Goal: Task Accomplishment & Management: Manage account settings

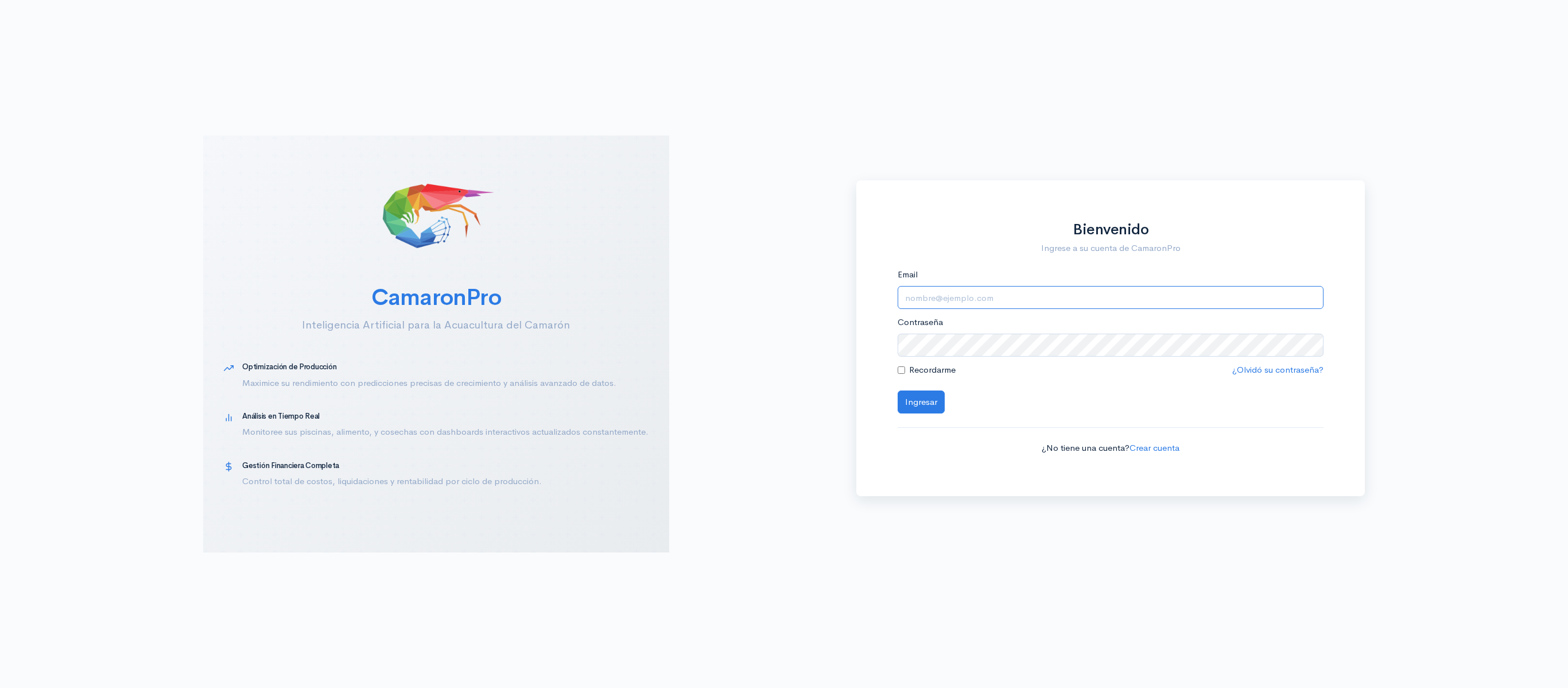
click at [916, 295] on input "Email" at bounding box center [1111, 298] width 427 height 24
type input "[EMAIL_ADDRESS][DOMAIN_NAME]"
click at [898, 390] on button "Ingresar" at bounding box center [921, 402] width 47 height 24
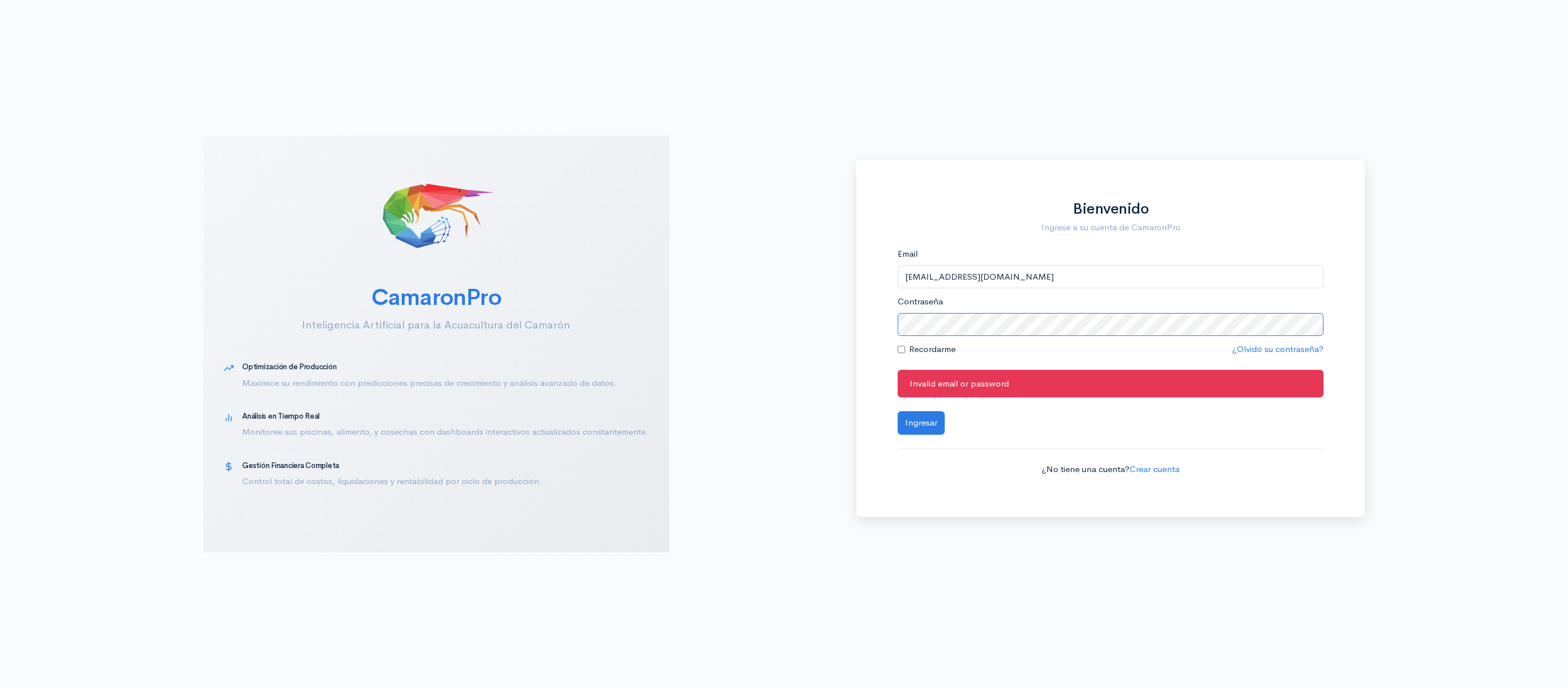
click at [898, 411] on button "Ingresar" at bounding box center [921, 423] width 47 height 24
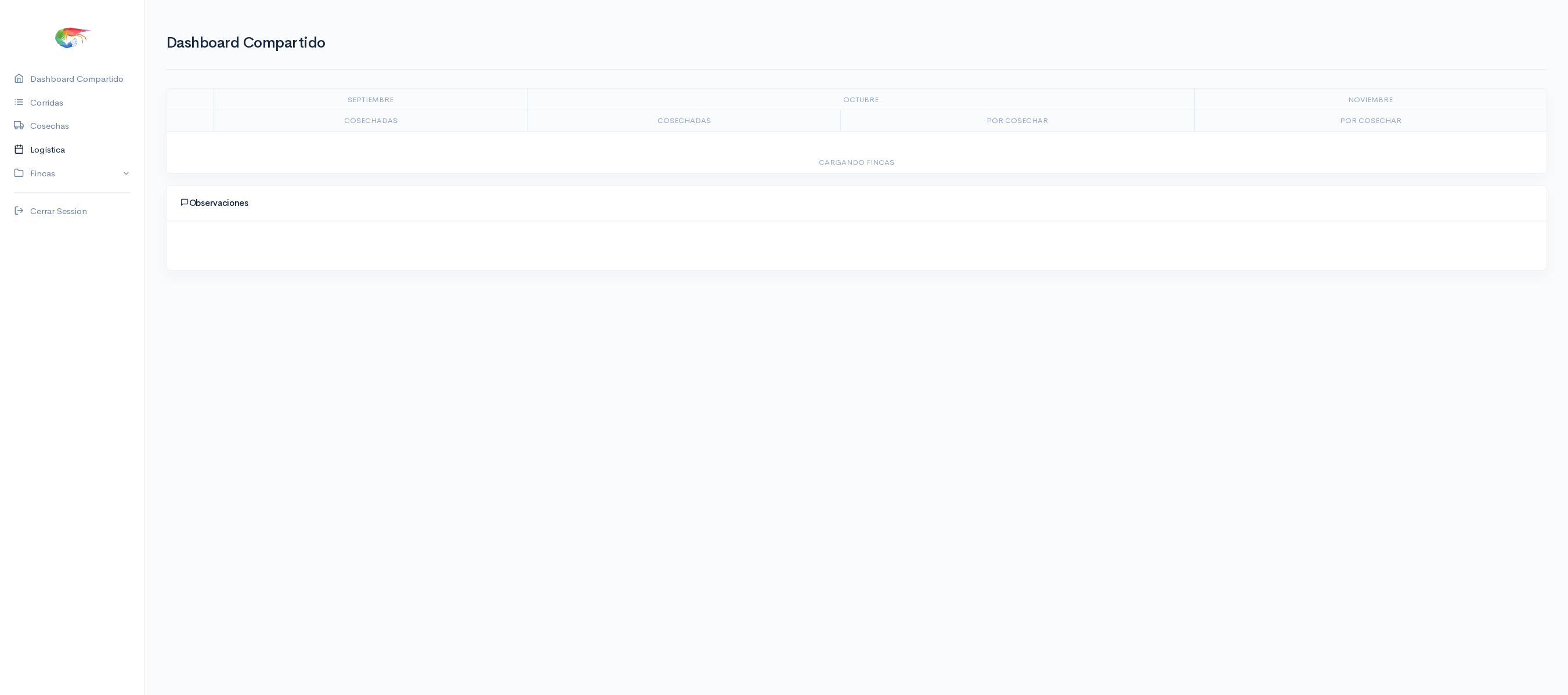
click at [70, 147] on link "Logística" at bounding box center [72, 149] width 145 height 24
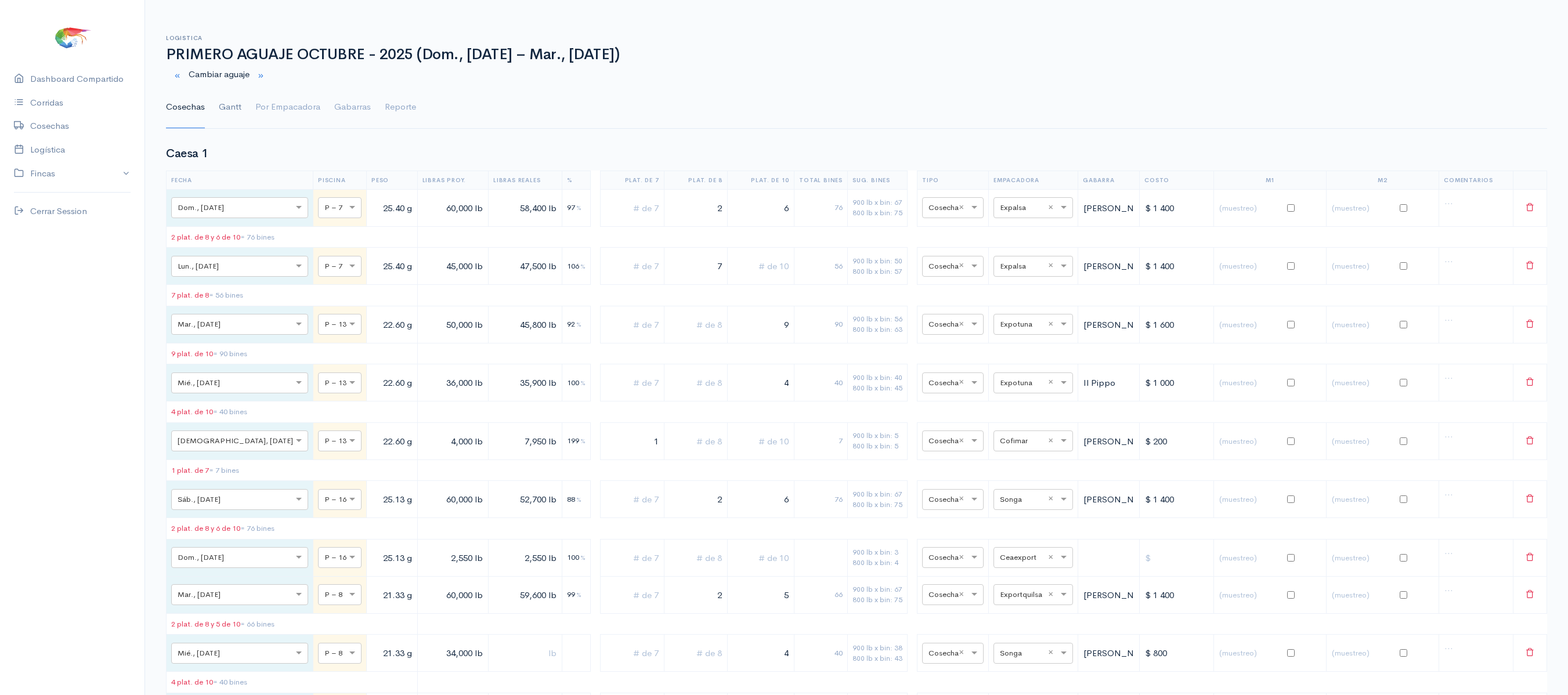
click at [233, 106] on link "Gantt" at bounding box center [230, 107] width 23 height 42
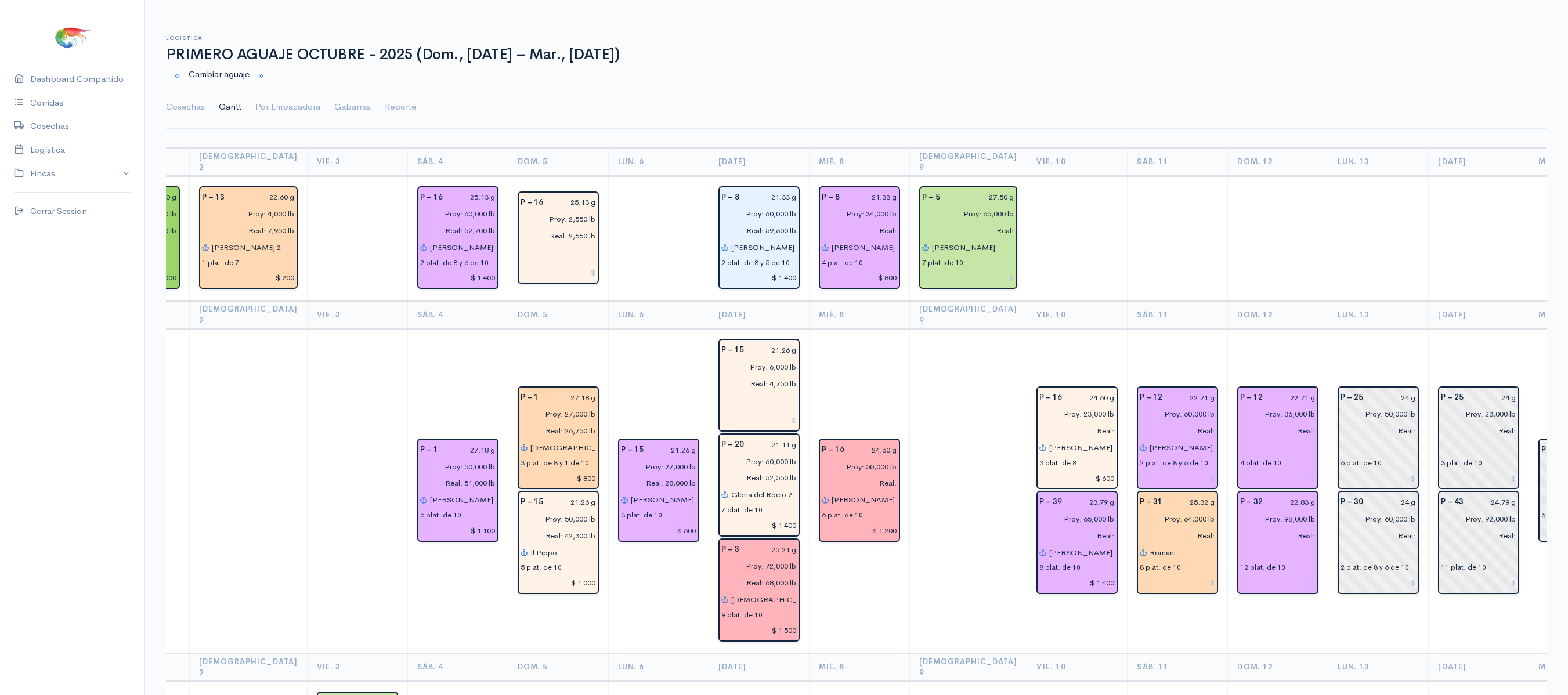
scroll to position [0, 477]
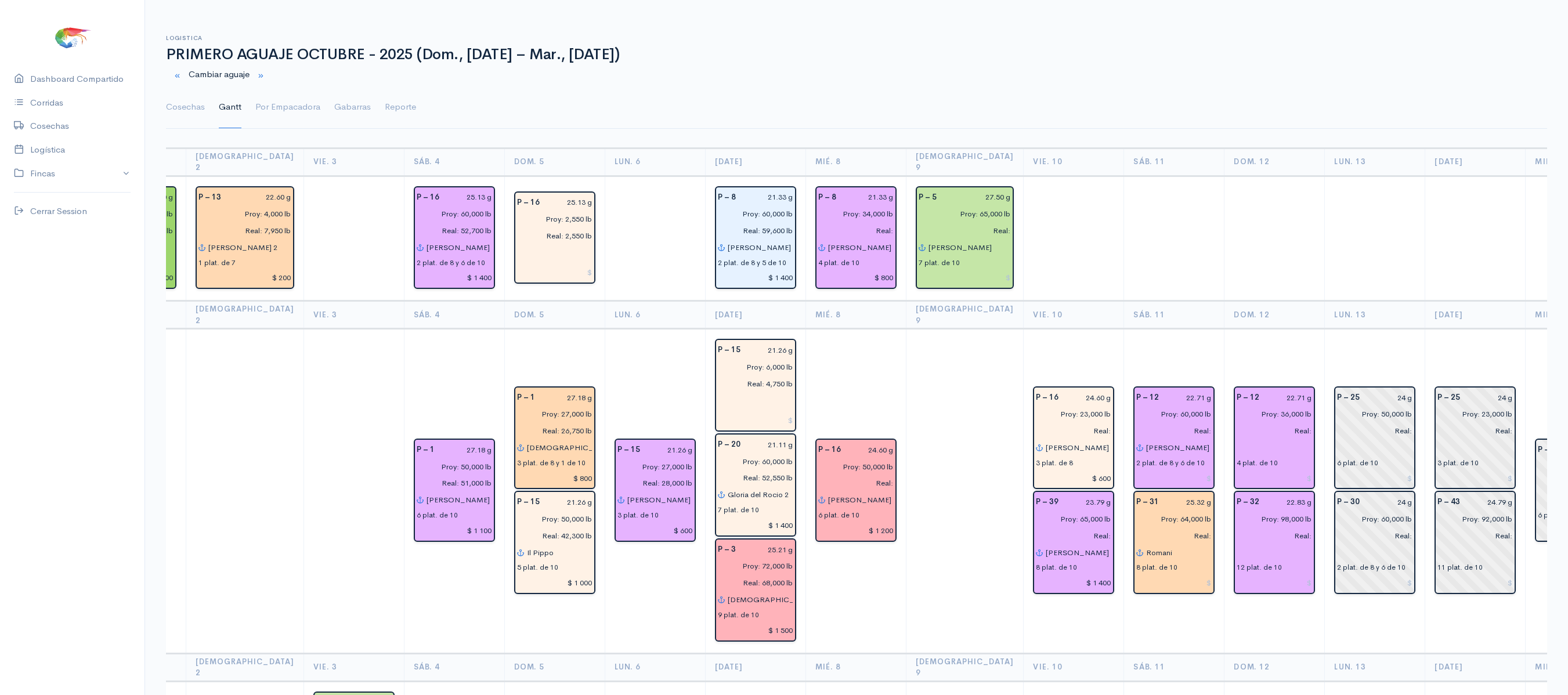
click at [1041, 346] on td "P – 16 24.60 g Proy: 23,000 lb Real: [PERSON_NAME] 3 plat. de 8 $ 600 P – 39 23…" at bounding box center [1073, 491] width 100 height 324
click at [1249, 405] on input "Proy: 36,000 lb" at bounding box center [1271, 413] width 82 height 17
type input "Proy: 32,000 lb"
click at [183, 111] on link "Cosechas" at bounding box center [185, 107] width 39 height 42
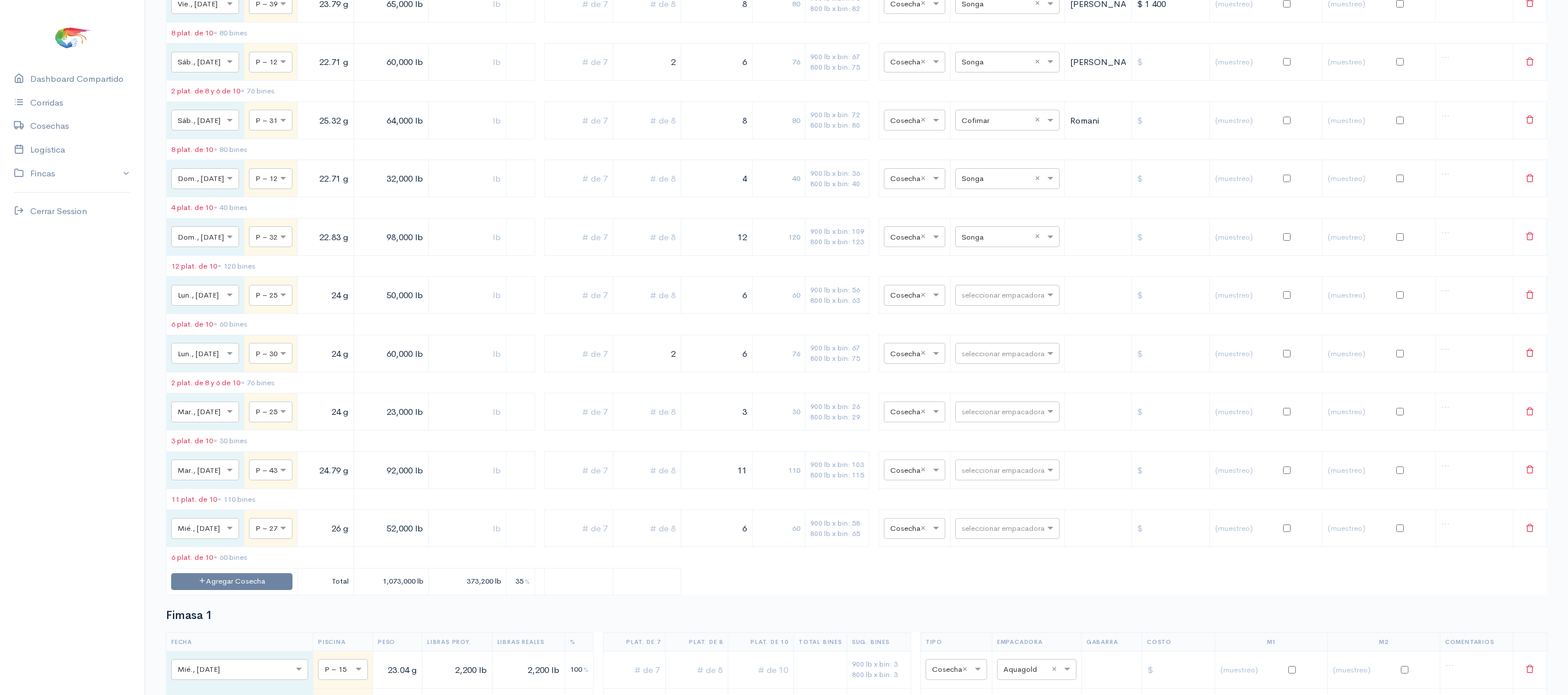
scroll to position [1469, 0]
drag, startPoint x: 744, startPoint y: 229, endPoint x: 790, endPoint y: 229, distance: 46.0
click at [790, 196] on tr "× Dom., [DATE] × P – 12 22.71 g 32,000 lb 4 40 900 lb x bin: 36 800 lb x bin: 4…" at bounding box center [857, 177] width 1380 height 37
type input "2"
click at [663, 189] on input "text" at bounding box center [647, 178] width 58 height 24
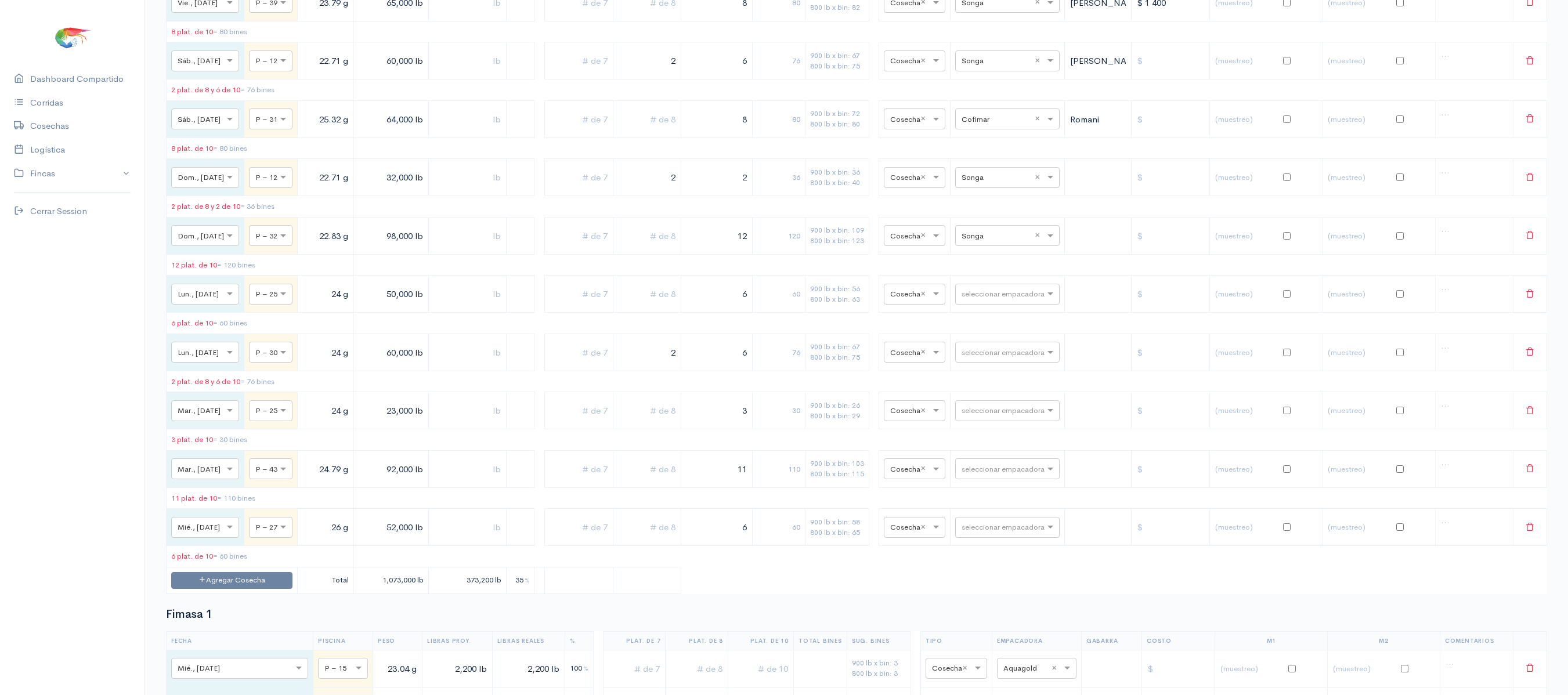
type input "2"
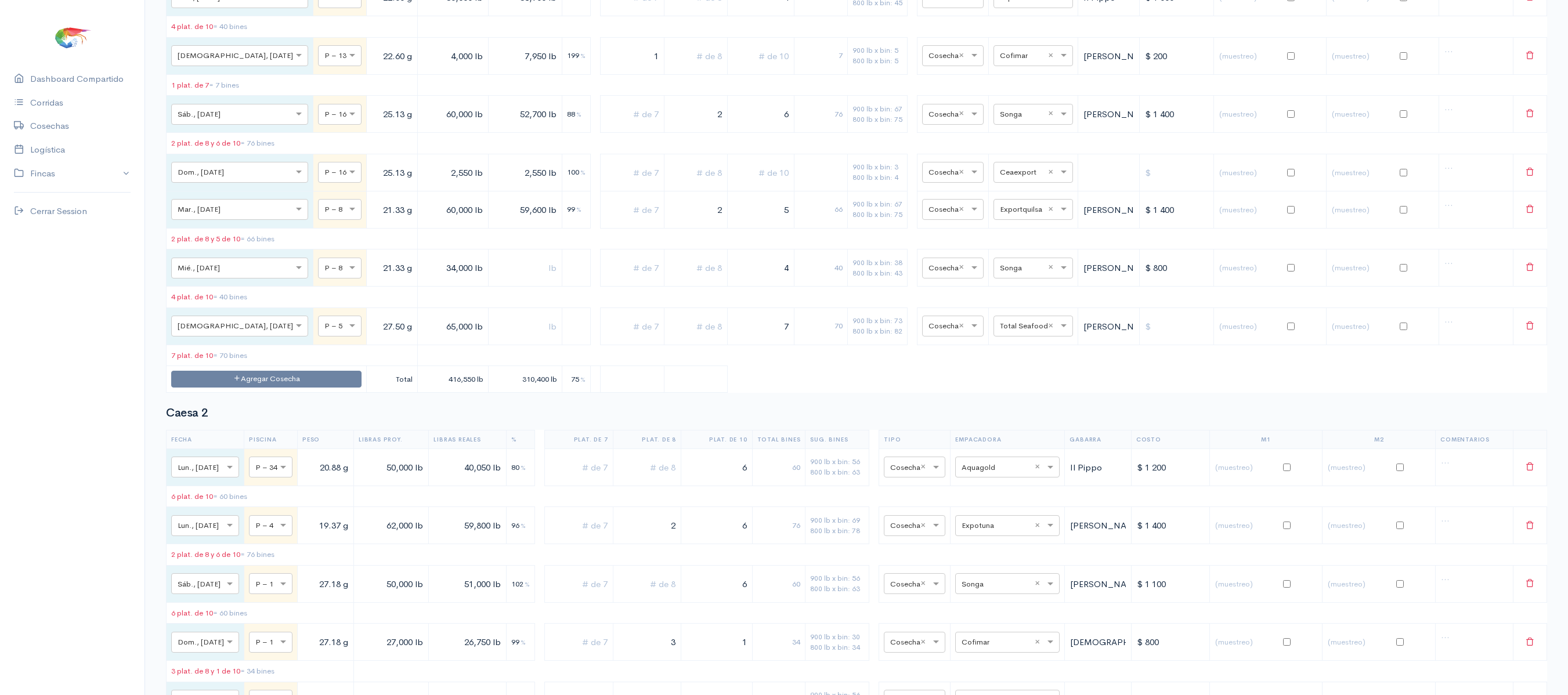
scroll to position [0, 0]
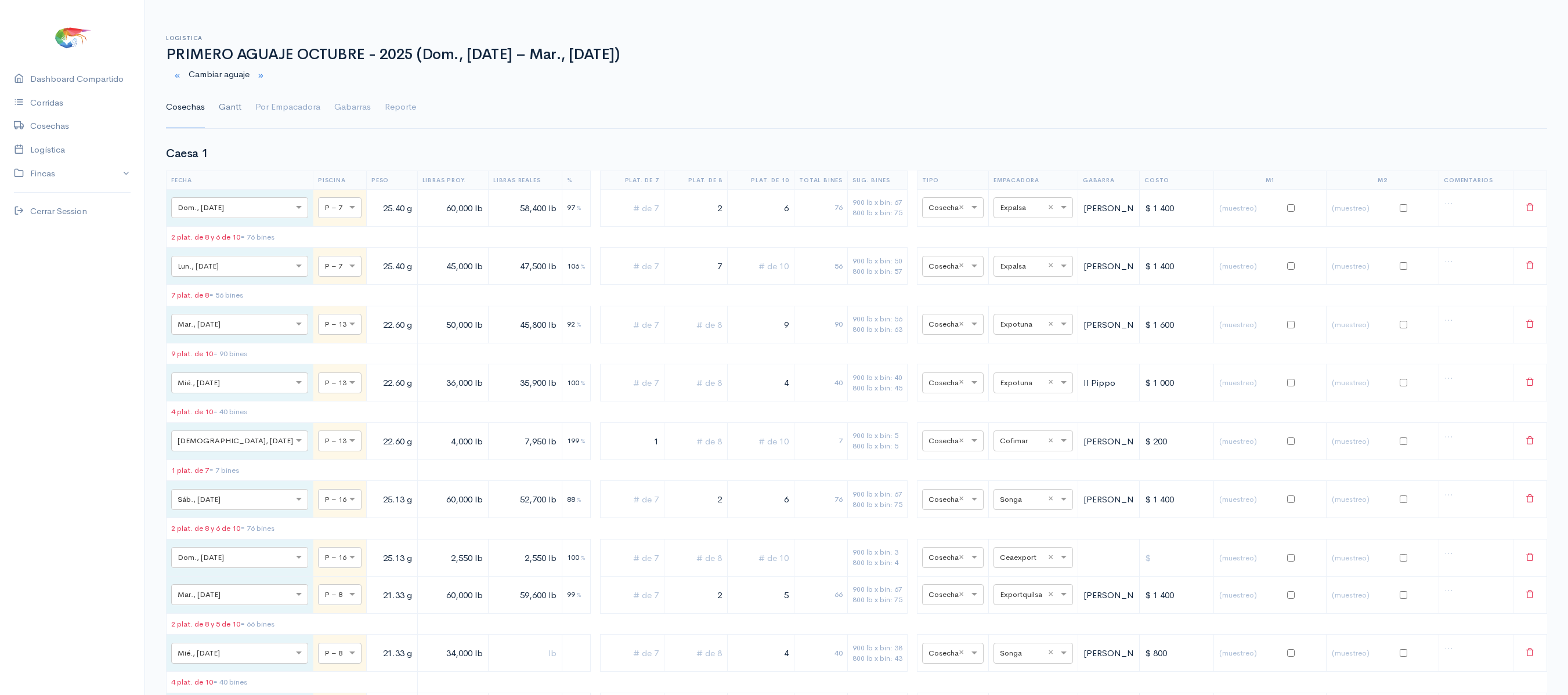
click at [230, 127] on link "Gantt" at bounding box center [230, 107] width 23 height 42
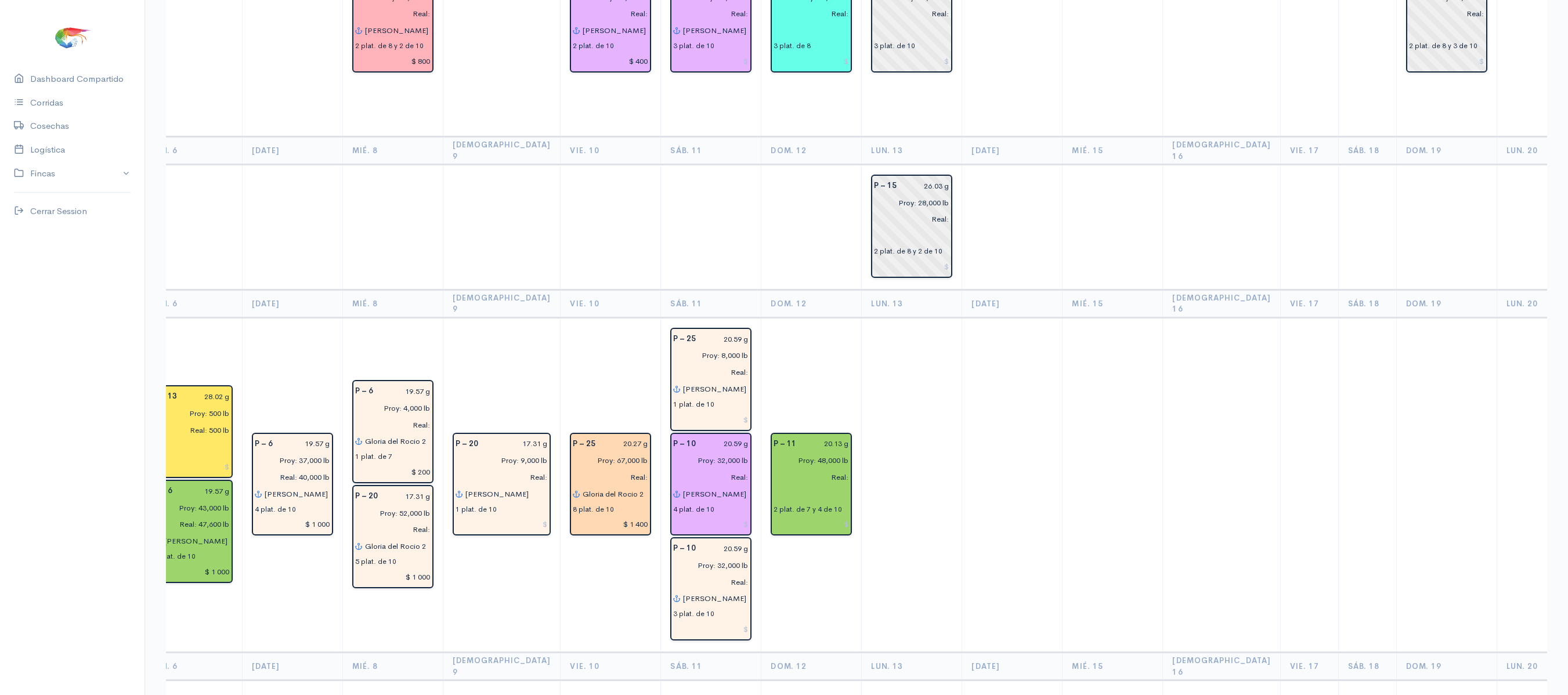
scroll to position [2663, 0]
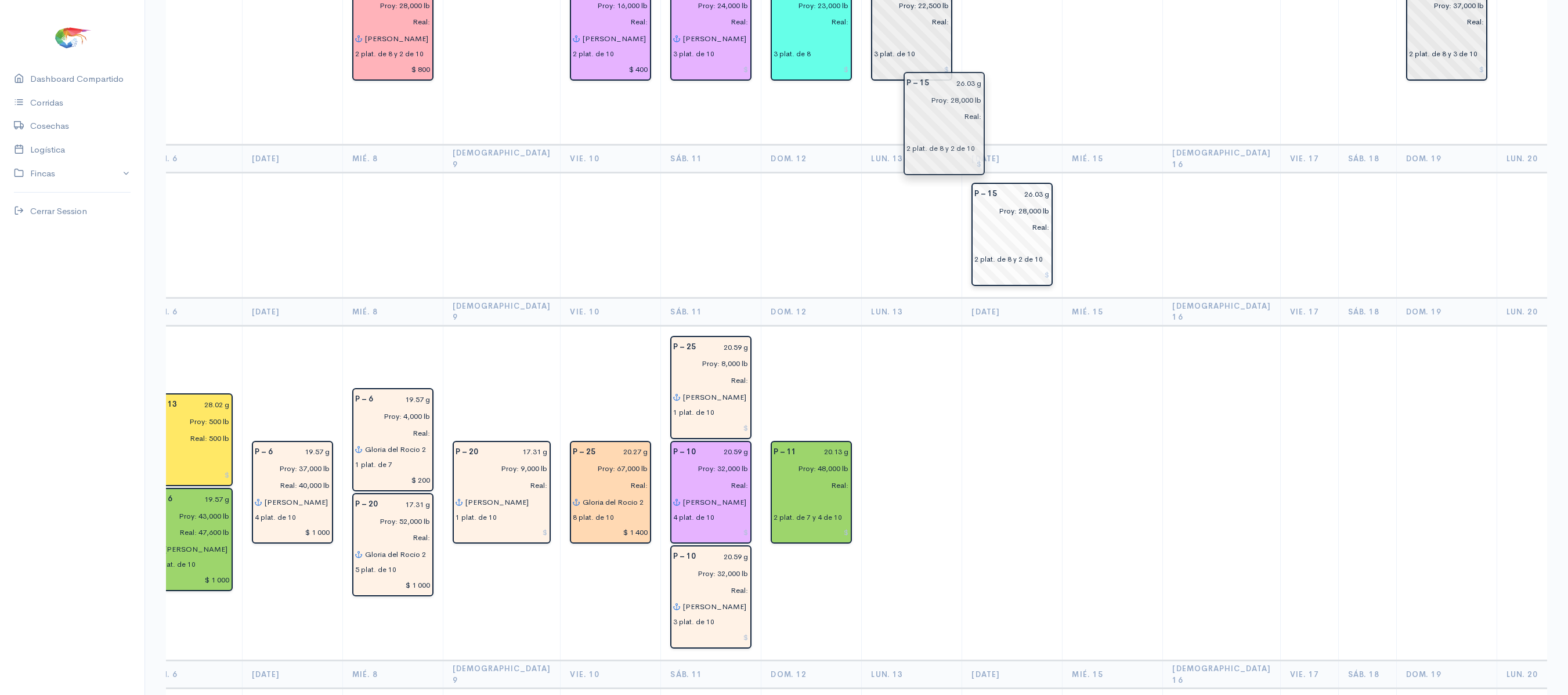
drag, startPoint x: 875, startPoint y: 139, endPoint x: 943, endPoint y: 138, distance: 68.0
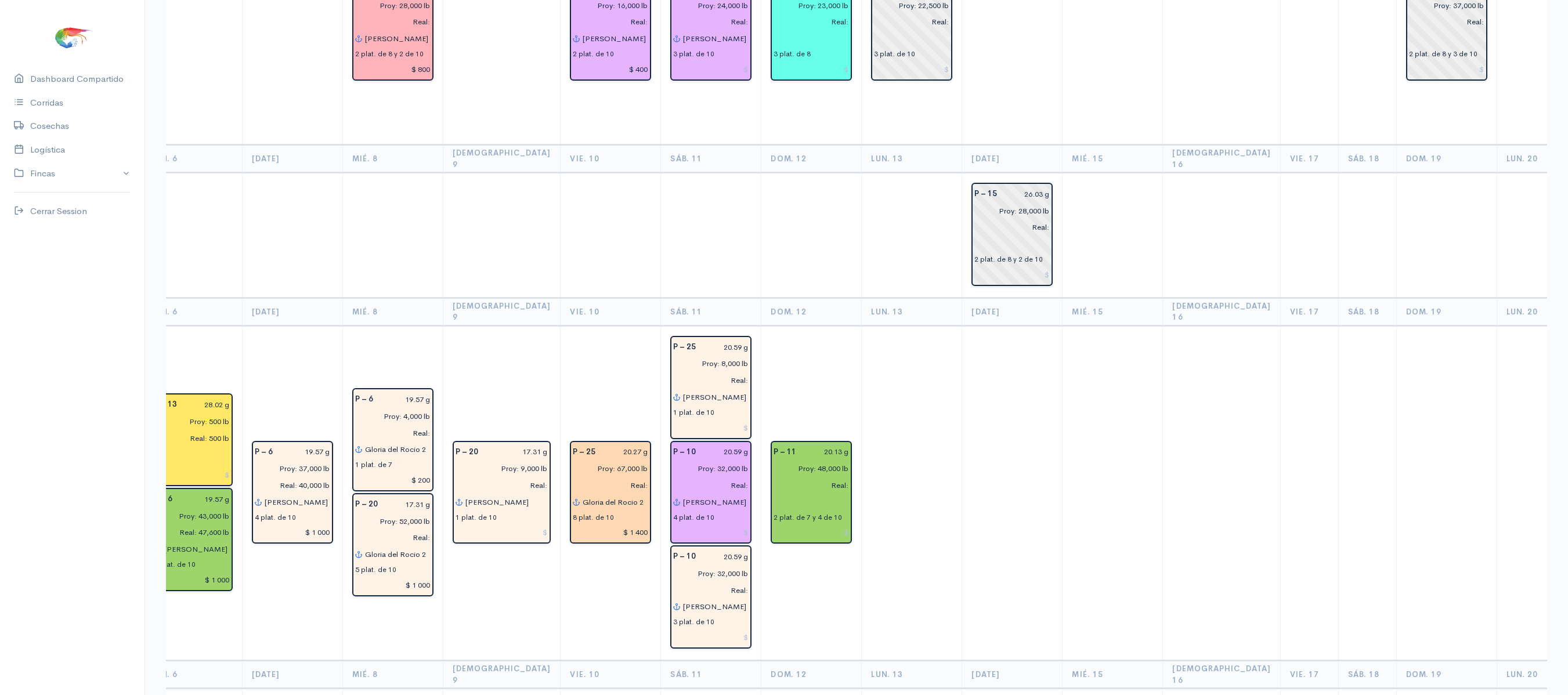
click at [807, 173] on td at bounding box center [811, 236] width 100 height 125
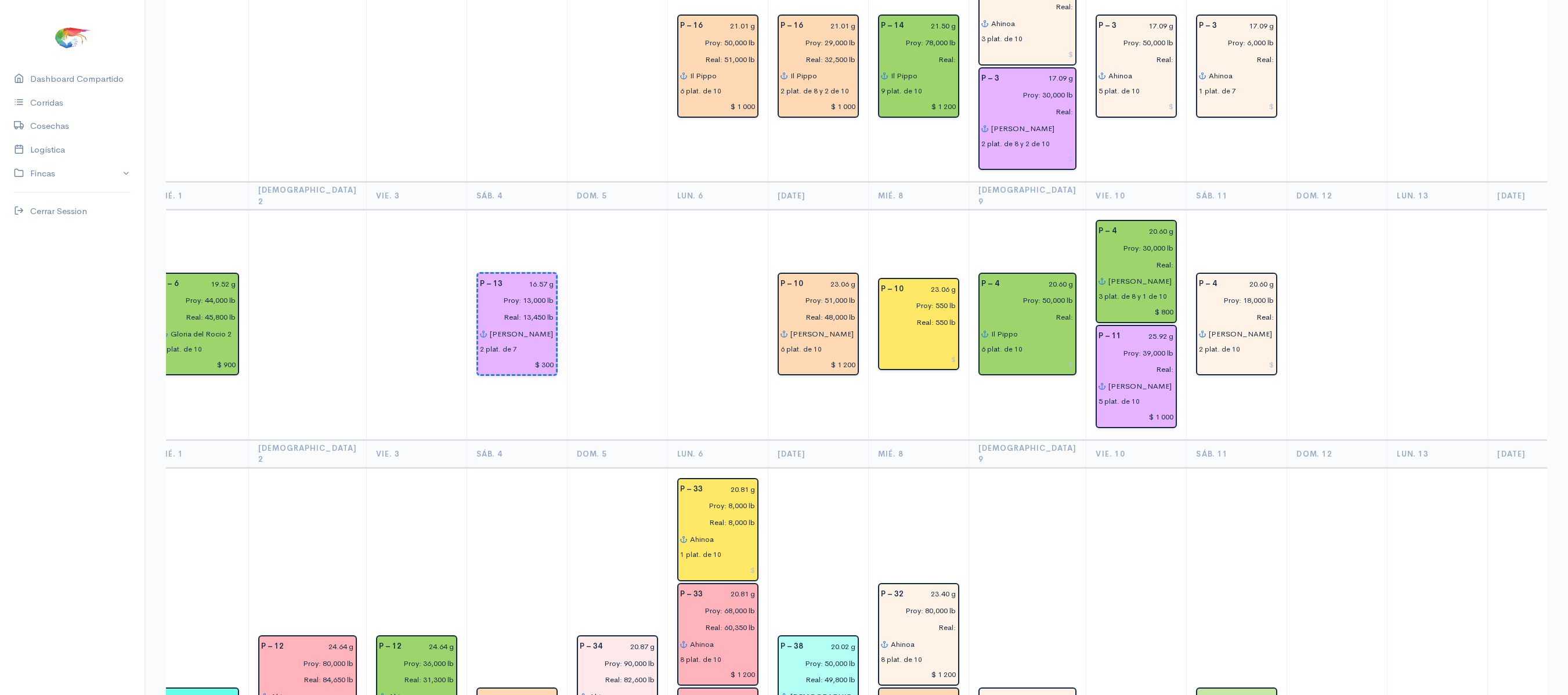
scroll to position [0, 0]
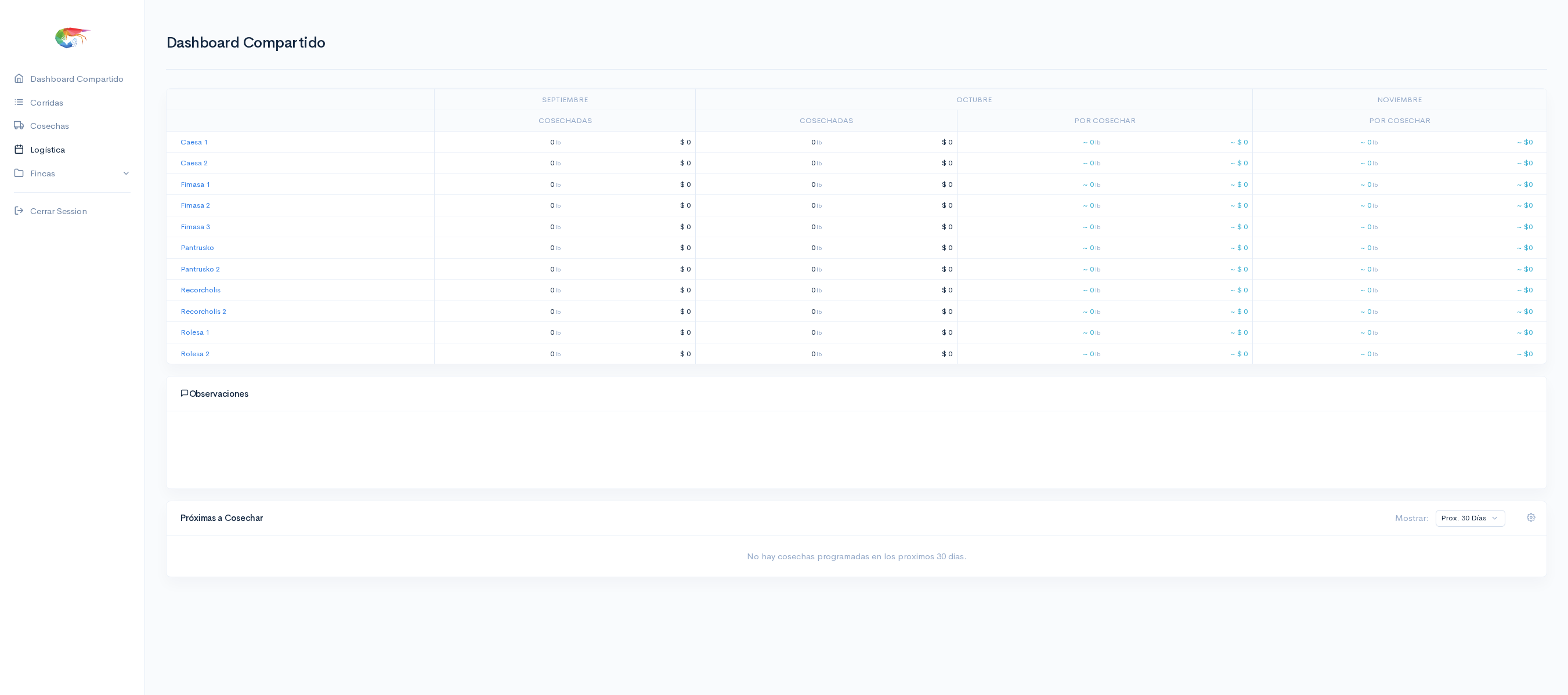
click at [38, 149] on link "Logística" at bounding box center [72, 149] width 145 height 24
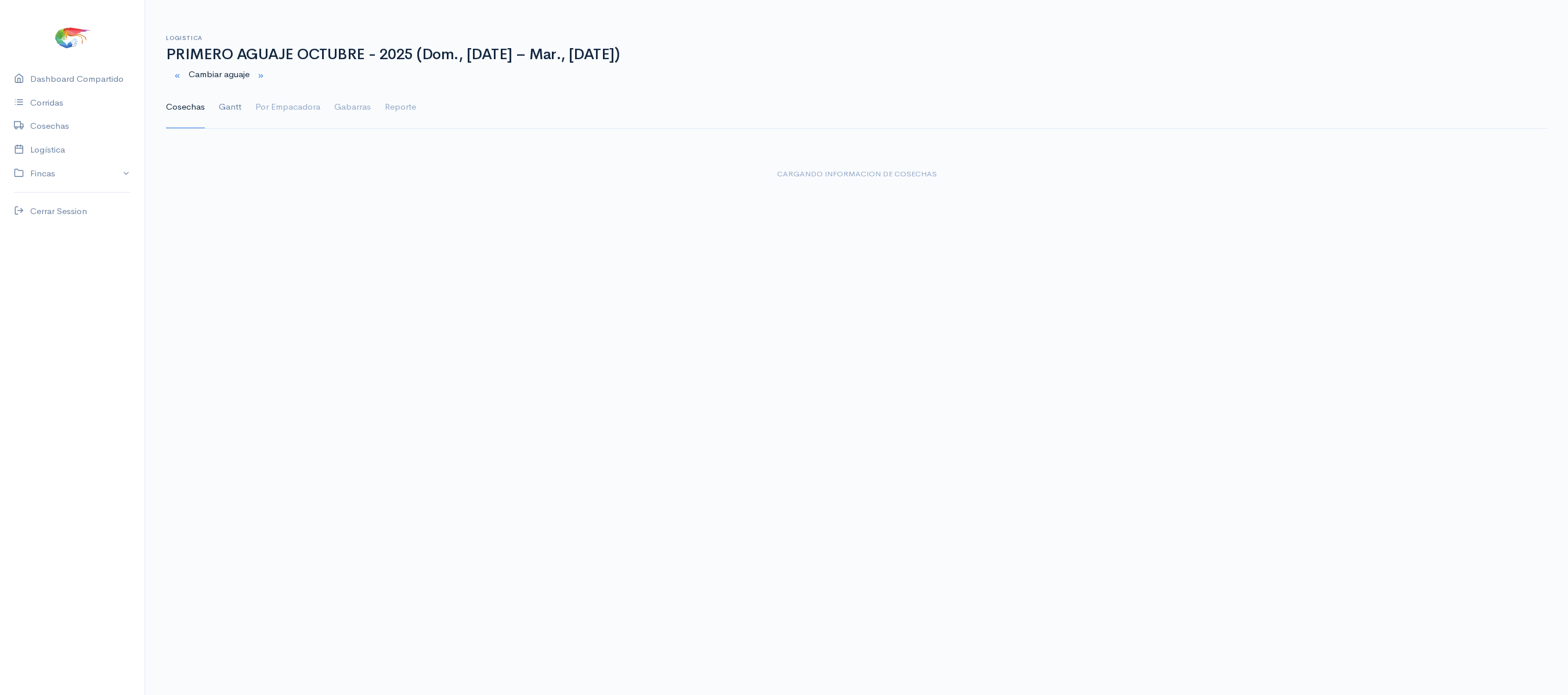
click at [231, 97] on link "Gantt" at bounding box center [230, 107] width 23 height 42
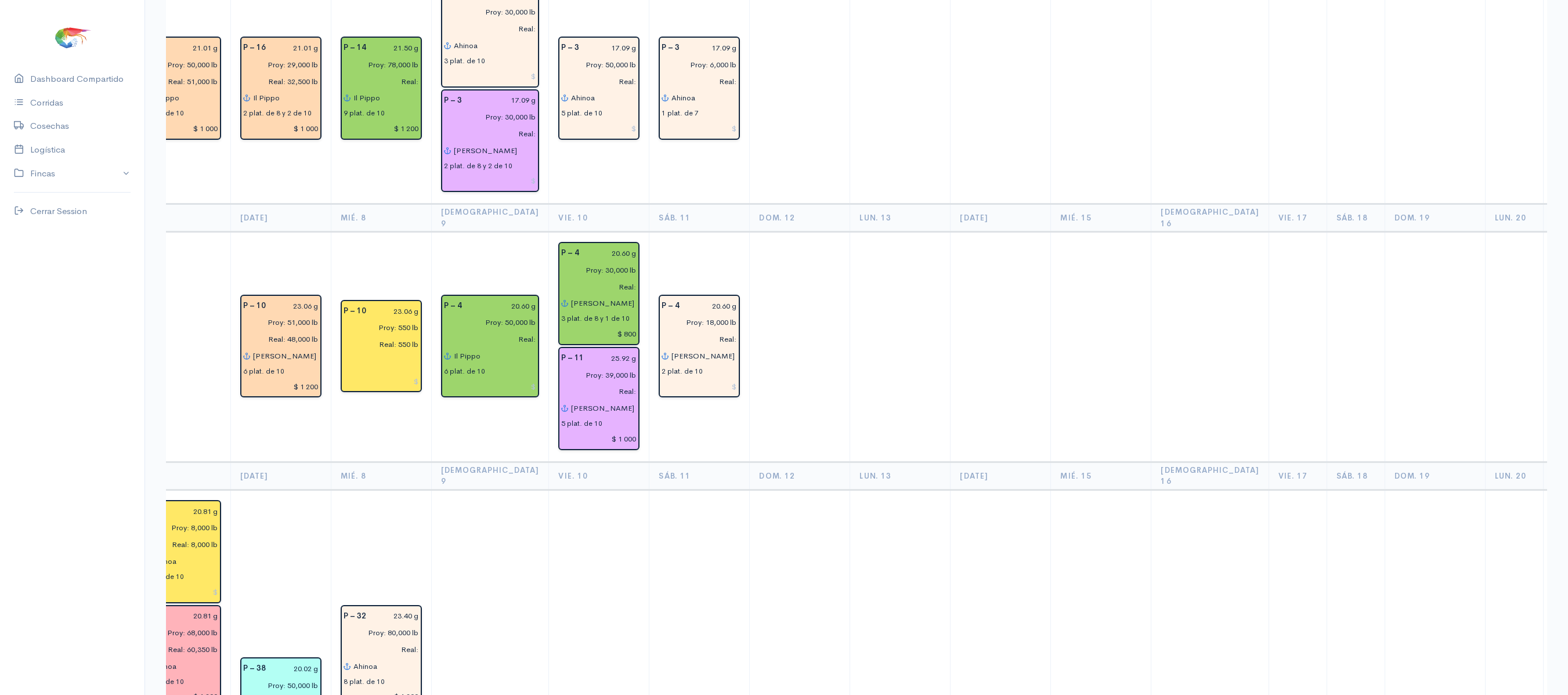
scroll to position [1517, 0]
click at [1269, 313] on td at bounding box center [1298, 346] width 58 height 230
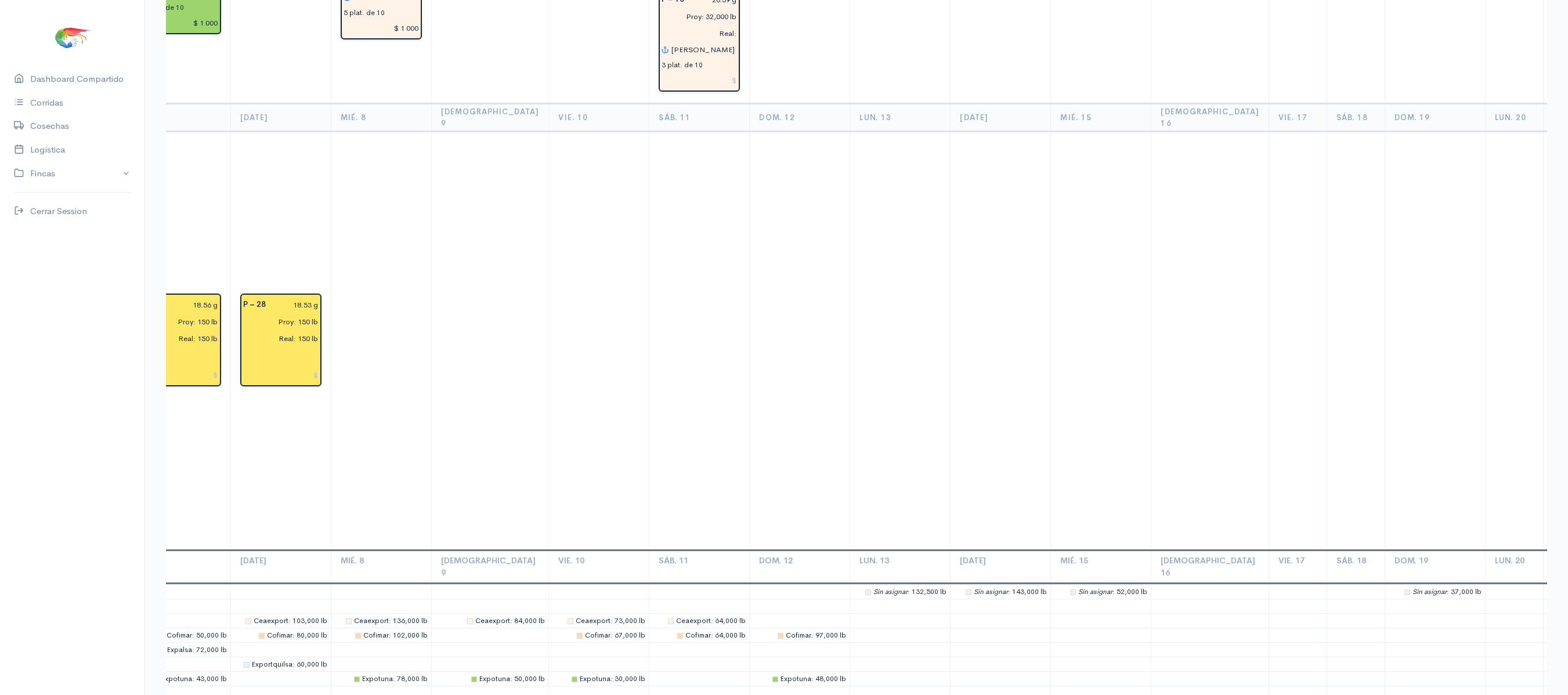
scroll to position [3212, 0]
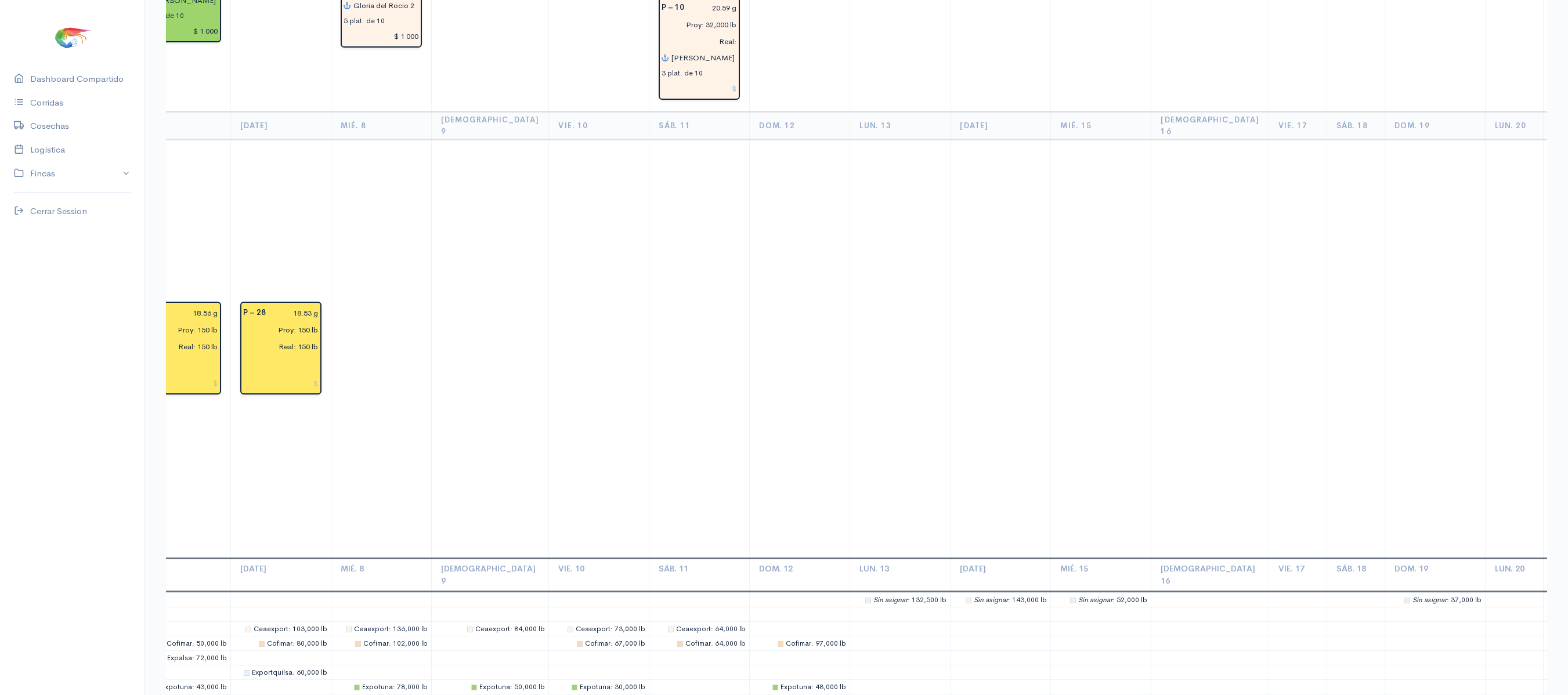
drag, startPoint x: 865, startPoint y: 274, endPoint x: 700, endPoint y: 368, distance: 189.9
click at [700, 368] on td at bounding box center [699, 349] width 100 height 419
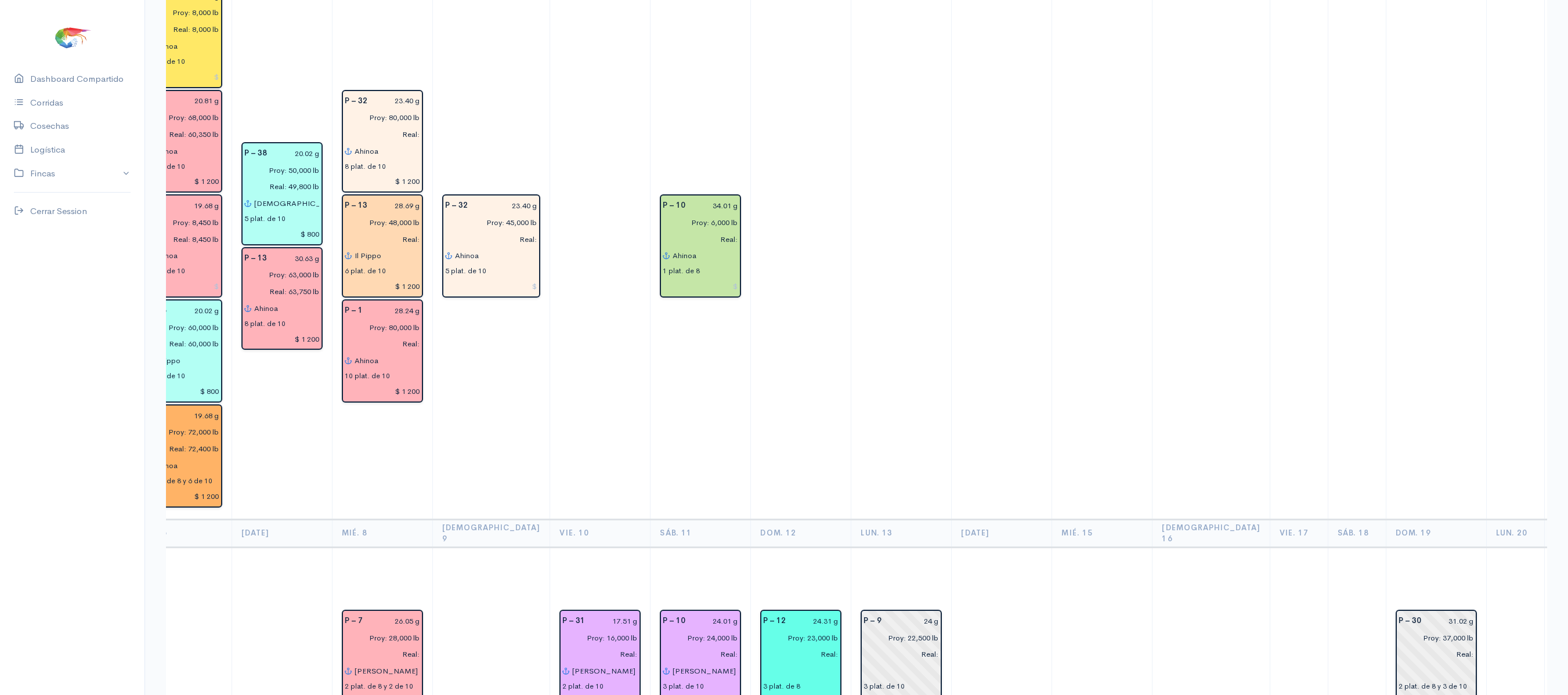
scroll to position [2030, 0]
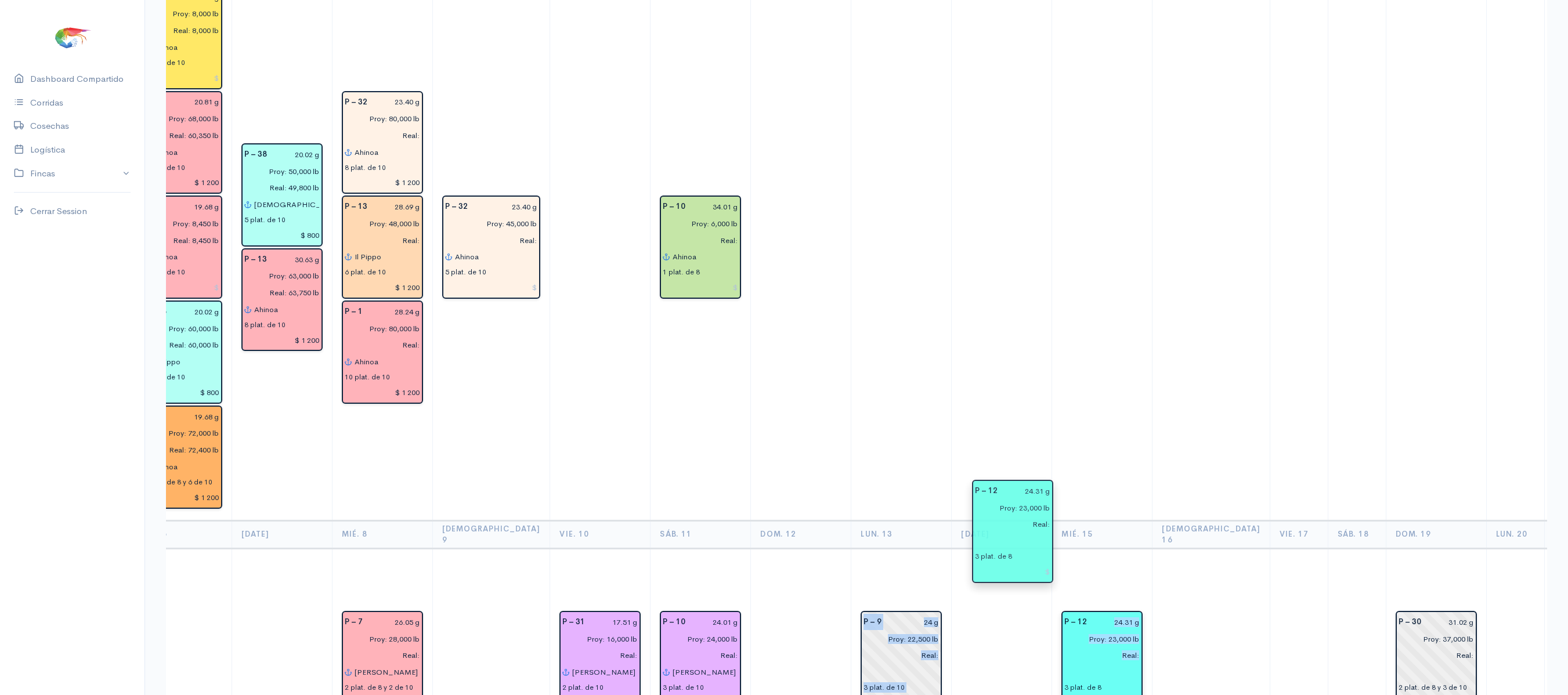
drag, startPoint x: 770, startPoint y: 566, endPoint x: 1009, endPoint y: 530, distance: 241.7
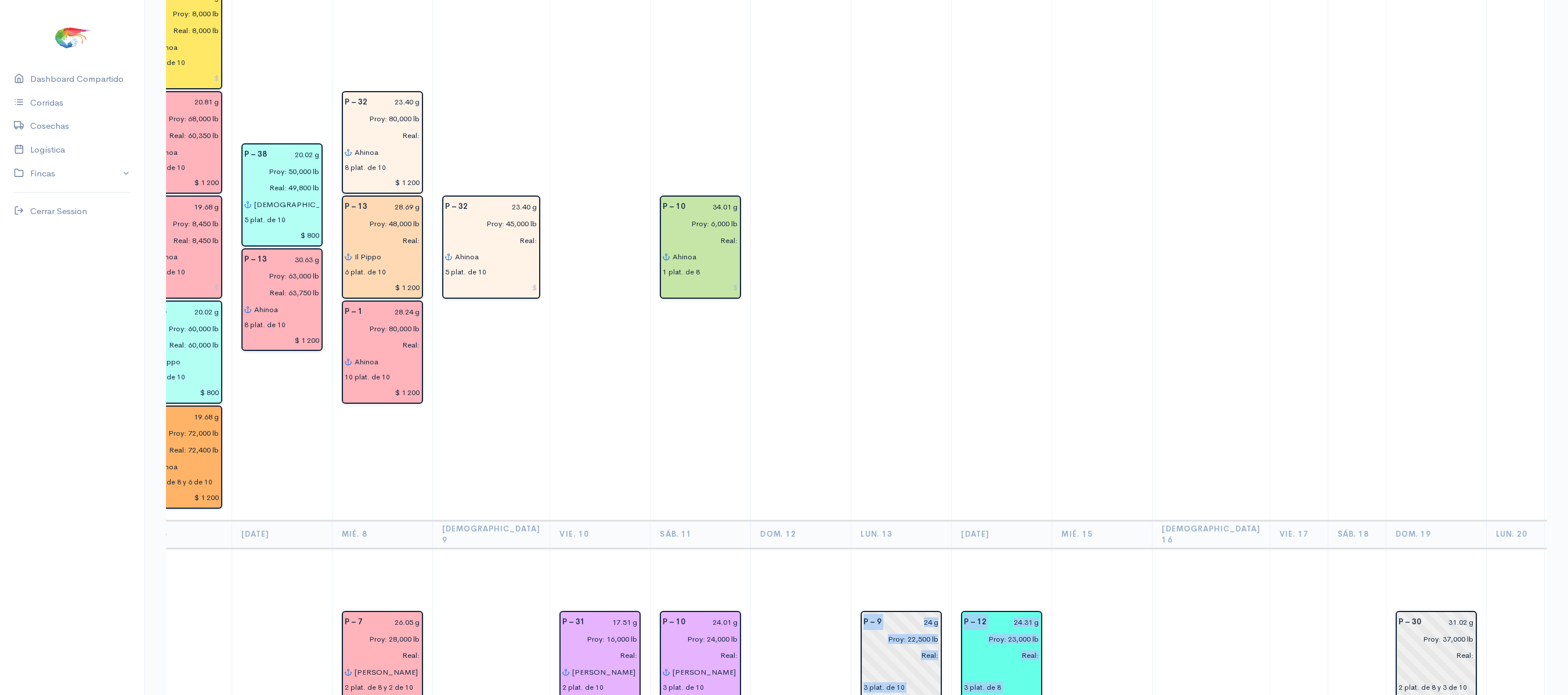
click at [972, 548] on td "P – 12 24.31 g Proy: 23,000 lb Real: 3 plat. de 8" at bounding box center [1001, 663] width 100 height 230
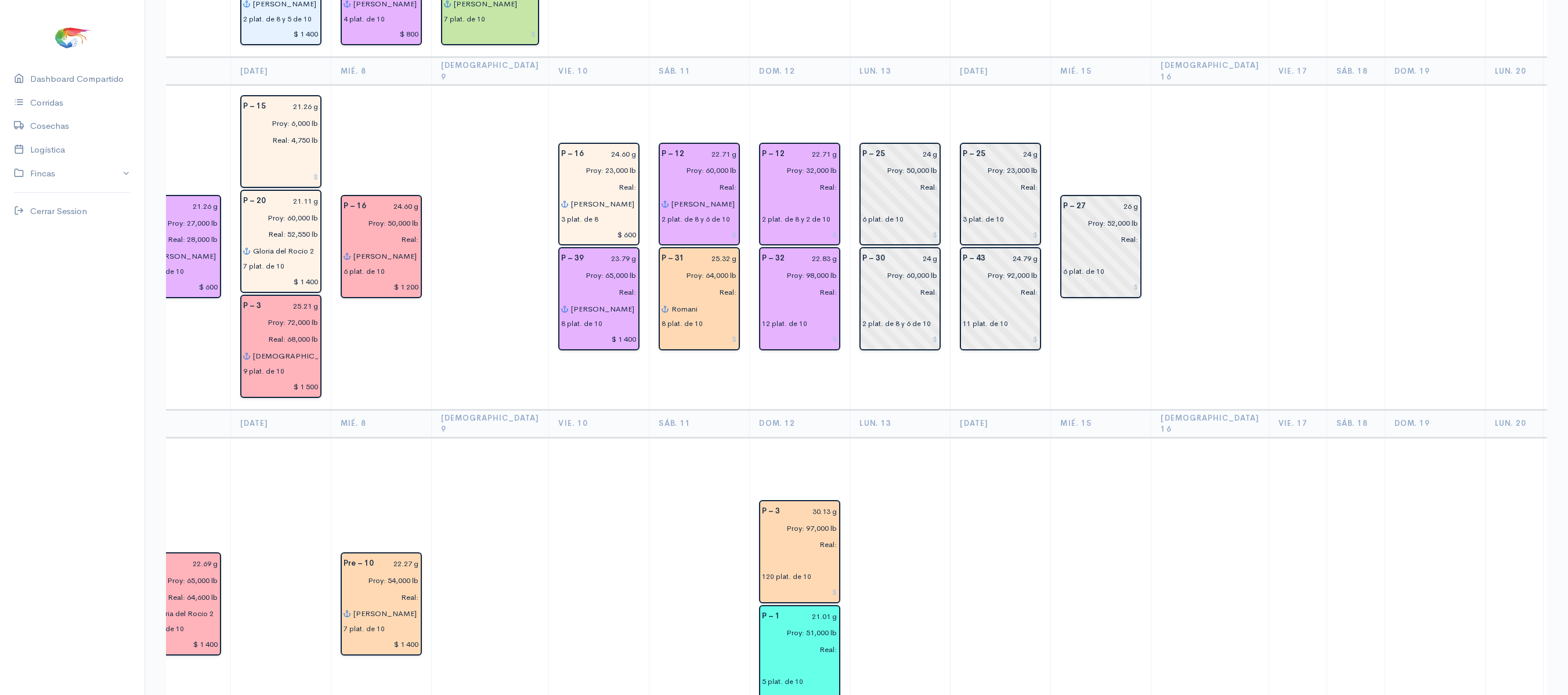
scroll to position [0, 0]
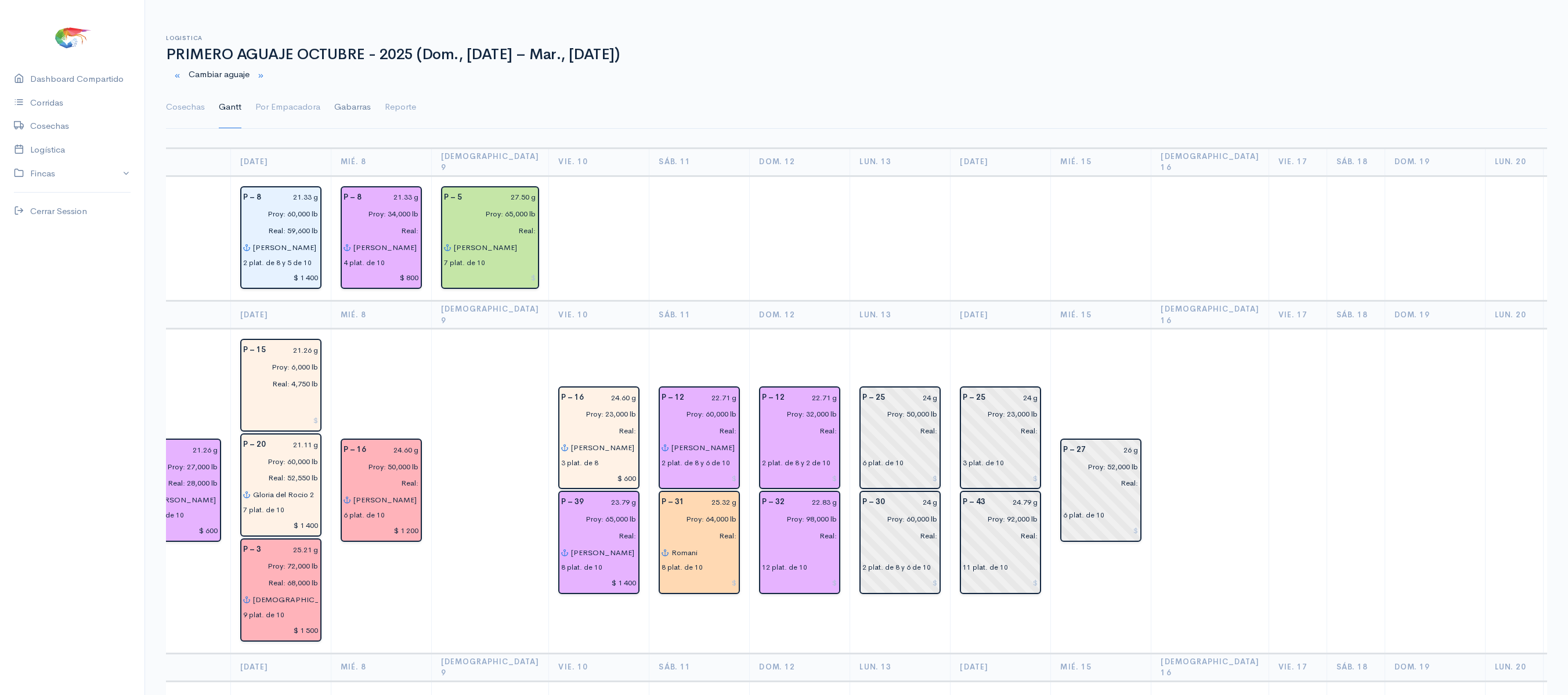
drag, startPoint x: 185, startPoint y: 100, endPoint x: 345, endPoint y: 95, distance: 160.1
click at [185, 100] on link "Cosechas" at bounding box center [185, 107] width 39 height 42
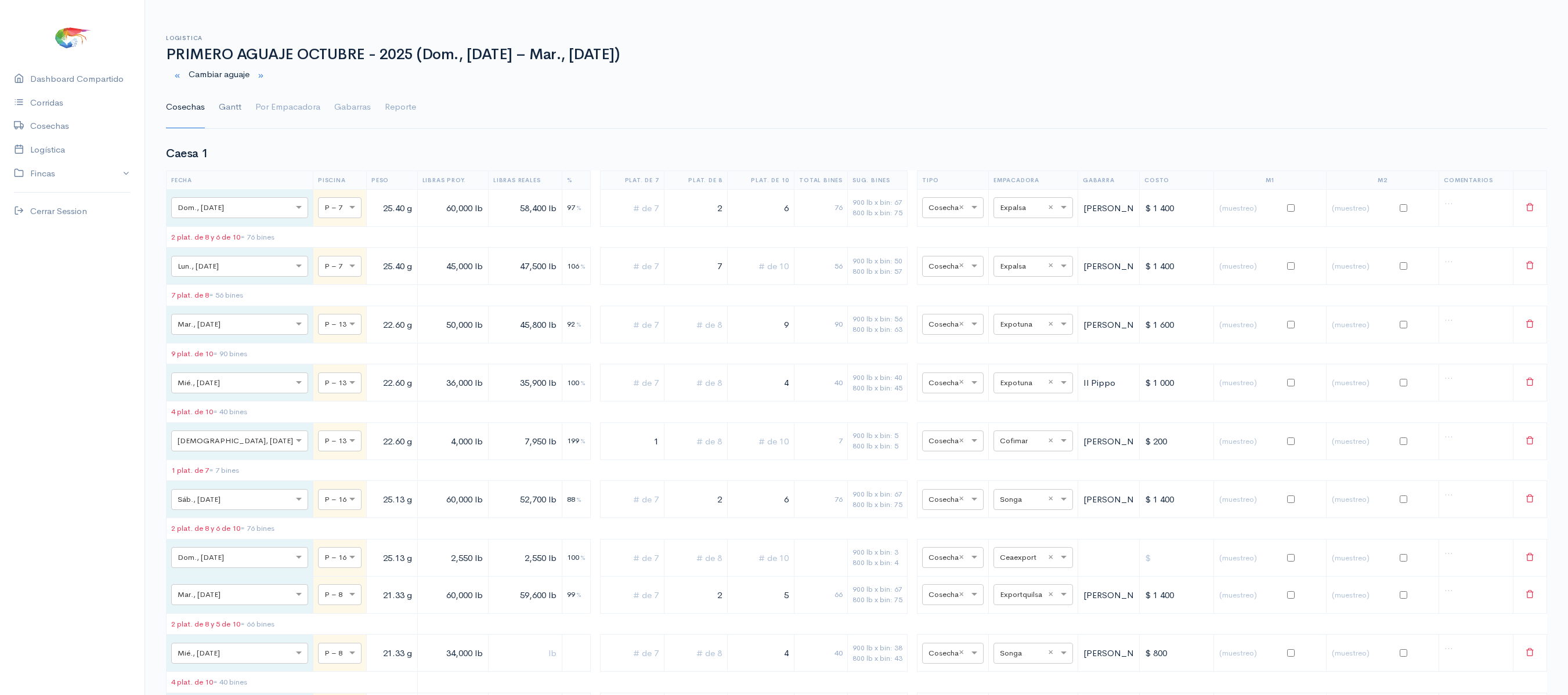
click at [237, 116] on link "Gantt" at bounding box center [230, 107] width 23 height 42
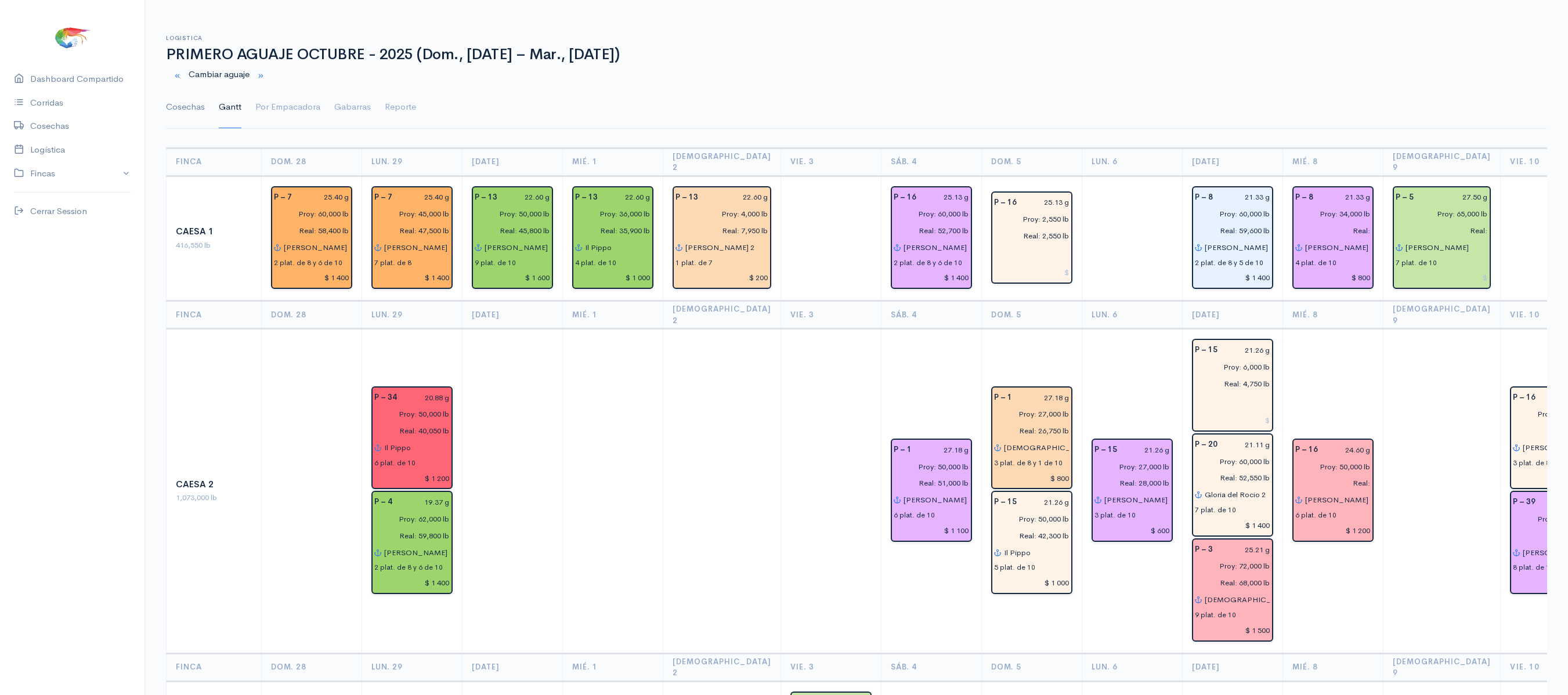
click at [174, 111] on link "Cosechas" at bounding box center [185, 107] width 39 height 42
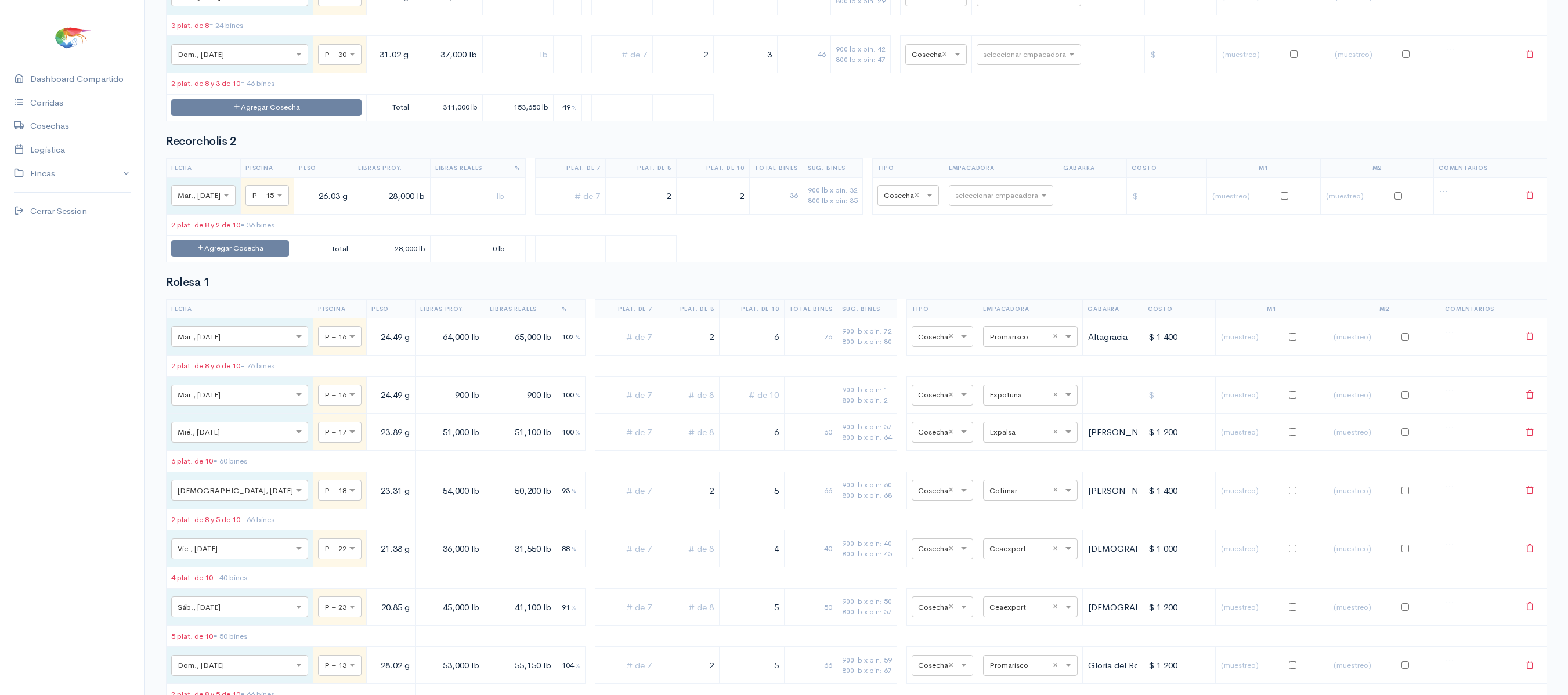
scroll to position [7233, 0]
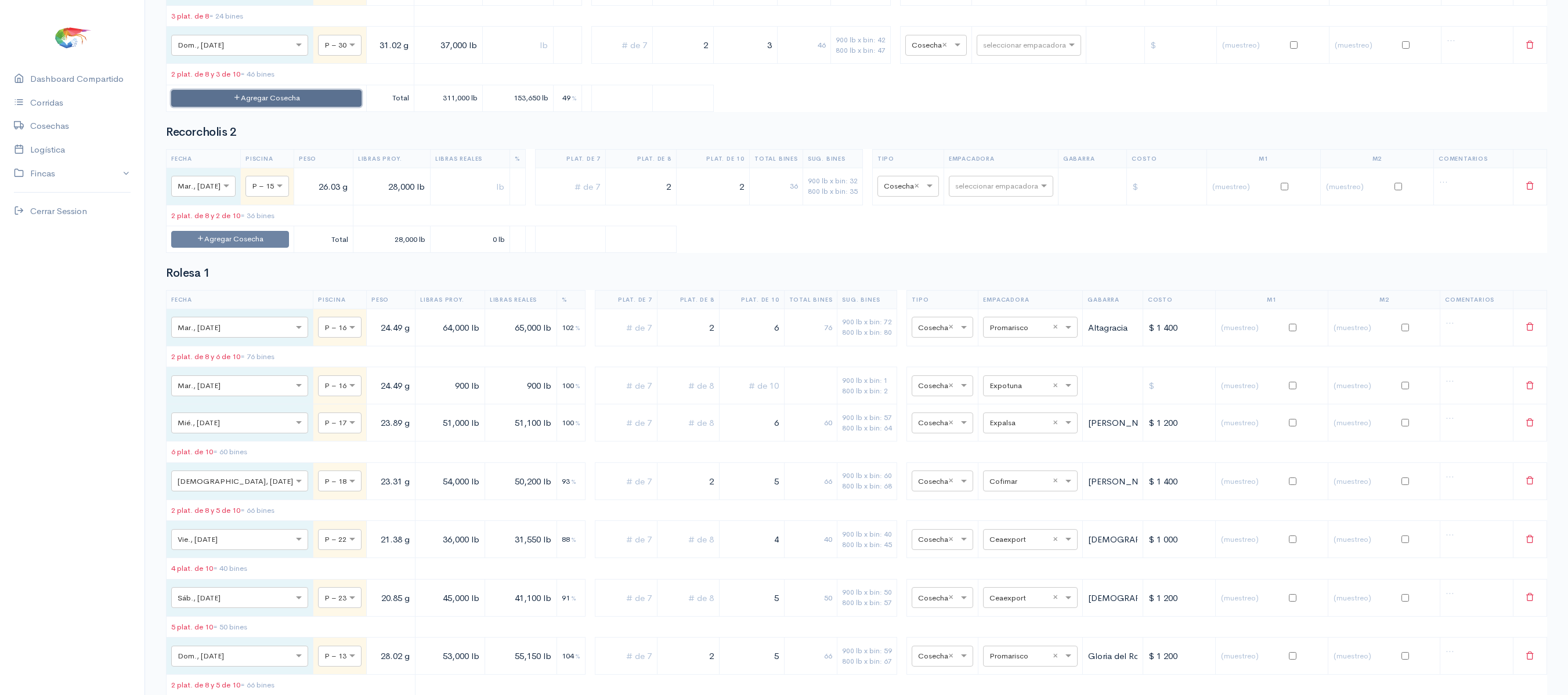
drag, startPoint x: 174, startPoint y: 111, endPoint x: 250, endPoint y: 378, distance: 277.6
click at [250, 106] on button "Agregar Cosecha" at bounding box center [266, 98] width 190 height 17
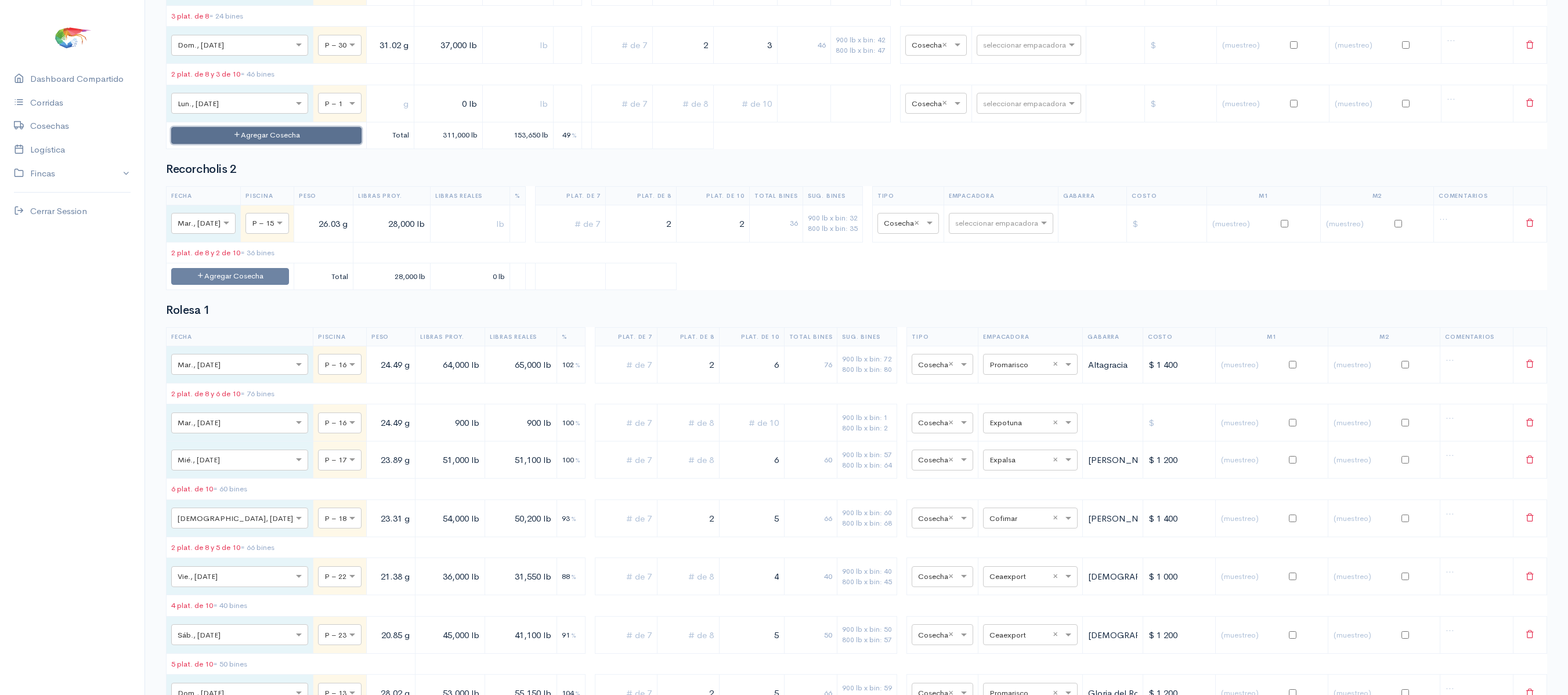
click at [259, 144] on button "Agregar Cosecha" at bounding box center [266, 135] width 190 height 17
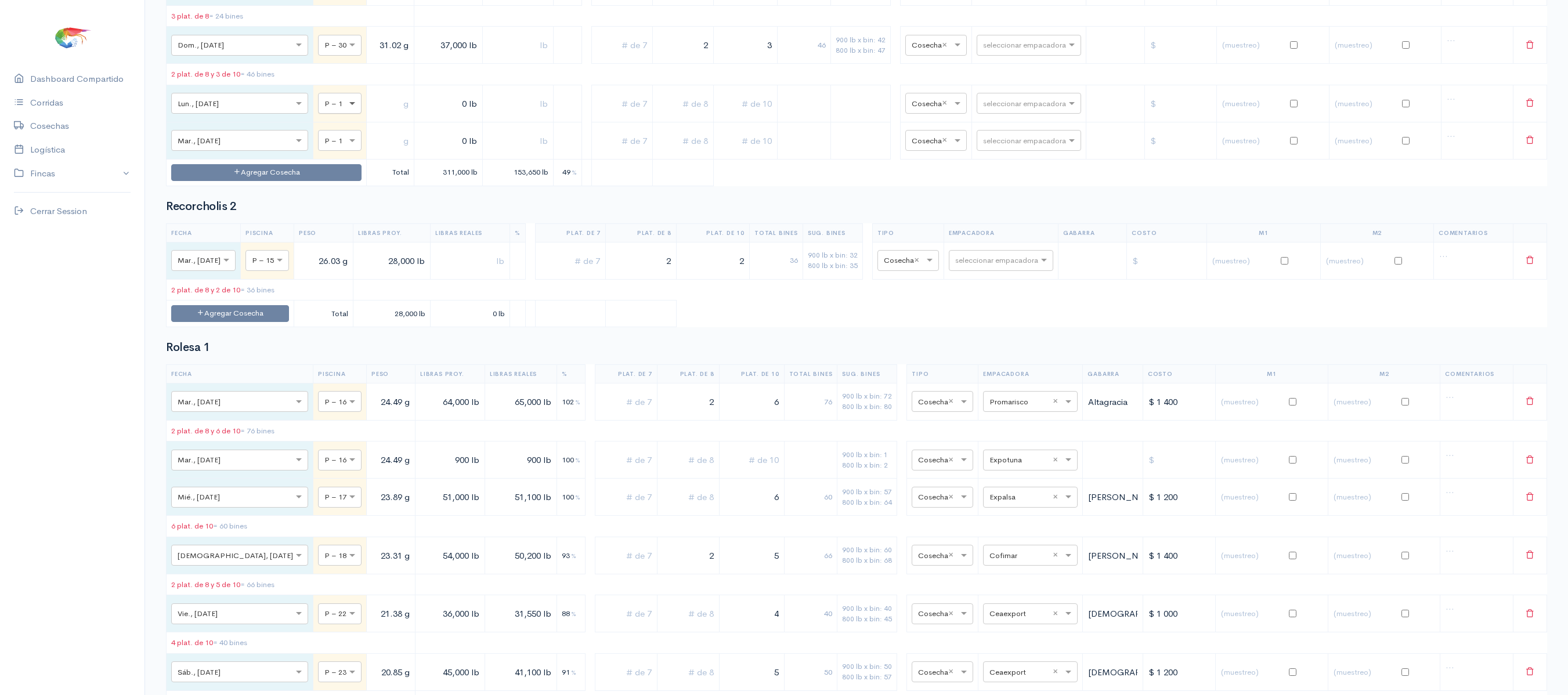
click at [346, 109] on span at bounding box center [354, 103] width 15 height 12
type input "21"
click at [346, 147] on span at bounding box center [354, 141] width 15 height 12
type input "37"
click at [371, 116] on input "text" at bounding box center [390, 103] width 38 height 24
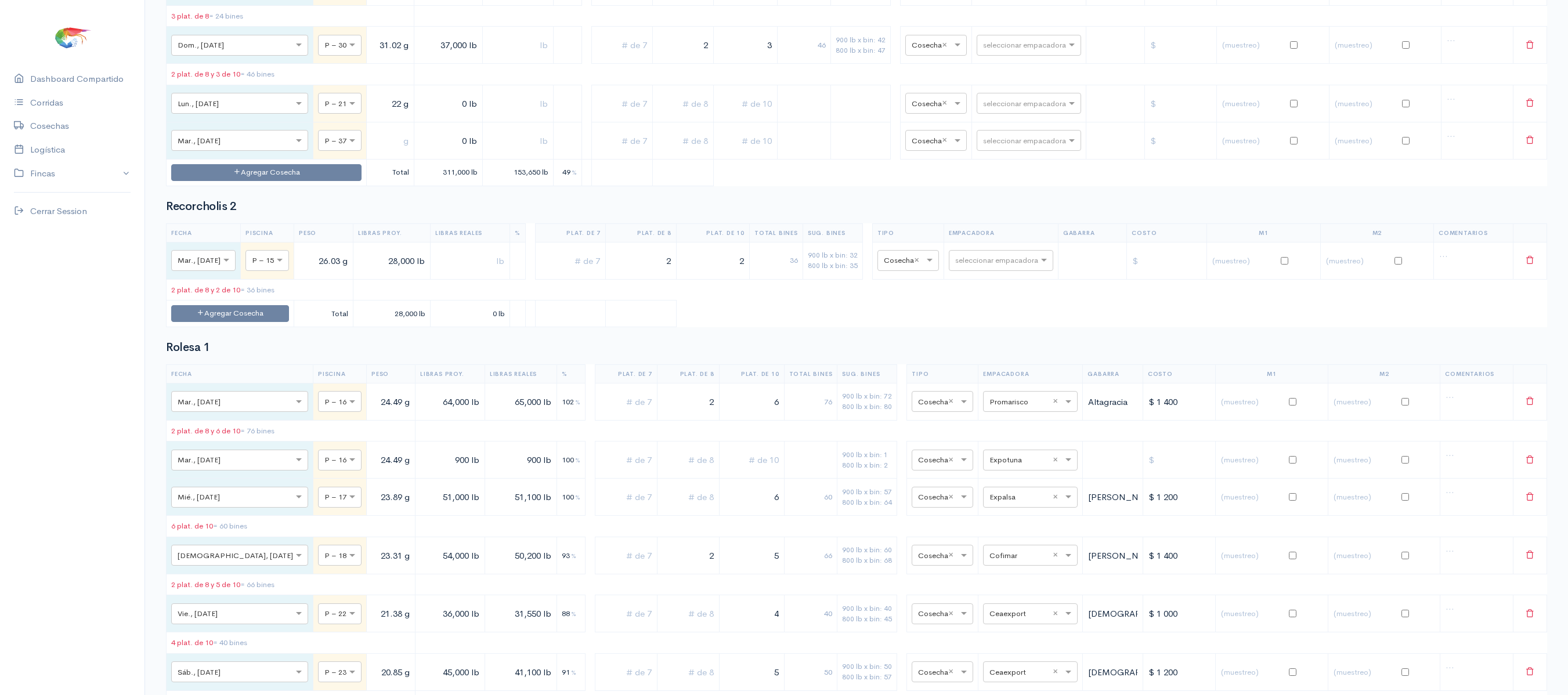
type input "22 g"
click at [371, 153] on input "text" at bounding box center [390, 140] width 38 height 24
type input "28 g"
click at [419, 116] on input "0 lb" at bounding box center [448, 103] width 58 height 24
type input "19,000 lb"
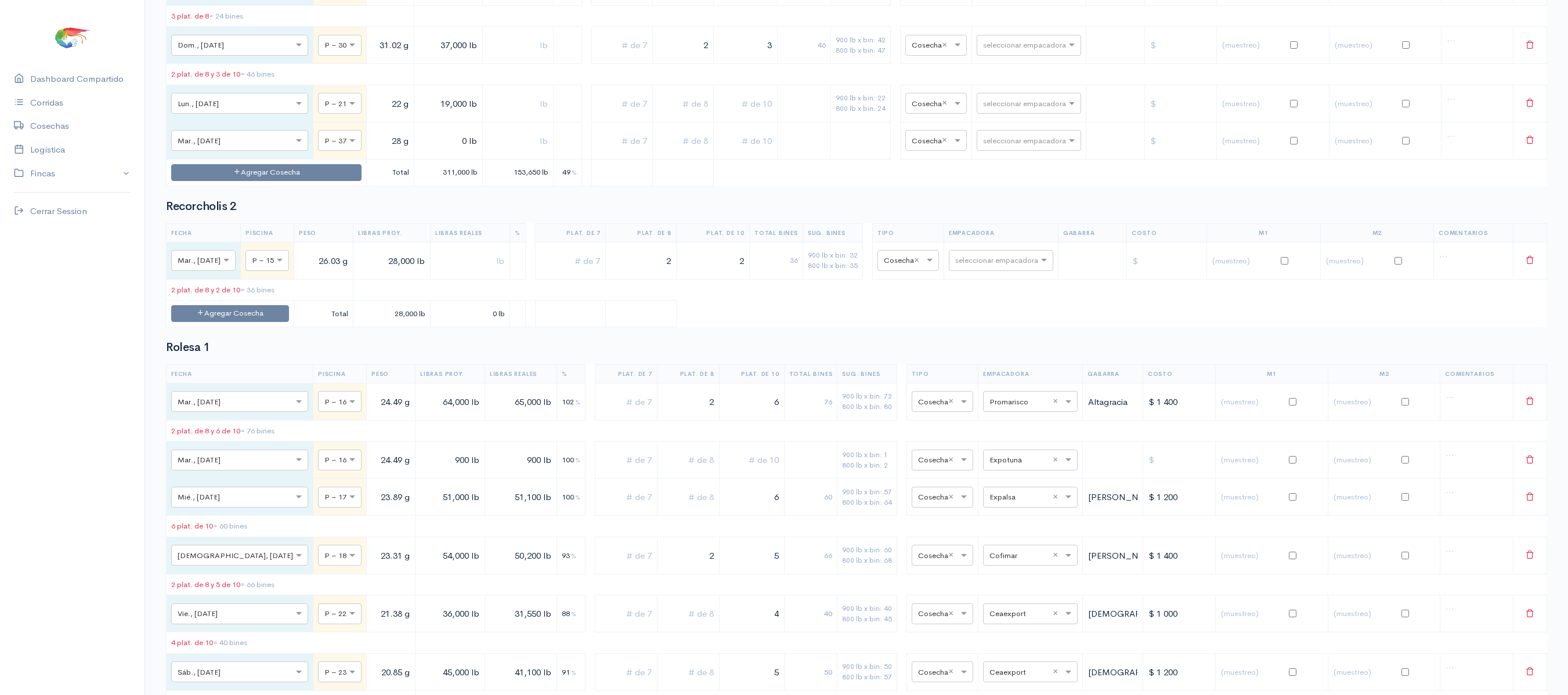
click at [419, 153] on input "0 lb" at bounding box center [448, 140] width 58 height 24
type input "22,000 lb"
click at [719, 116] on input "text" at bounding box center [745, 103] width 54 height 24
click at [684, 116] on input "text" at bounding box center [682, 103] width 51 height 24
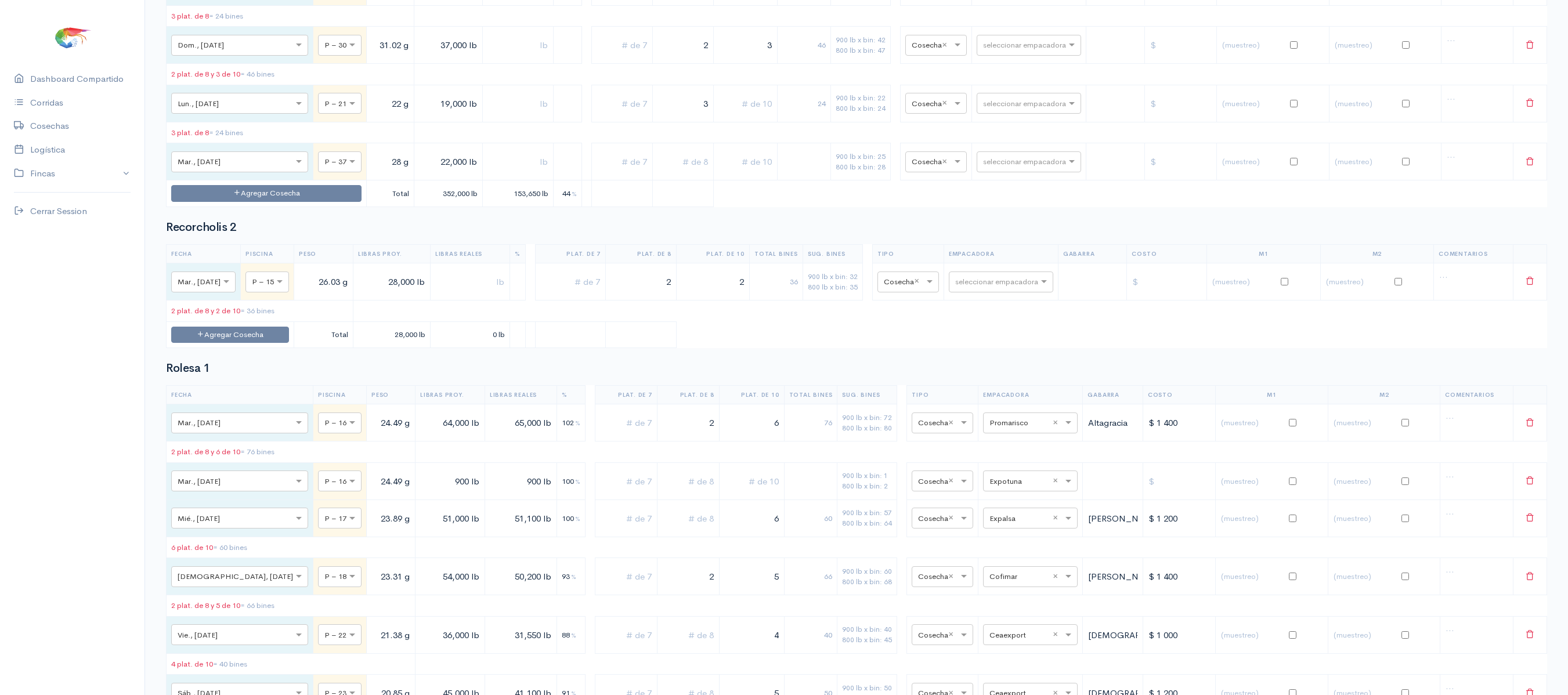
type input "3"
click at [727, 174] on input "text" at bounding box center [745, 162] width 54 height 24
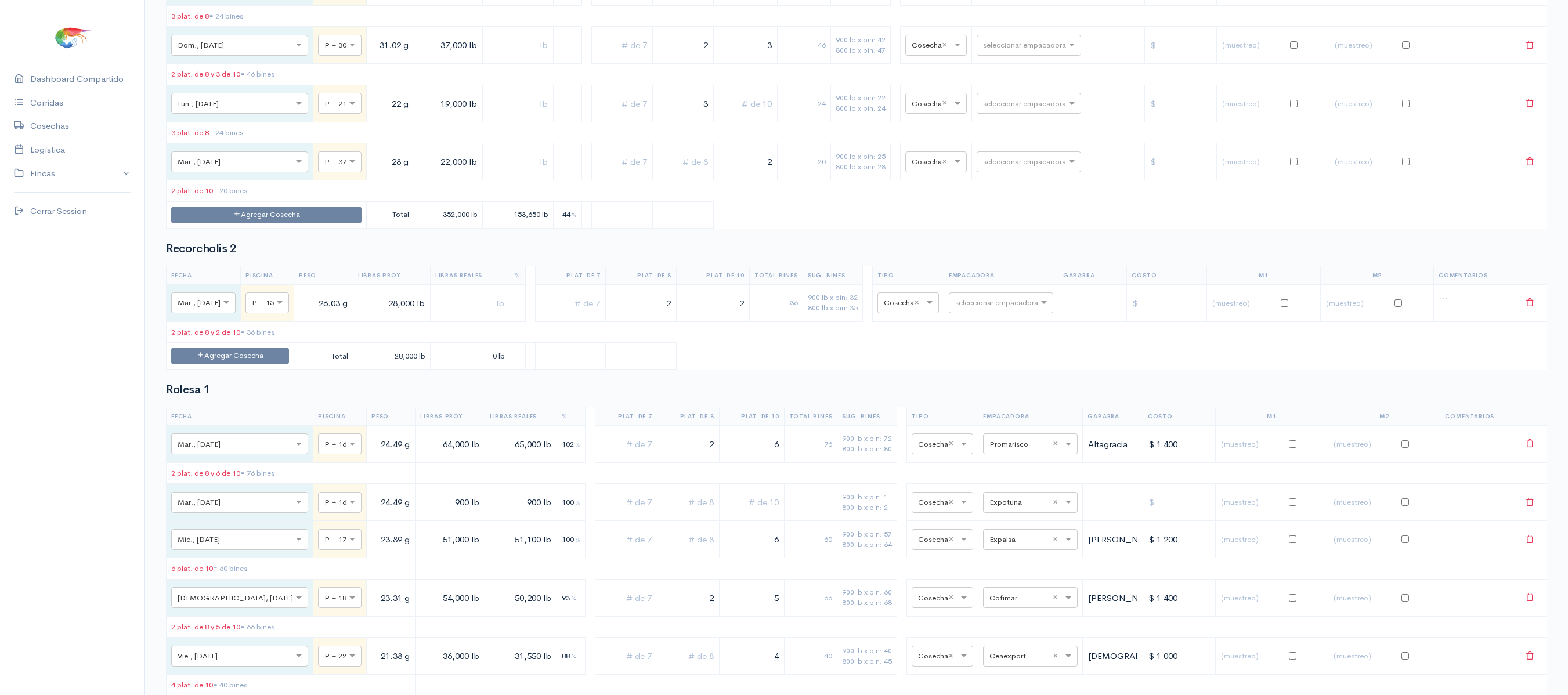
type input "2"
click at [678, 174] on input "text" at bounding box center [682, 162] width 51 height 24
type input "1"
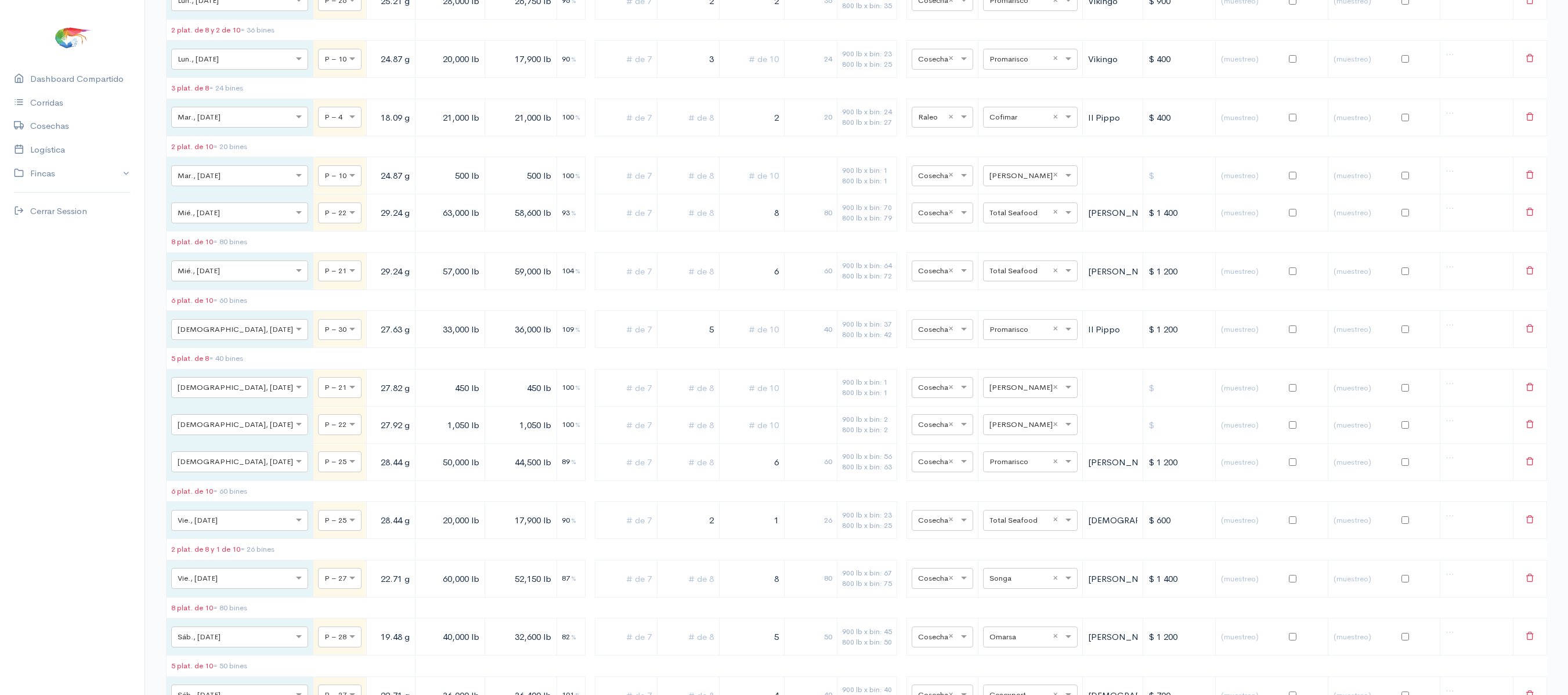
scroll to position [9550, 0]
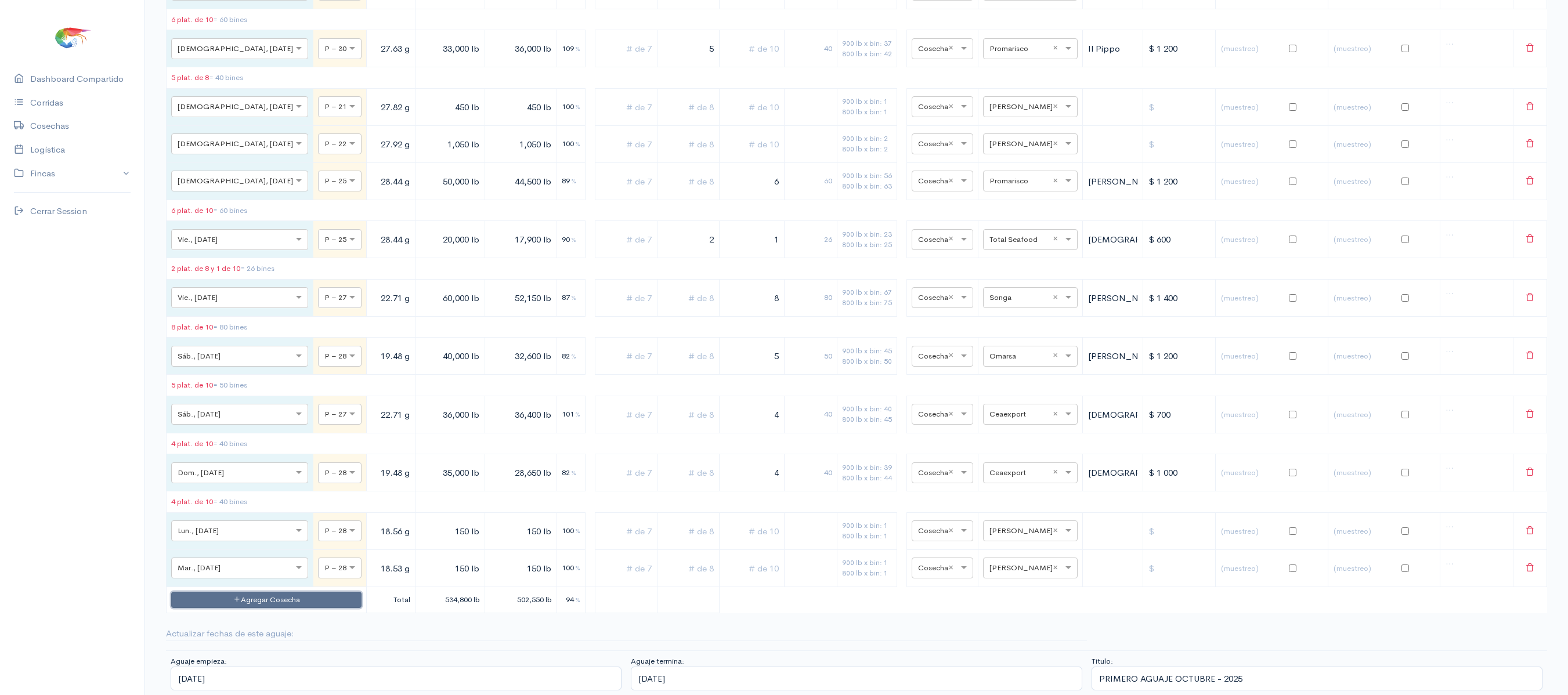
click at [286, 595] on button "Agregar Cosecha" at bounding box center [266, 600] width 190 height 17
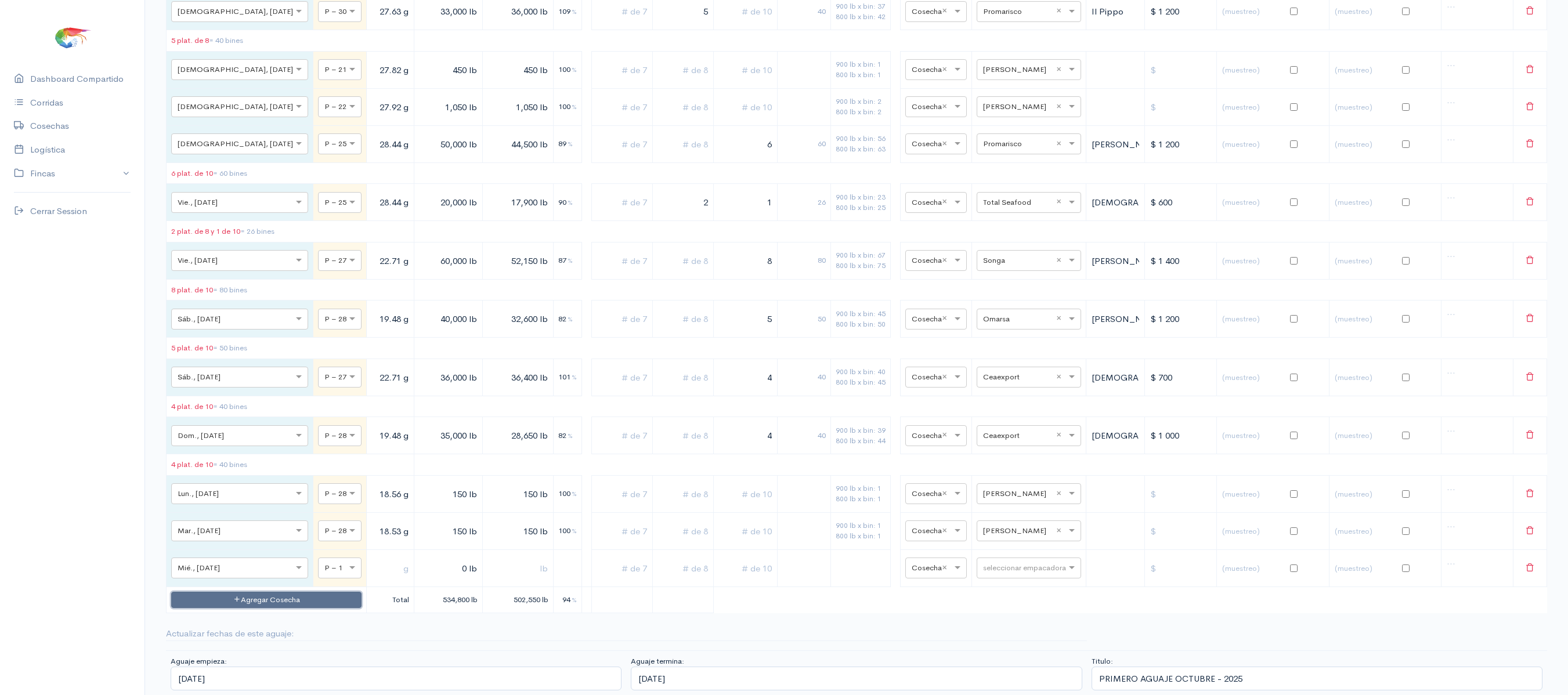
click at [266, 608] on button "Agregar Cosecha" at bounding box center [266, 600] width 190 height 17
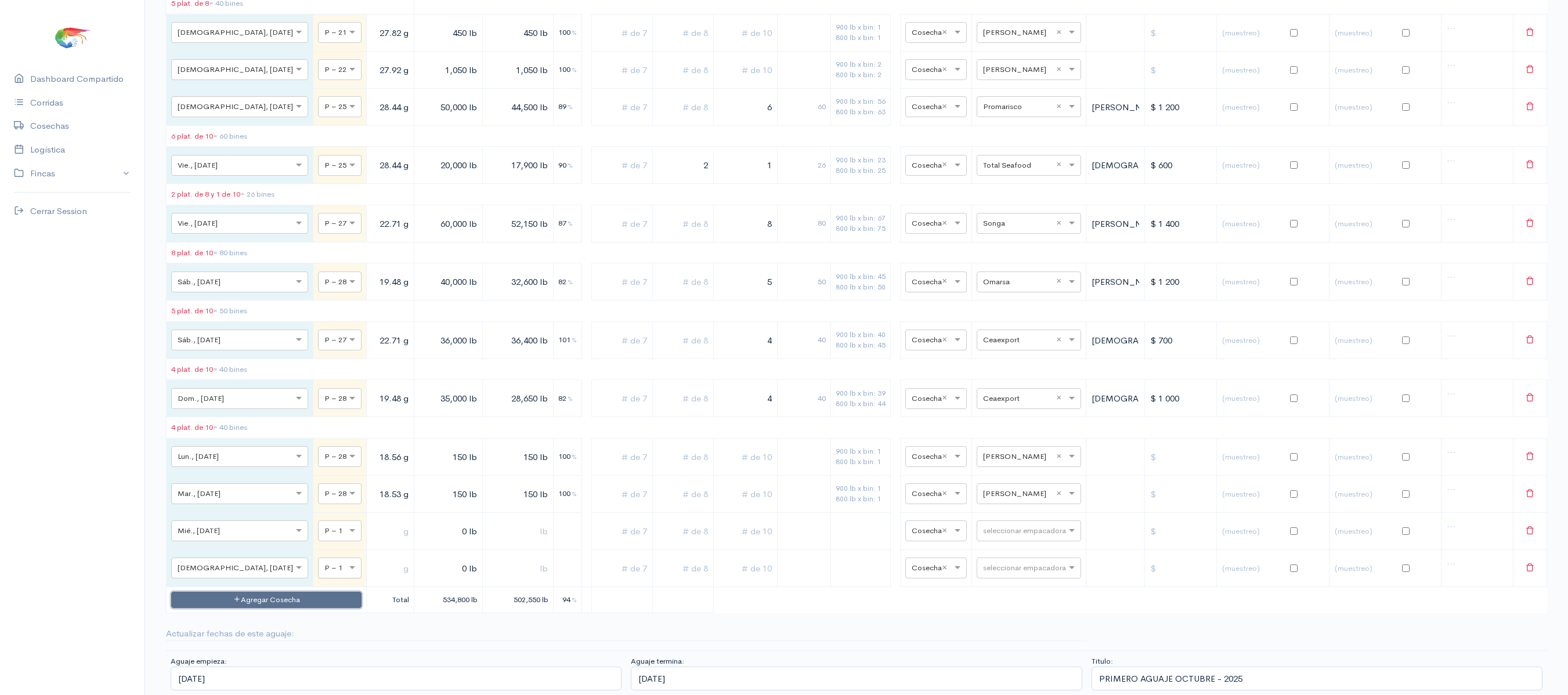
scroll to position [9628, 0]
click at [263, 596] on button "Agregar Cosecha" at bounding box center [266, 600] width 190 height 17
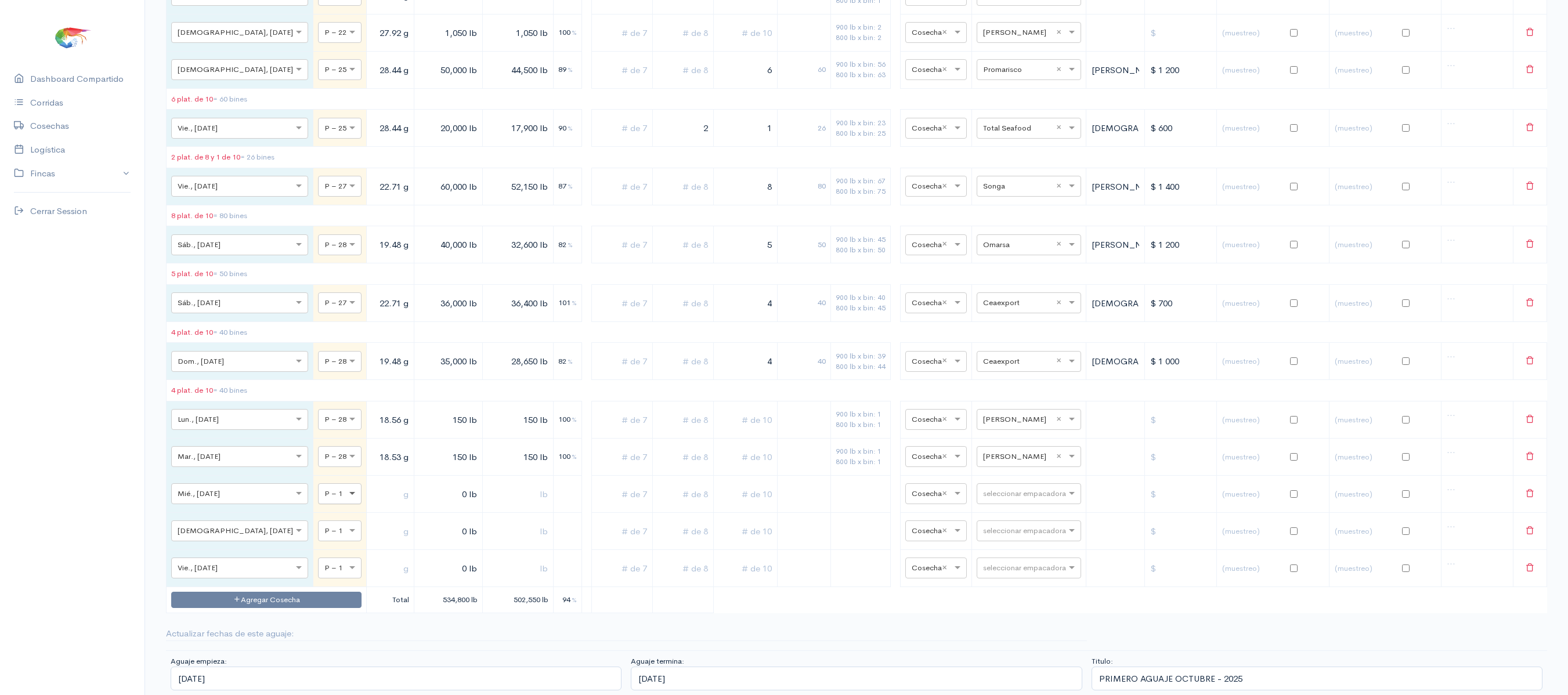
click at [346, 499] on span at bounding box center [354, 493] width 15 height 12
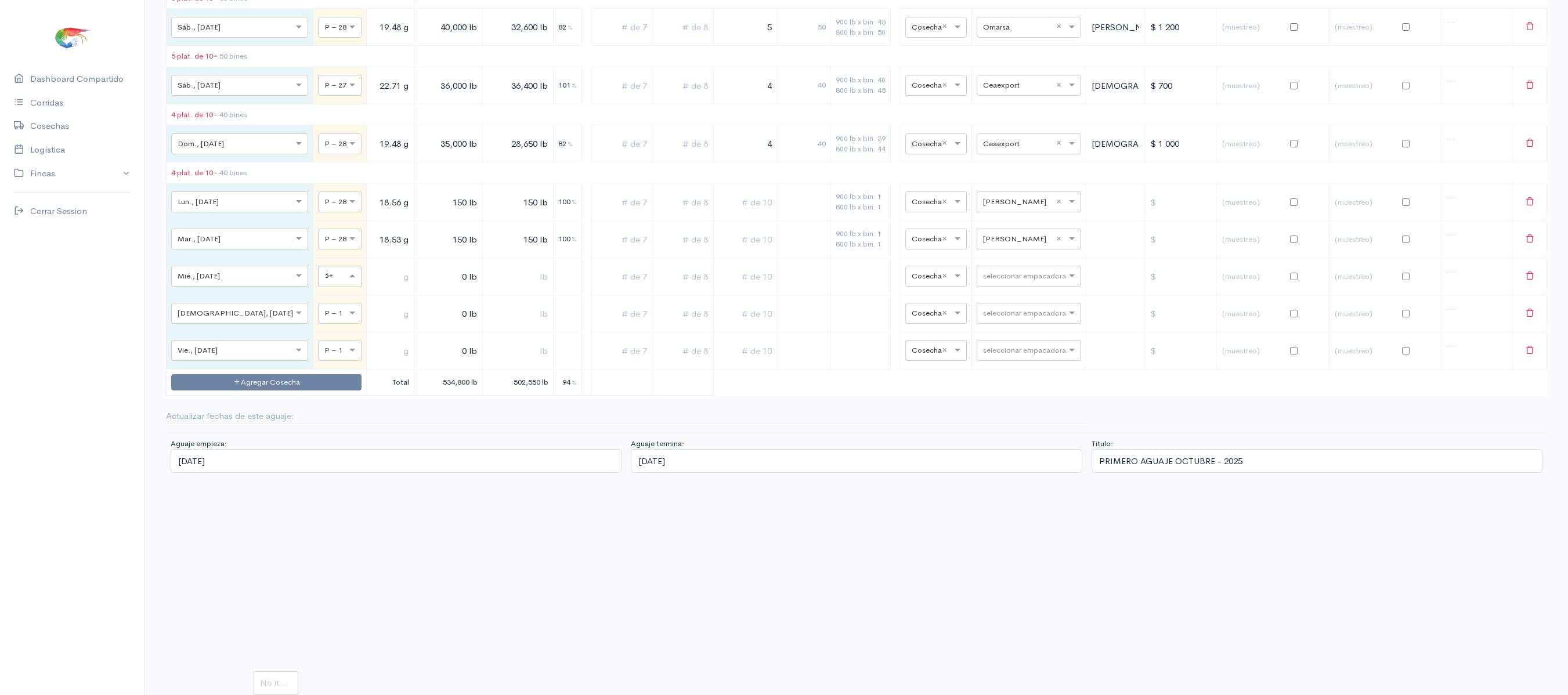
scroll to position [0, 1]
type input "6"
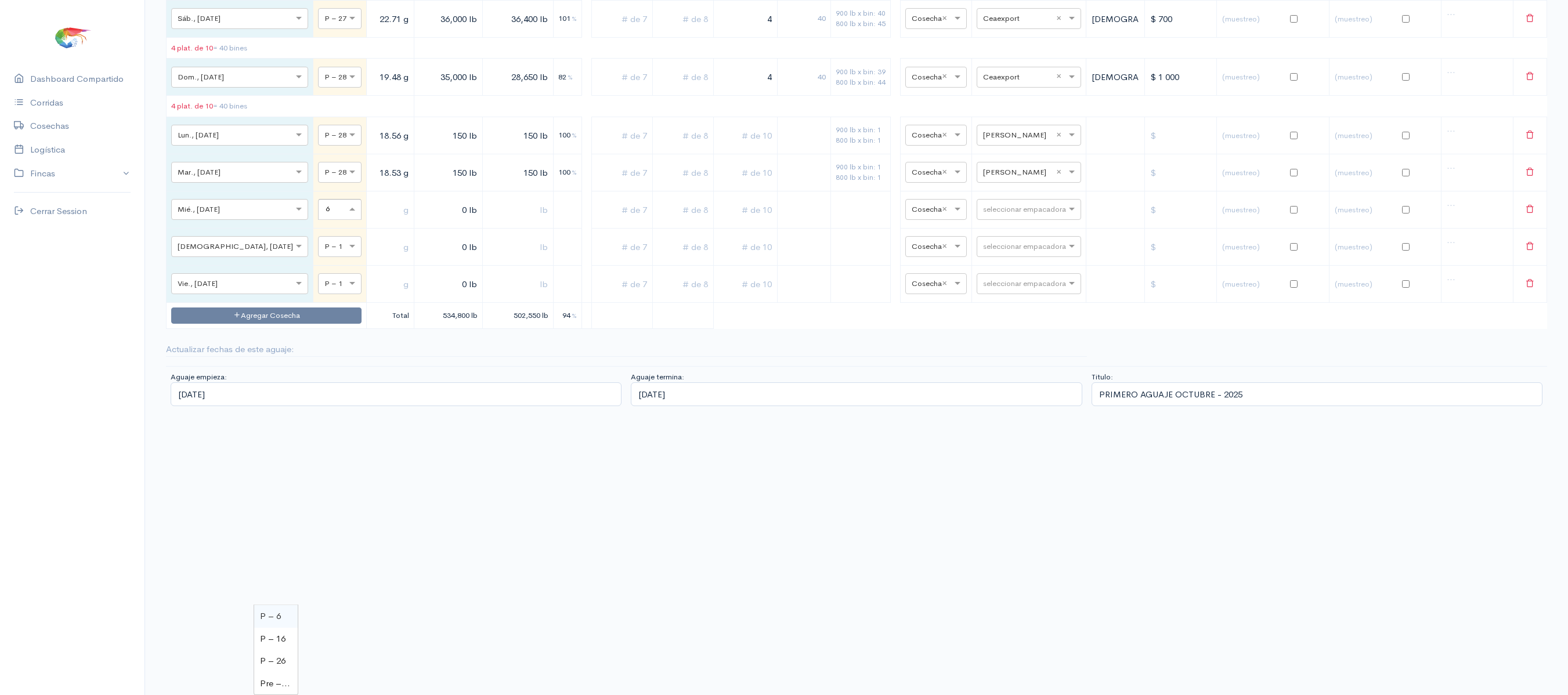
scroll to position [0, 0]
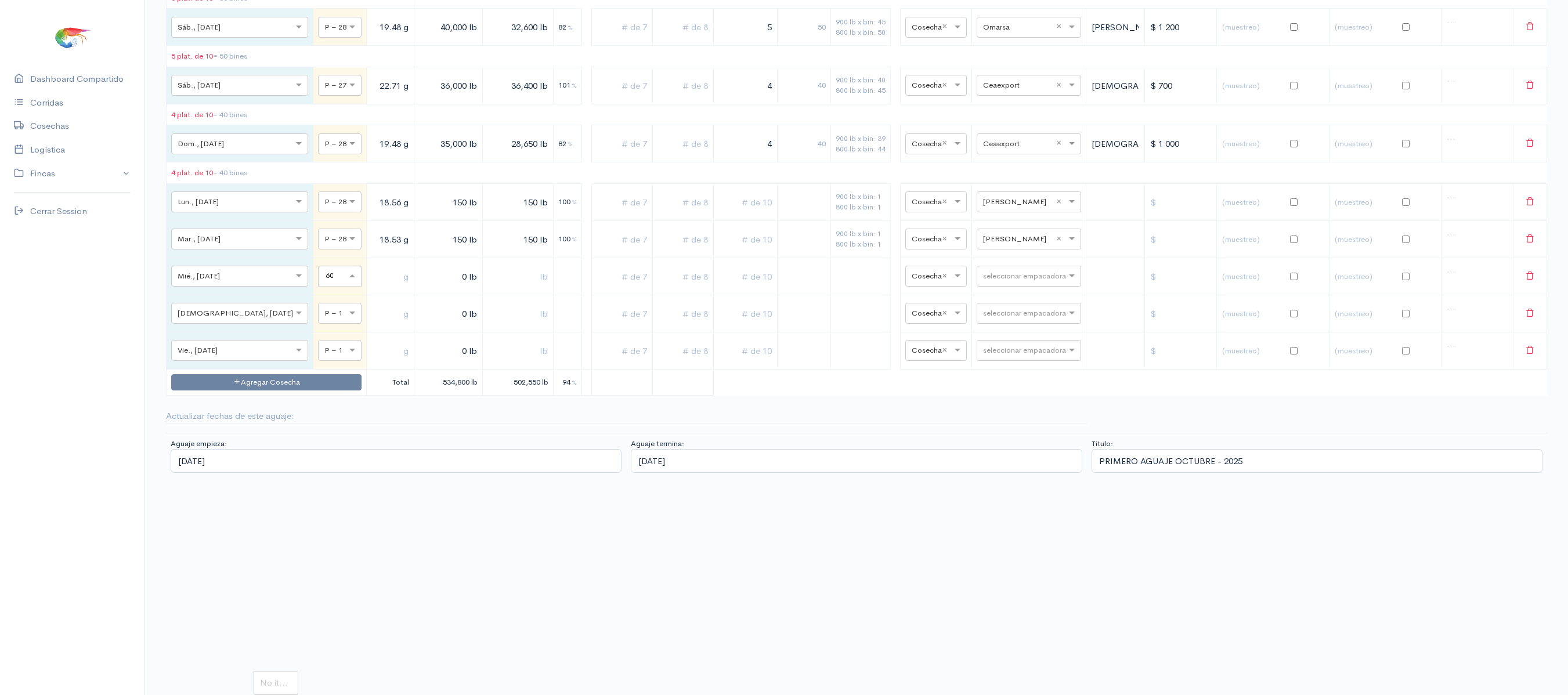
type input "6"
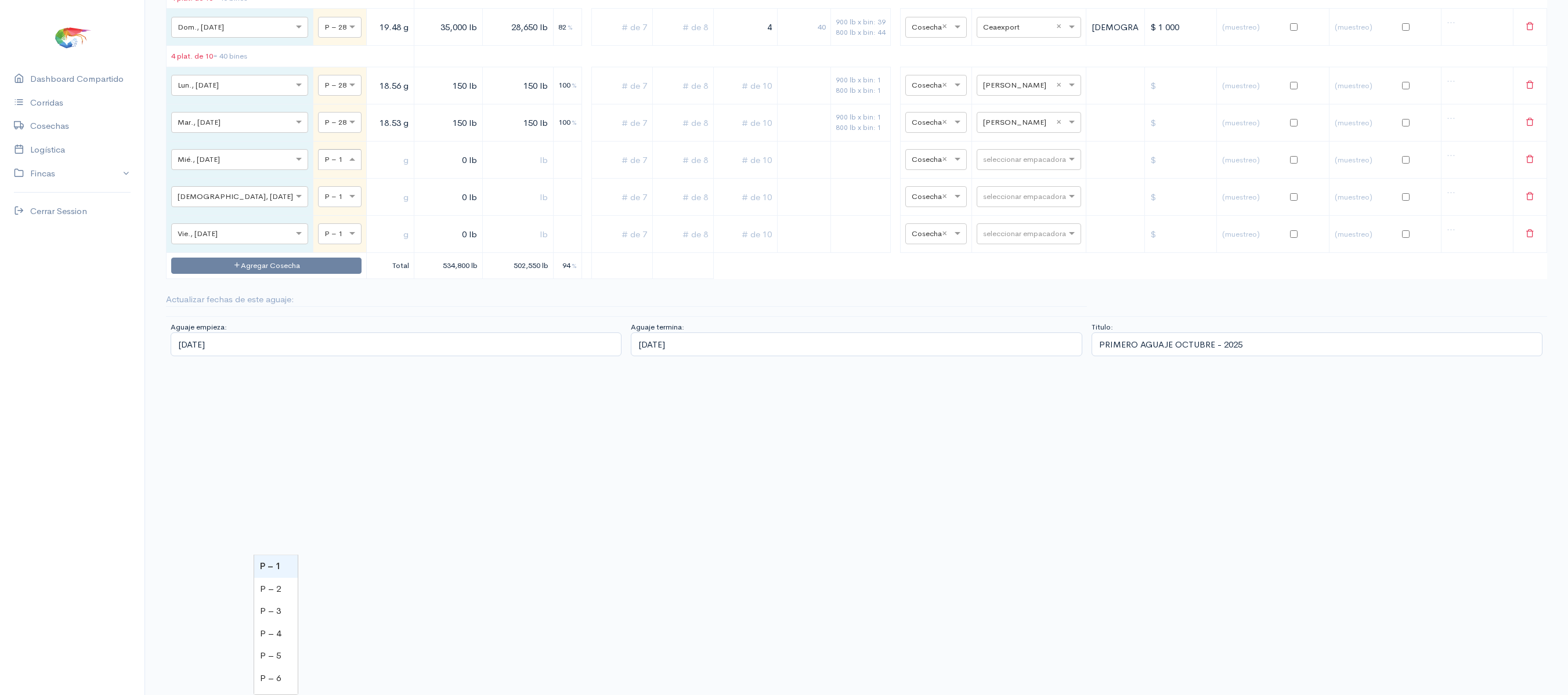
type input "5"
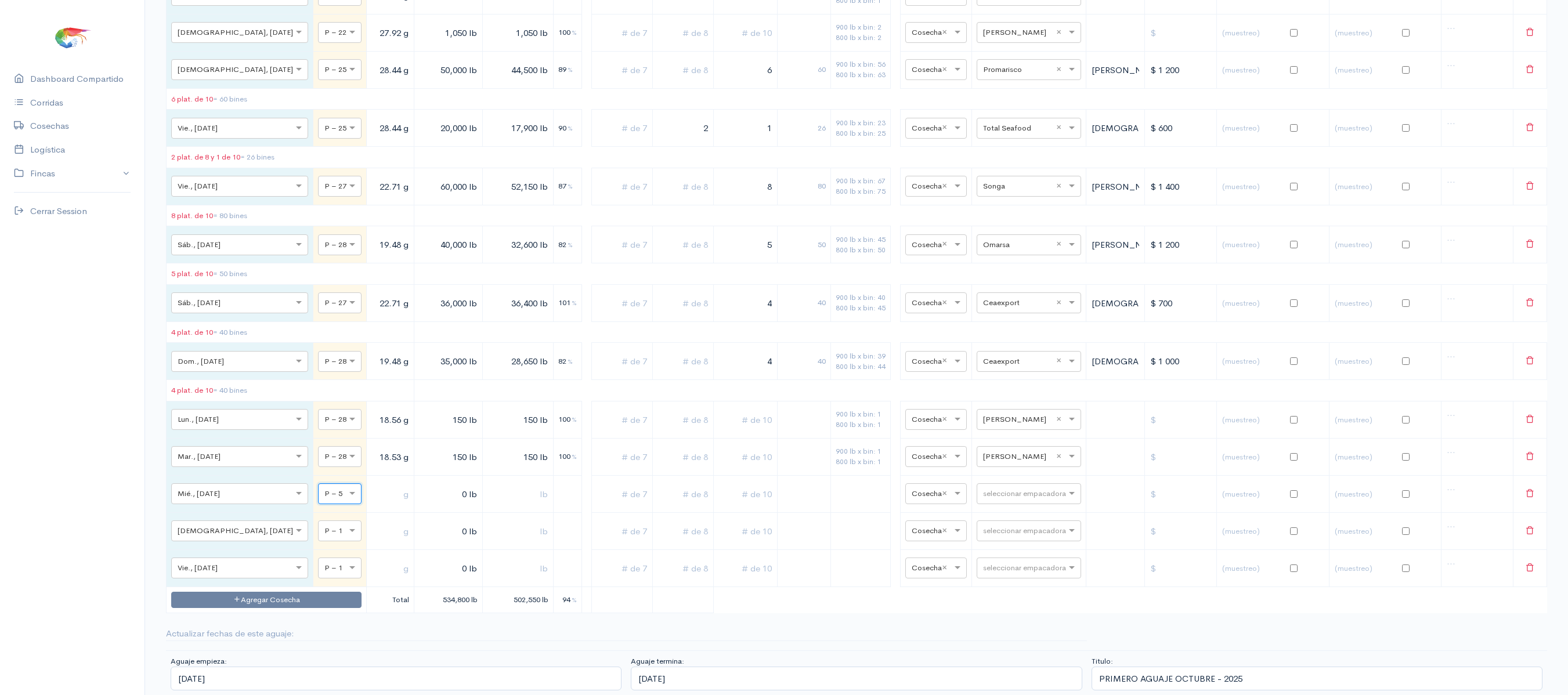
click at [313, 547] on td "× P – 1" at bounding box center [340, 531] width 54 height 37
click at [319, 536] on div at bounding box center [340, 530] width 42 height 13
type input "6"
click at [319, 574] on div at bounding box center [340, 567] width 42 height 13
type input "16"
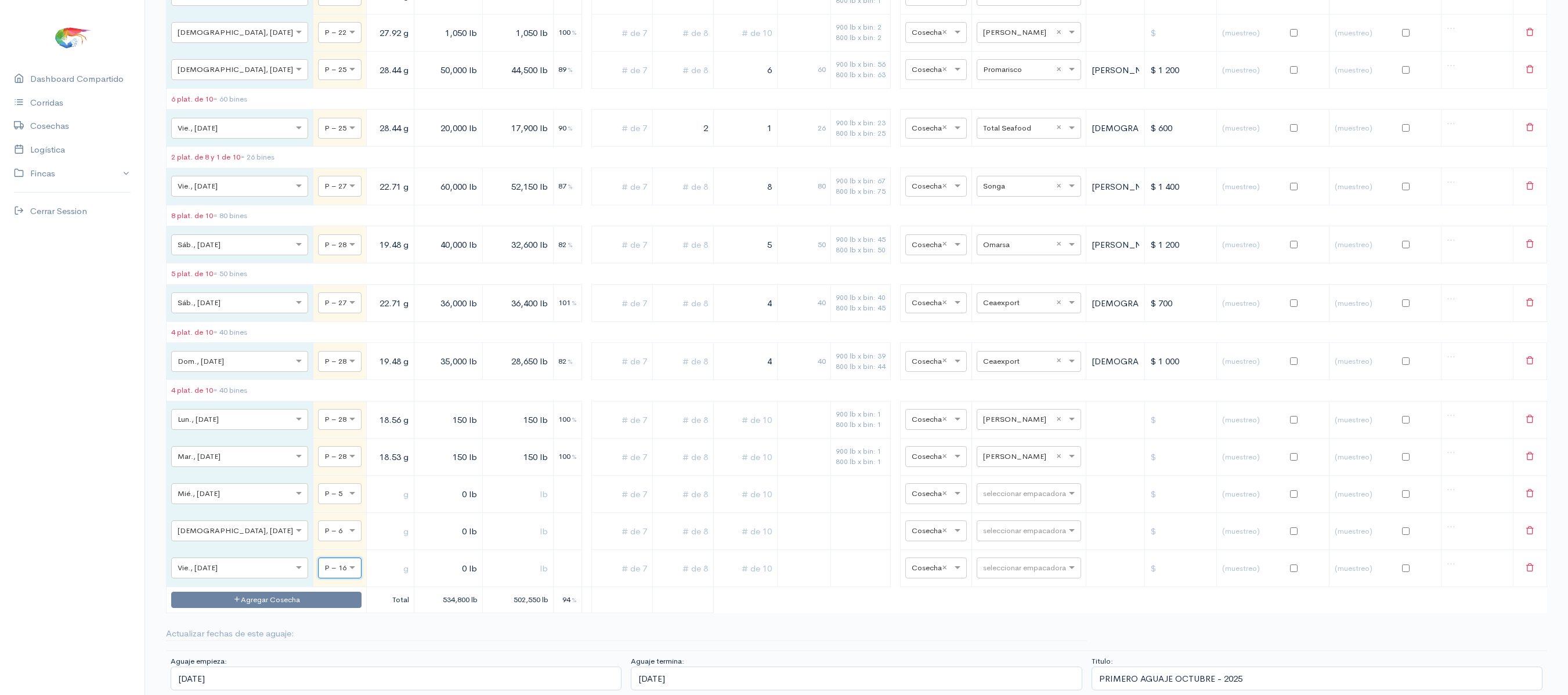
click at [371, 506] on input "text" at bounding box center [390, 494] width 38 height 24
type input "22.08 g"
click at [371, 543] on input "text" at bounding box center [390, 531] width 38 height 24
type input "25.54 g"
click at [371, 580] on input "text" at bounding box center [390, 568] width 38 height 24
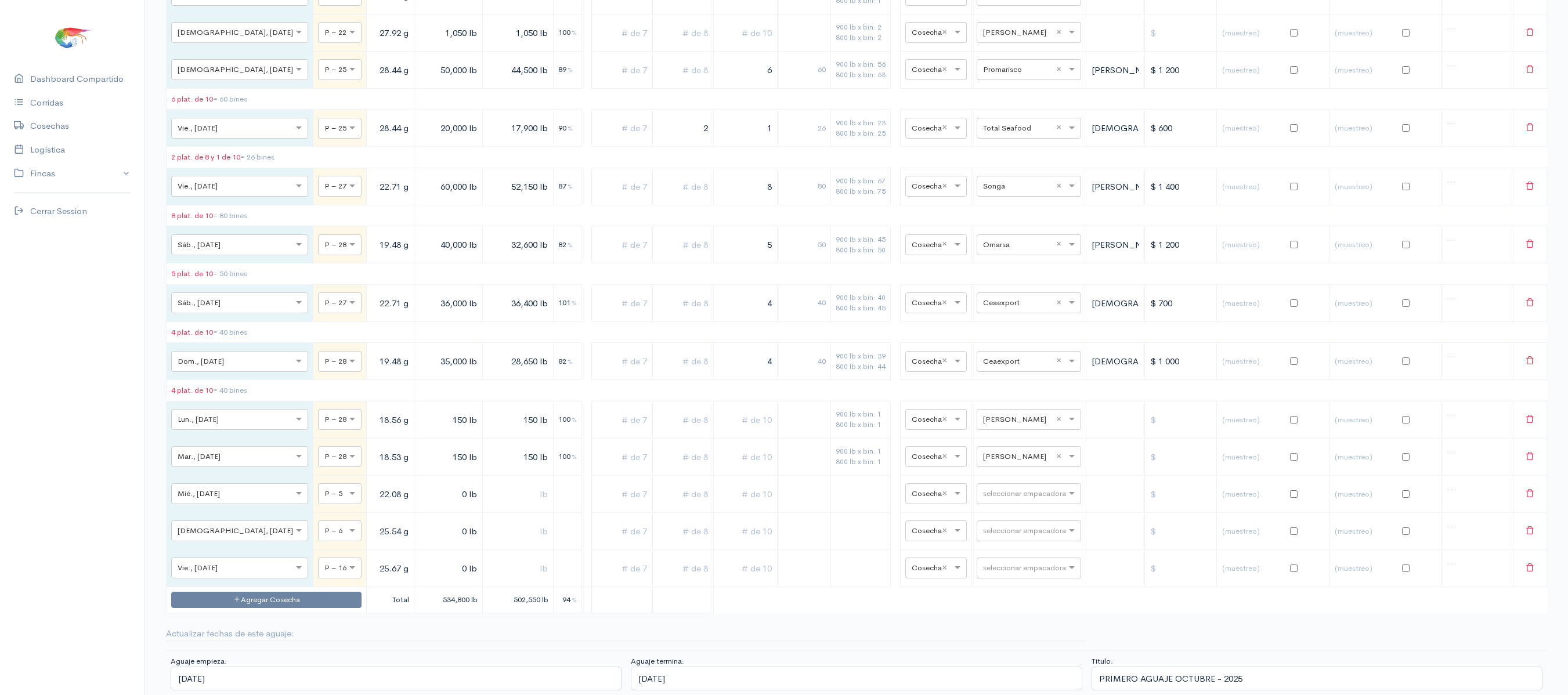
type input "25.67 g"
click at [419, 506] on input "0 lb" at bounding box center [448, 494] width 58 height 24
type input "60,000 lb"
click at [419, 543] on input "0 lb" at bounding box center [448, 531] width 58 height 24
type input "76,000 lb"
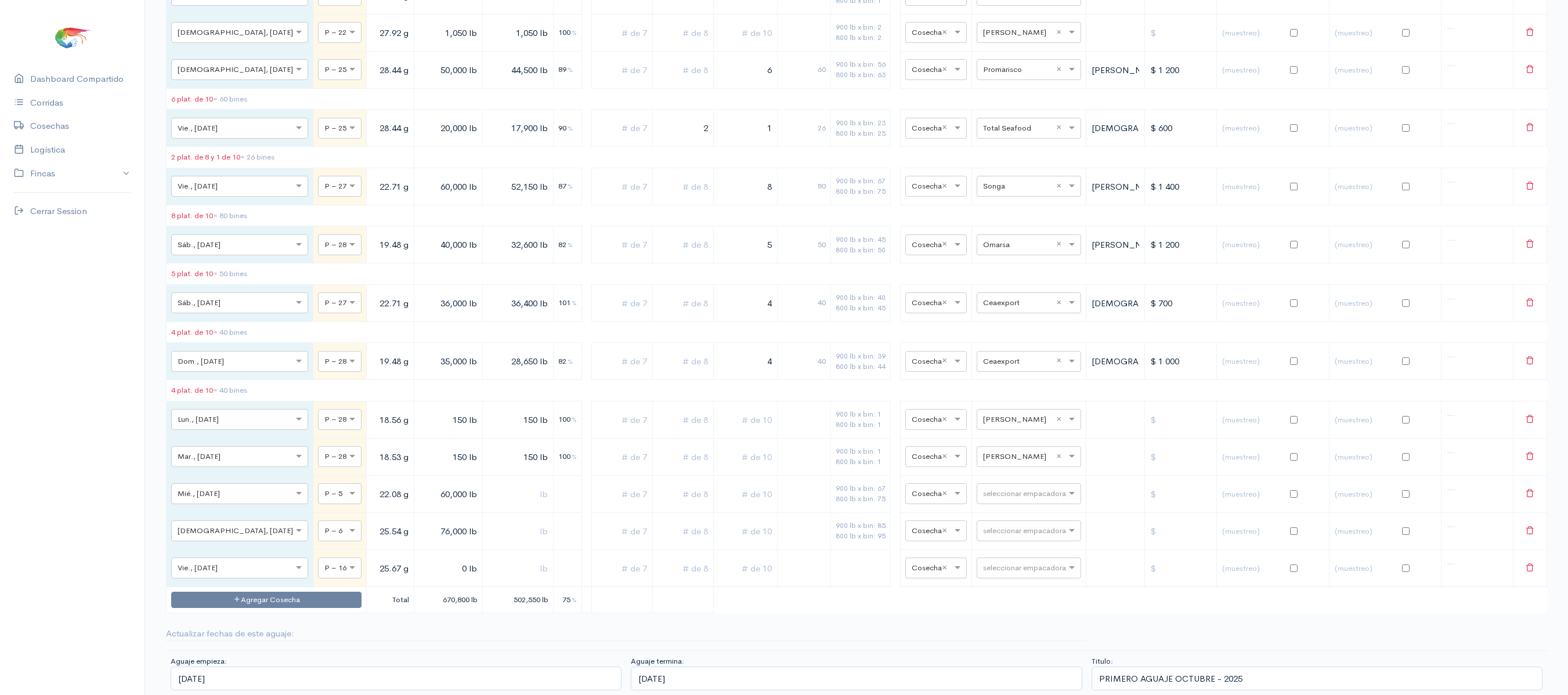
click at [419, 543] on input "76,000 lb" at bounding box center [448, 531] width 58 height 24
click at [419, 580] on input "0 lb" at bounding box center [448, 568] width 58 height 24
type input "103,000 lb"
click at [745, 506] on input "text" at bounding box center [743, 494] width 54 height 24
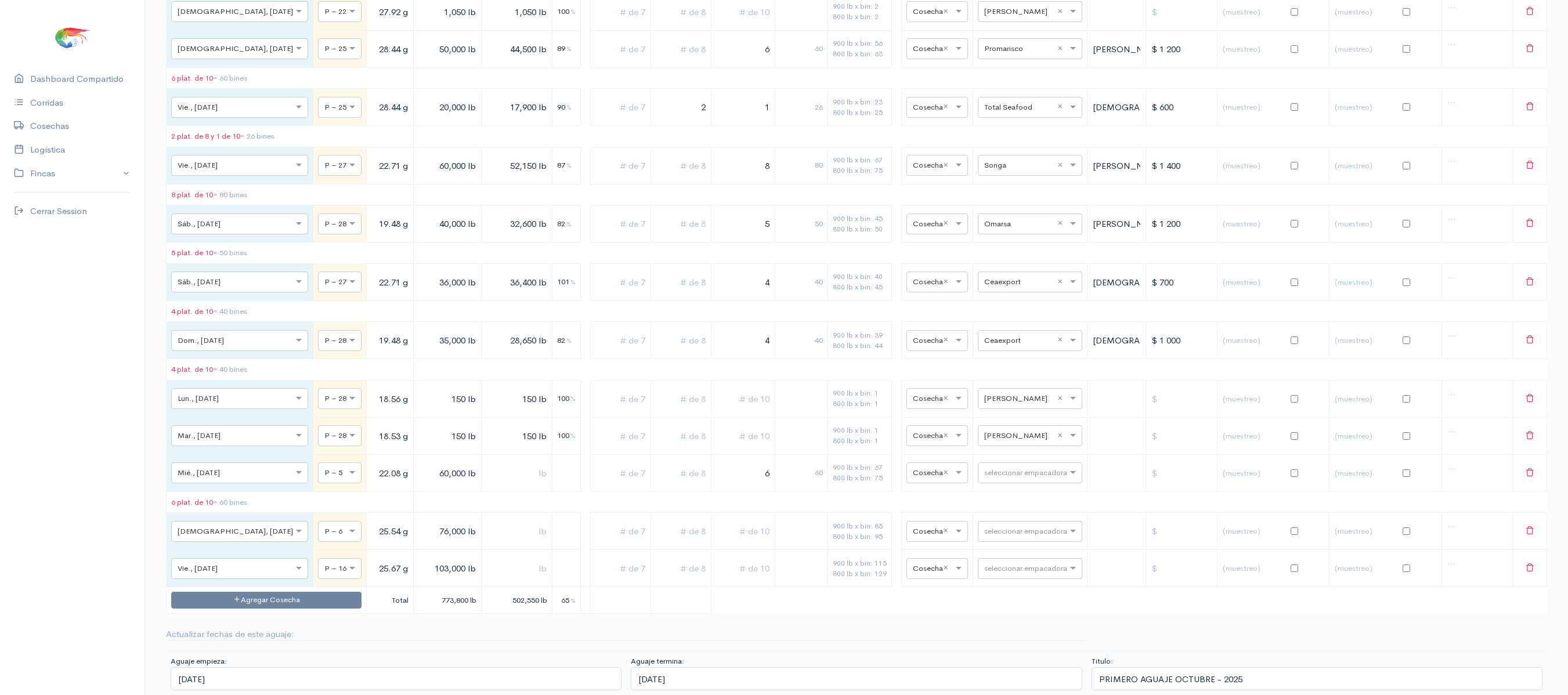
type input "6"
click at [670, 485] on input "text" at bounding box center [681, 473] width 50 height 24
type input "2"
click at [718, 543] on input "text" at bounding box center [743, 531] width 54 height 24
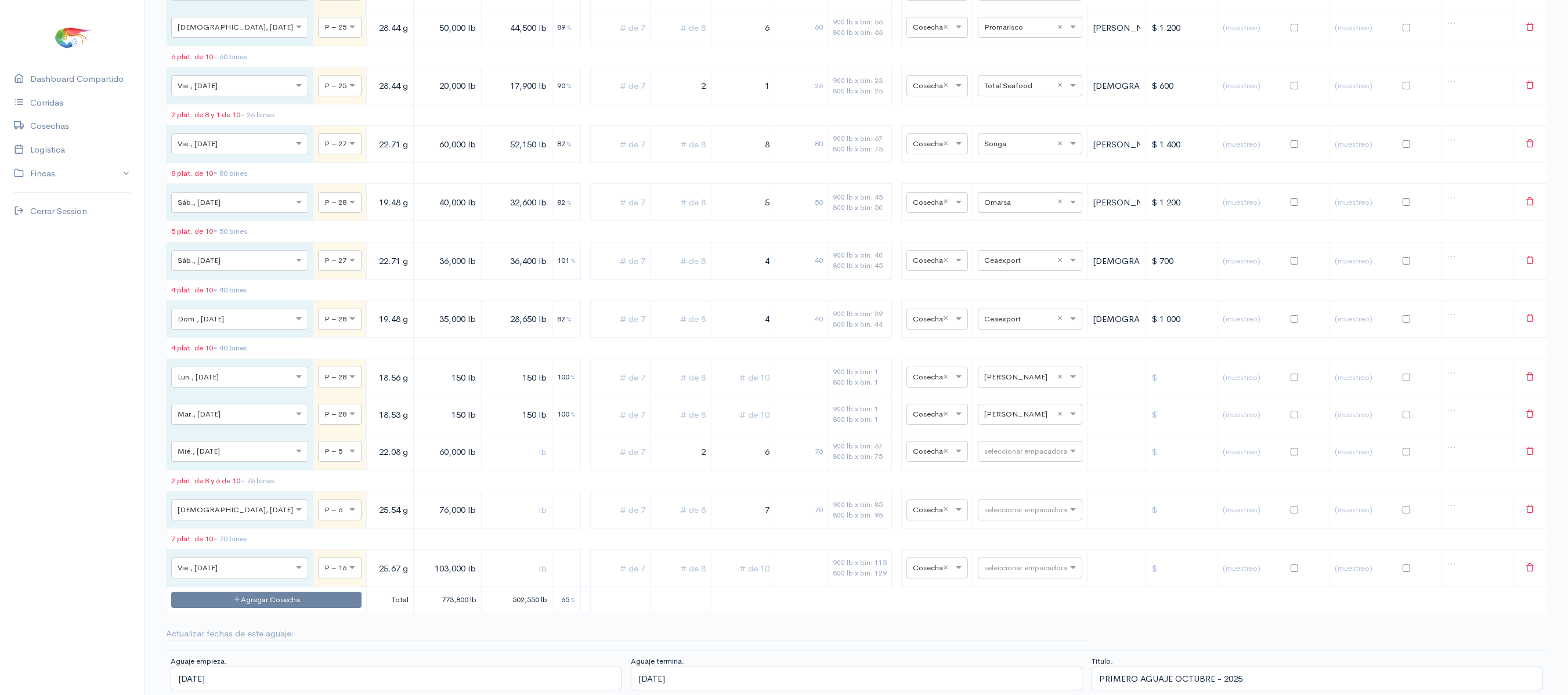
type input "7"
click at [655, 522] on input "text" at bounding box center [681, 509] width 50 height 24
type input "2"
drag, startPoint x: 739, startPoint y: 590, endPoint x: 790, endPoint y: 586, distance: 51.2
click at [790, 528] on tr "× Jue., [DATE] × P – 6 25.54 g 76,000 lb 2 7 86 900 lb x bin: 85 800 lb x bin: …" at bounding box center [857, 510] width 1380 height 37
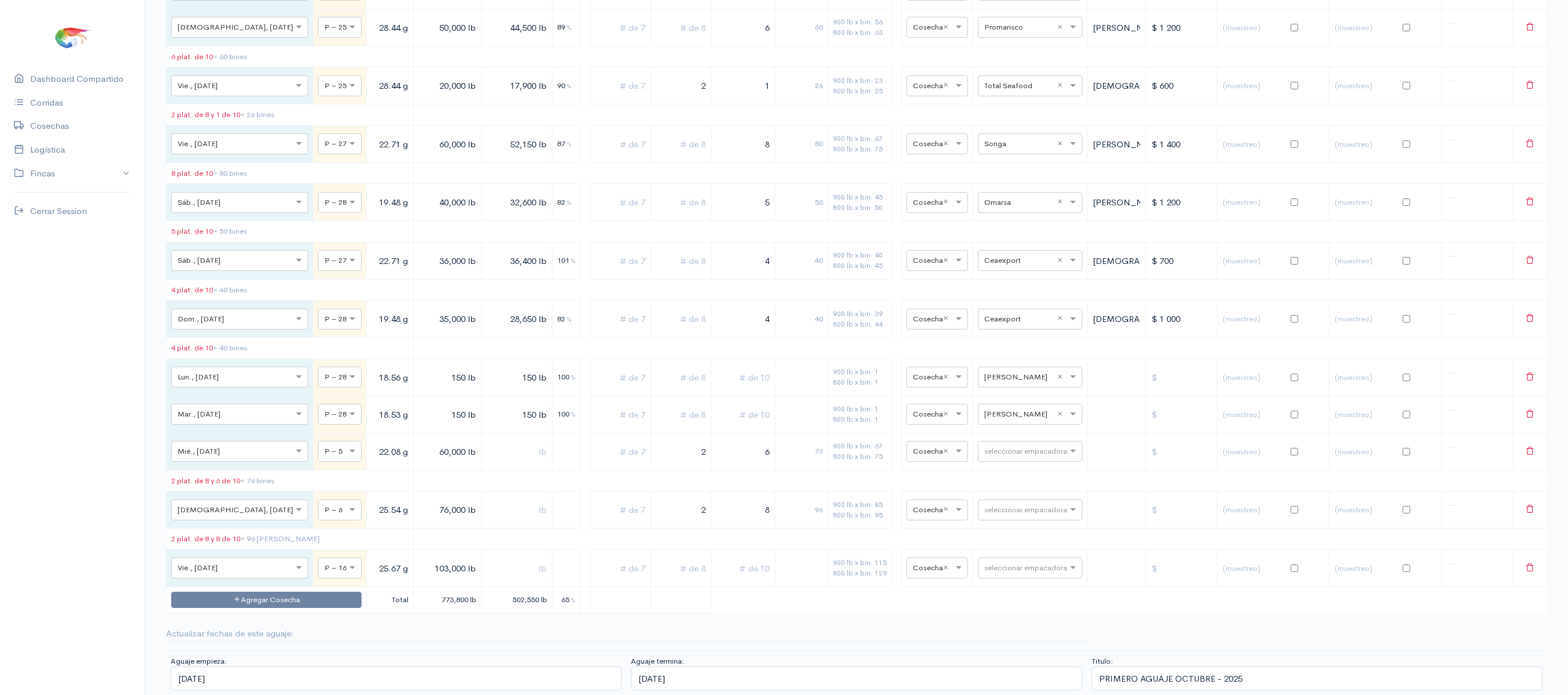
scroll to position [9710, 0]
type input "8"
click at [730, 557] on input "text" at bounding box center [743, 568] width 54 height 24
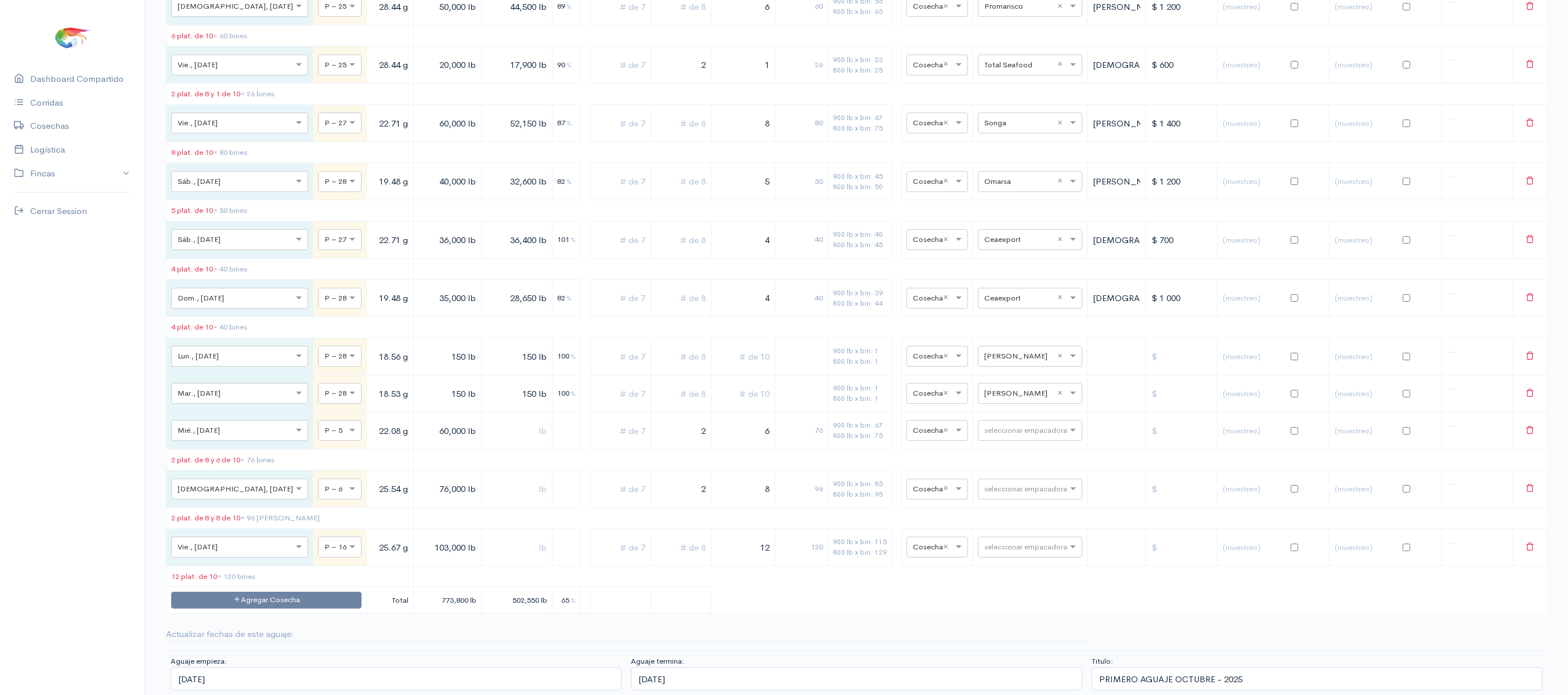
type input "12"
click at [678, 559] on input "text" at bounding box center [681, 547] width 50 height 24
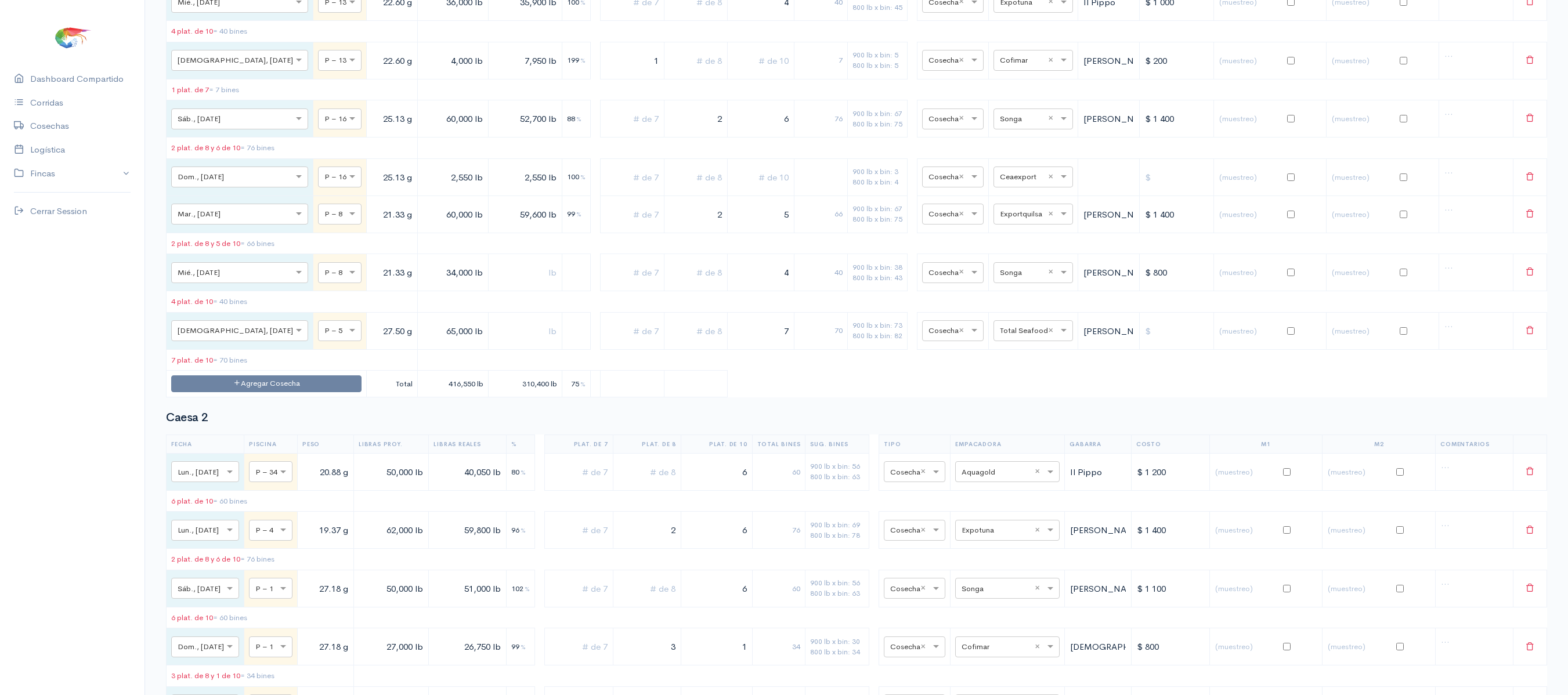
scroll to position [0, 0]
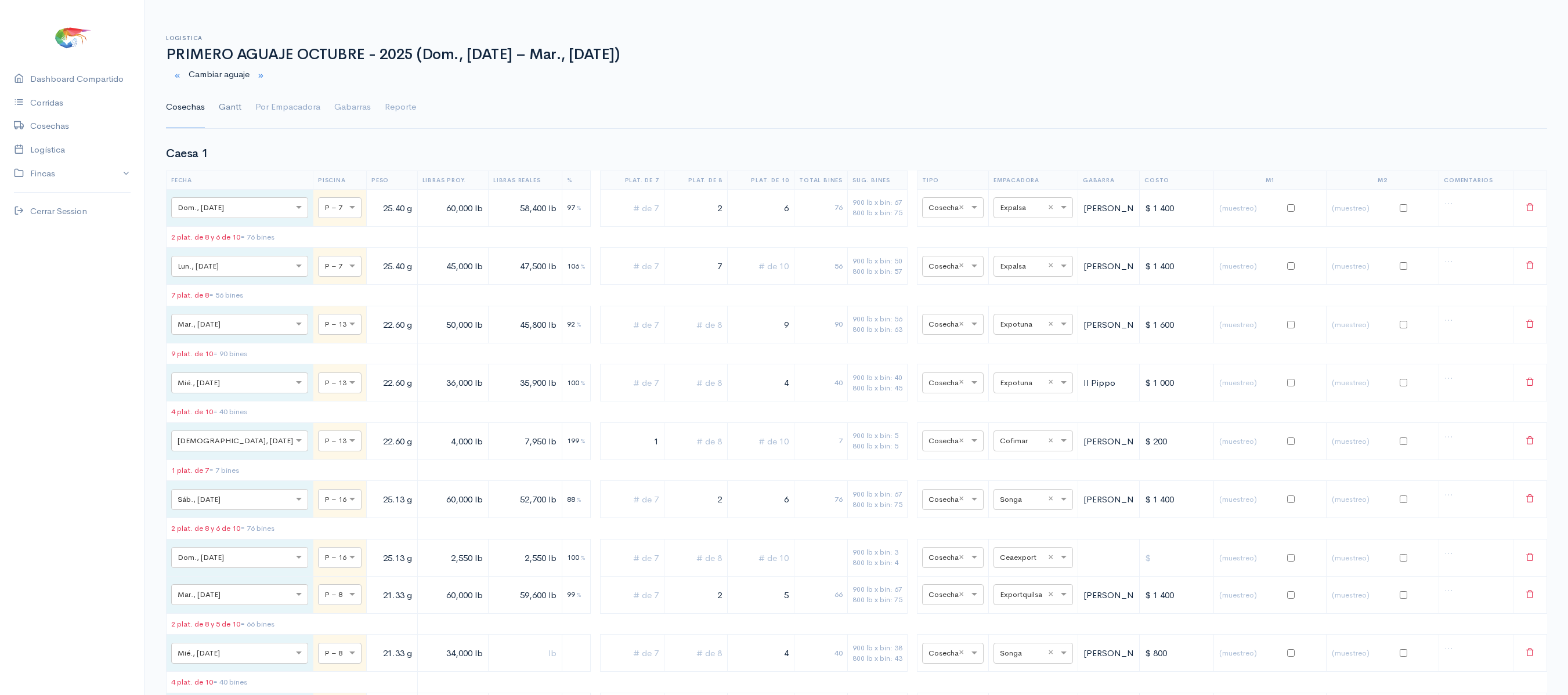
type input "1"
click at [230, 110] on link "Gantt" at bounding box center [230, 107] width 23 height 42
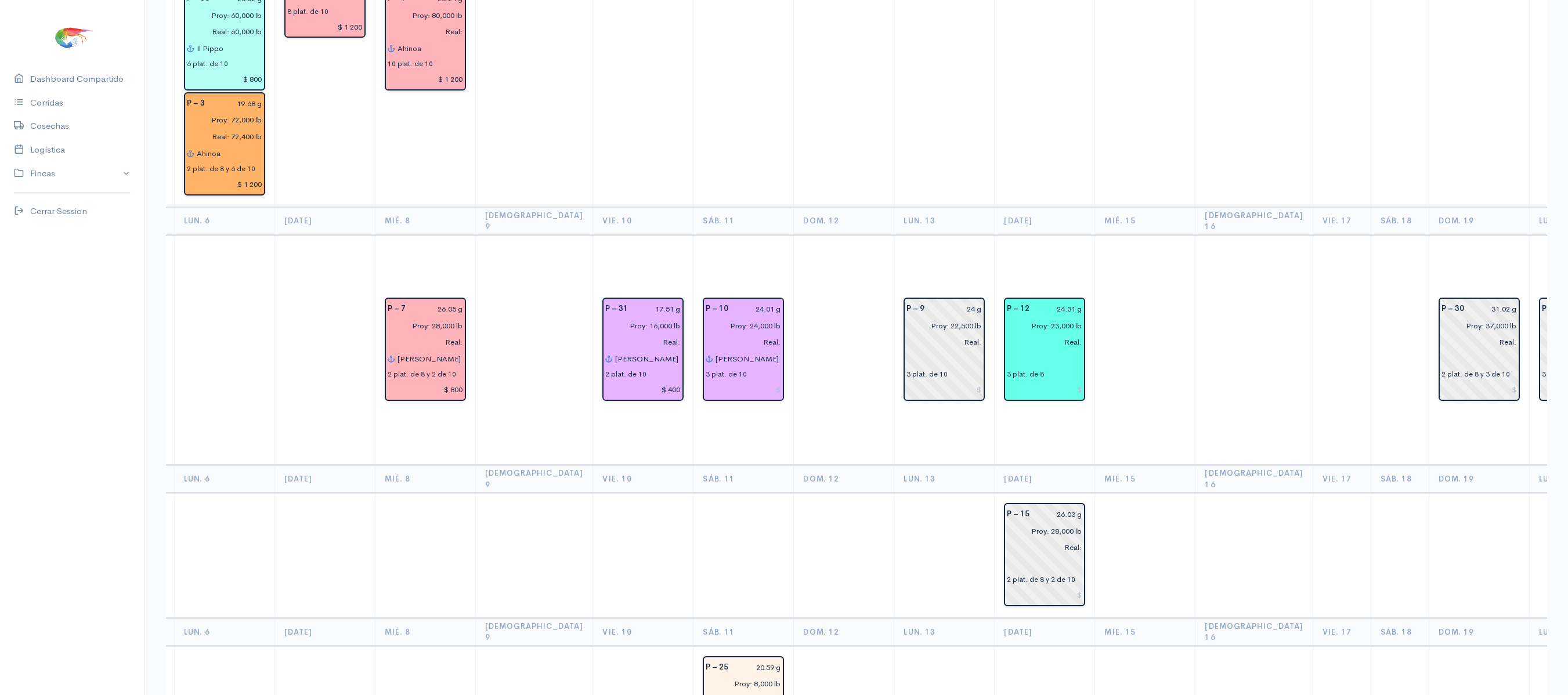
scroll to position [2327, 0]
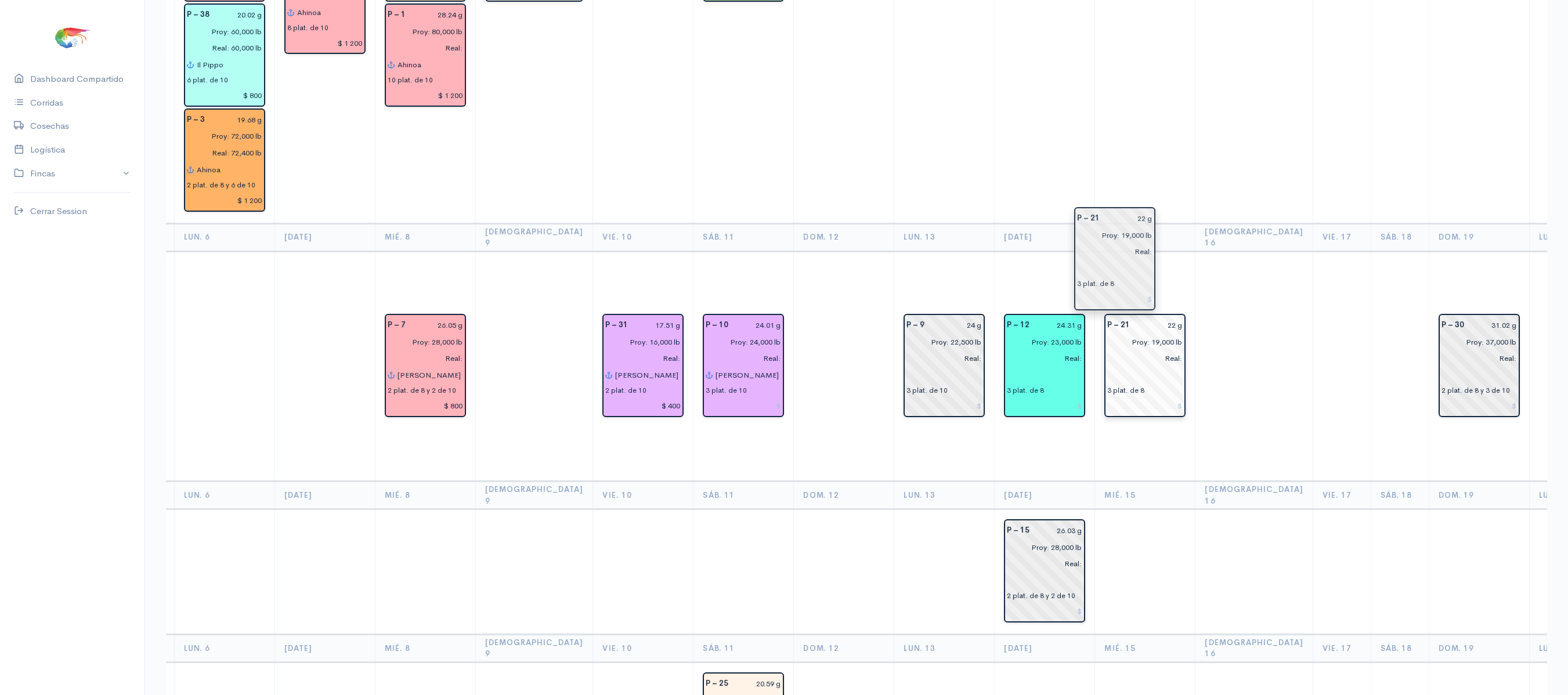
drag, startPoint x: 1498, startPoint y: 264, endPoint x: 1130, endPoint y: 254, distance: 368.1
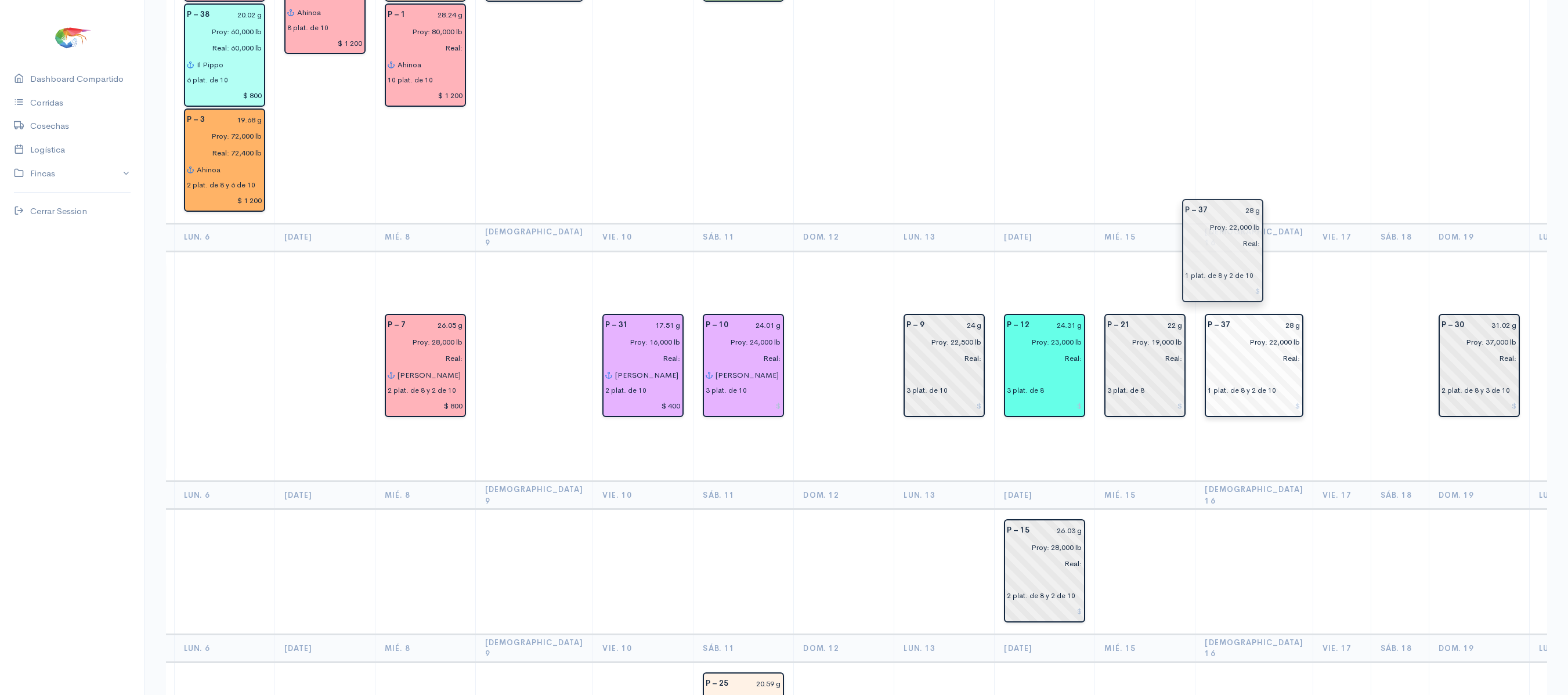
drag, startPoint x: 1506, startPoint y: 264, endPoint x: 1185, endPoint y: 247, distance: 321.4
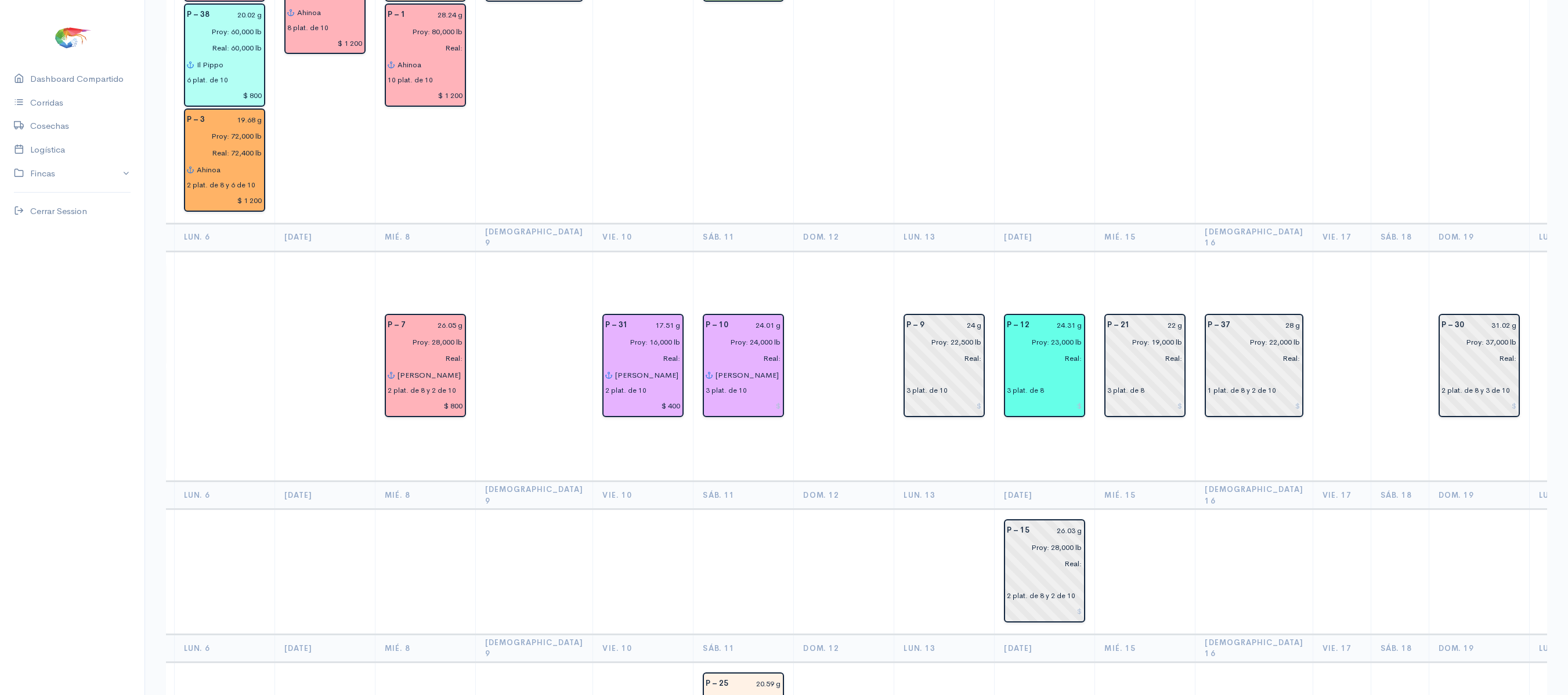
click at [1313, 509] on td at bounding box center [1342, 572] width 58 height 125
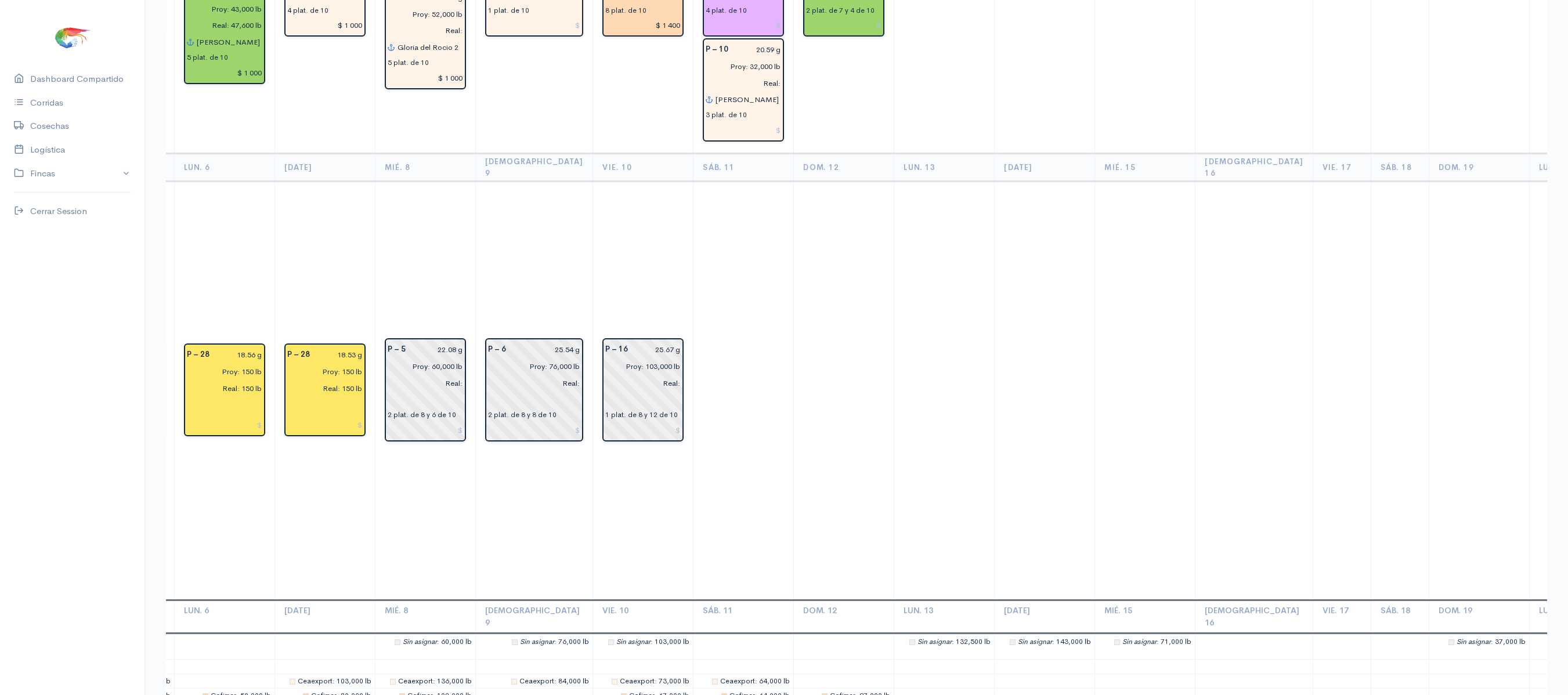
scroll to position [3230, 0]
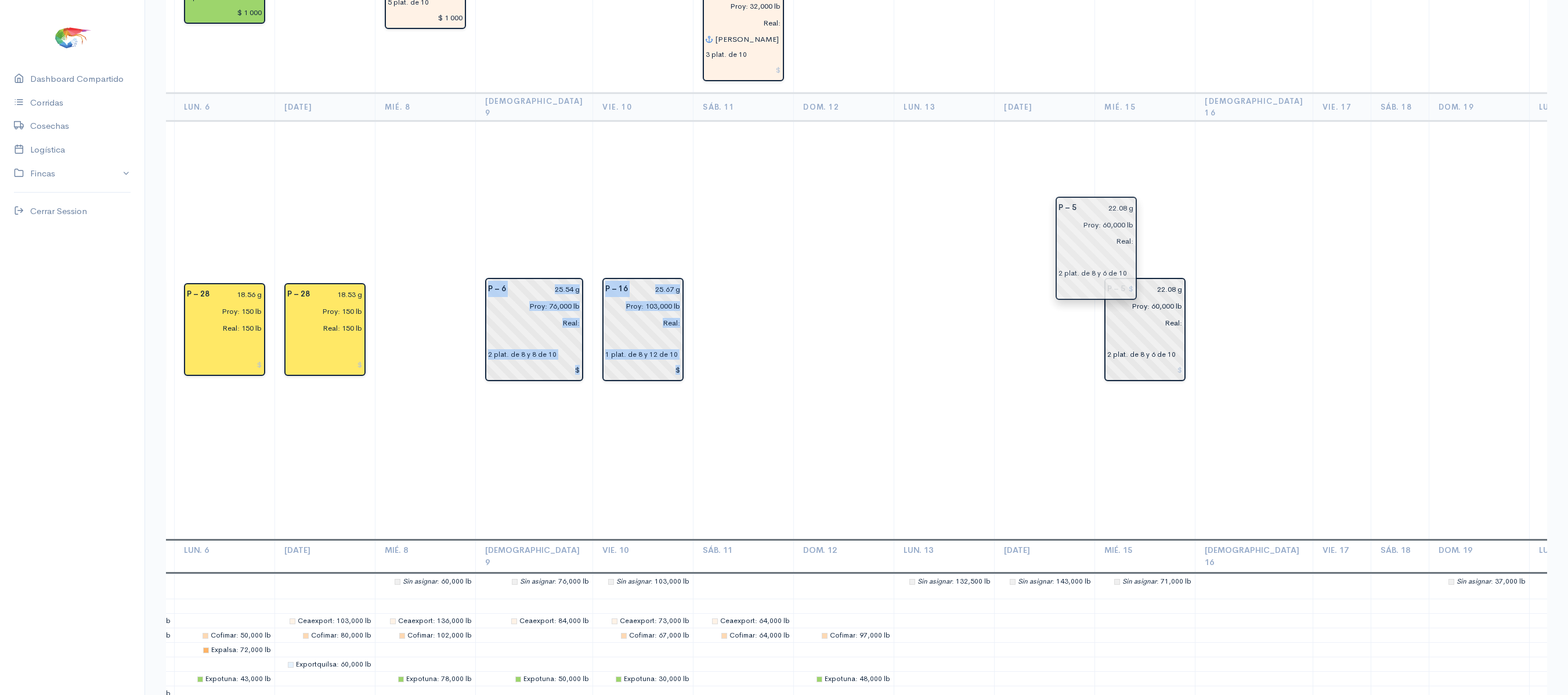
drag, startPoint x: 402, startPoint y: 194, endPoint x: 1095, endPoint y: 247, distance: 695.0
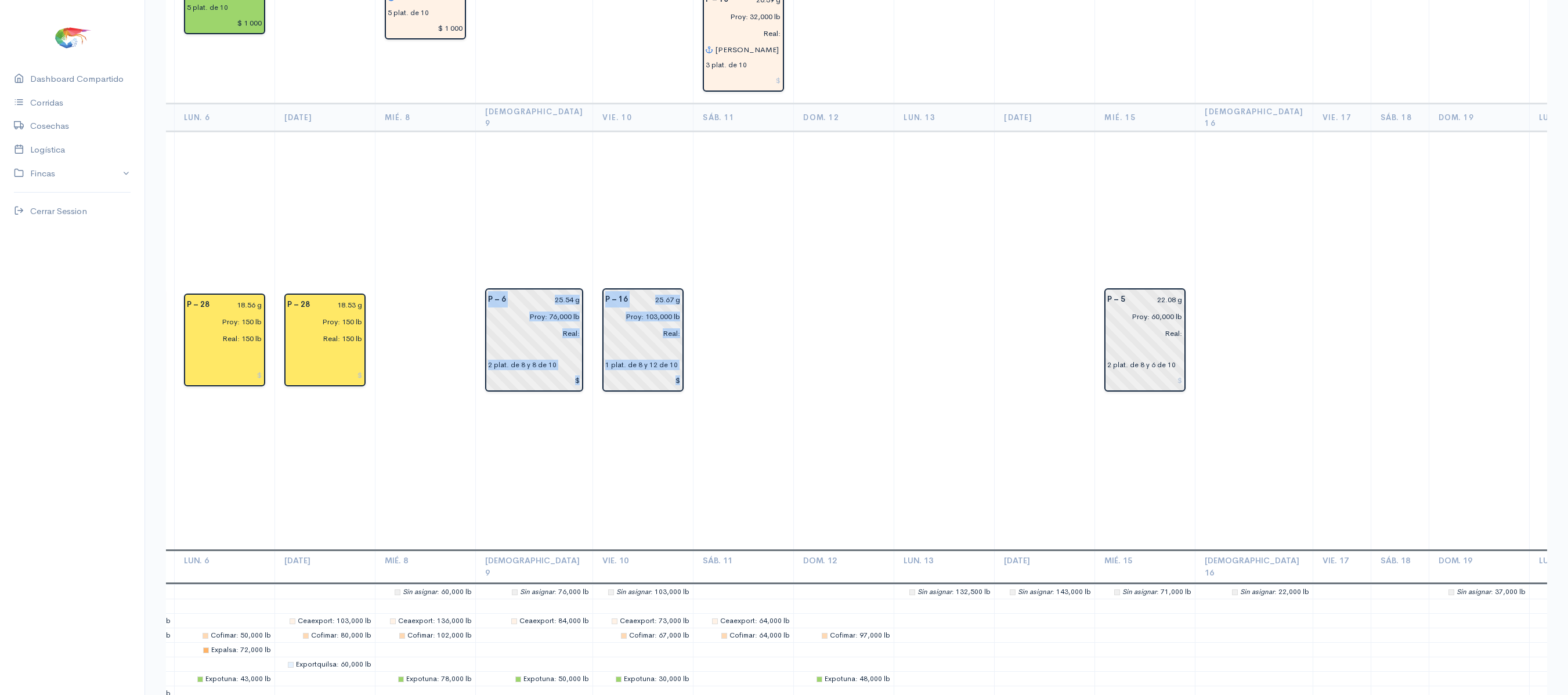
click at [794, 242] on td at bounding box center [844, 341] width 100 height 419
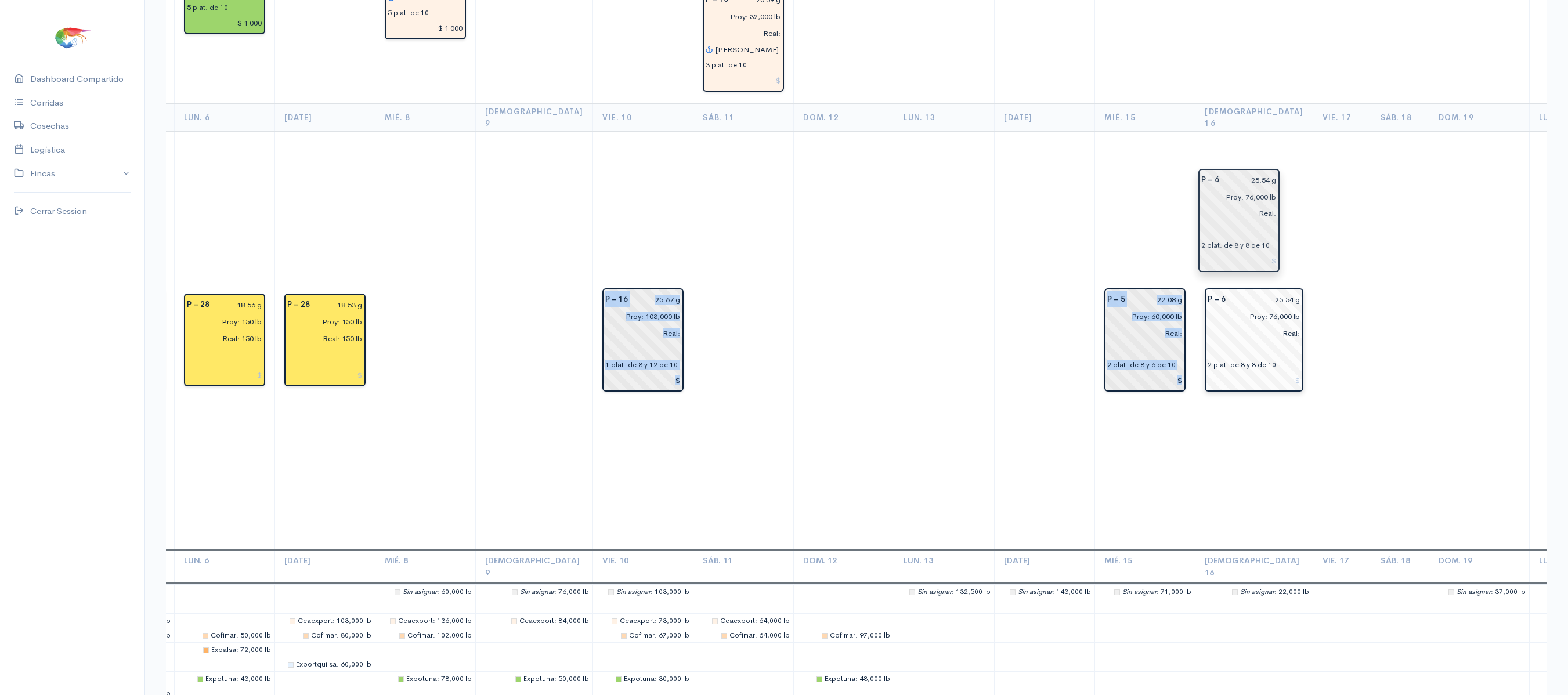
drag, startPoint x: 511, startPoint y: 211, endPoint x: 1243, endPoint y: 224, distance: 732.1
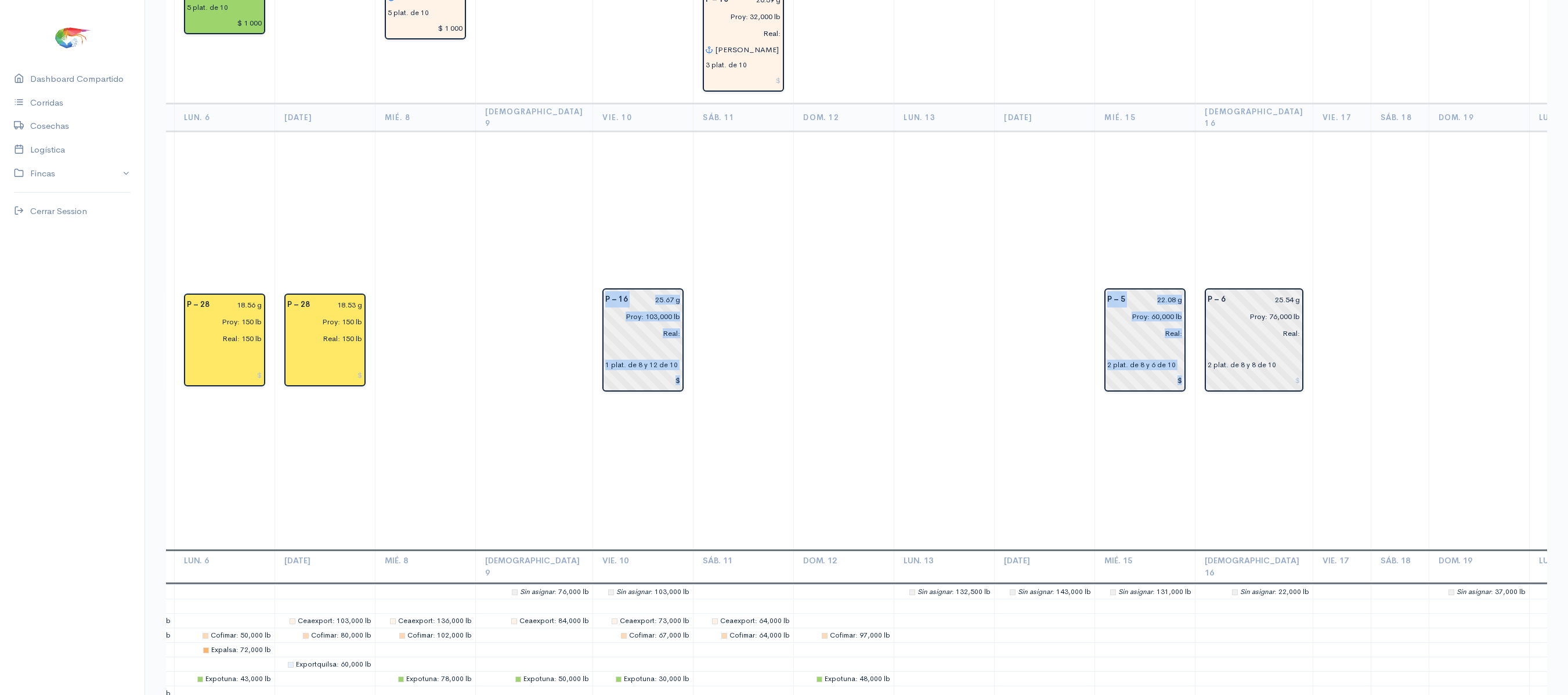
click at [1014, 205] on td at bounding box center [1044, 341] width 100 height 419
click at [894, 202] on td at bounding box center [944, 341] width 100 height 419
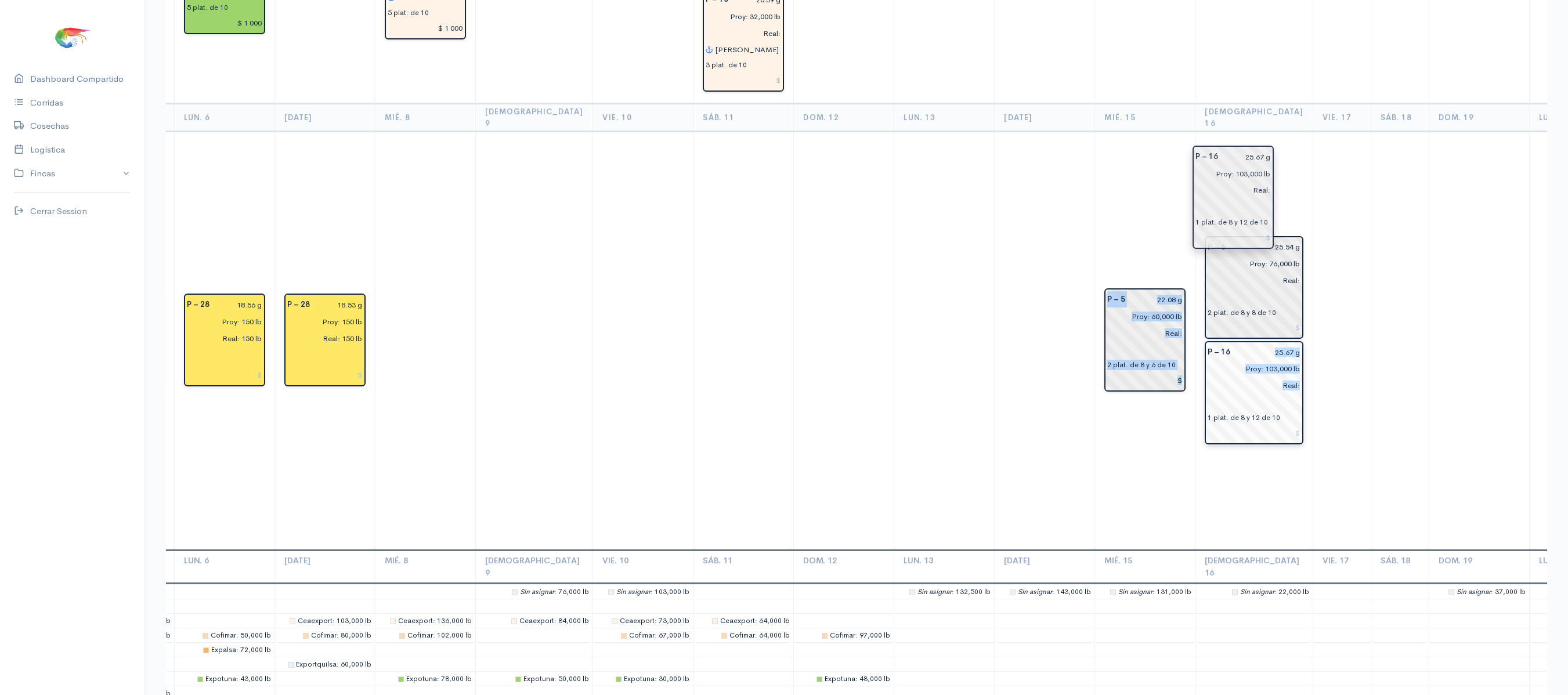
drag, startPoint x: 599, startPoint y: 215, endPoint x: 1231, endPoint y: 212, distance: 632.0
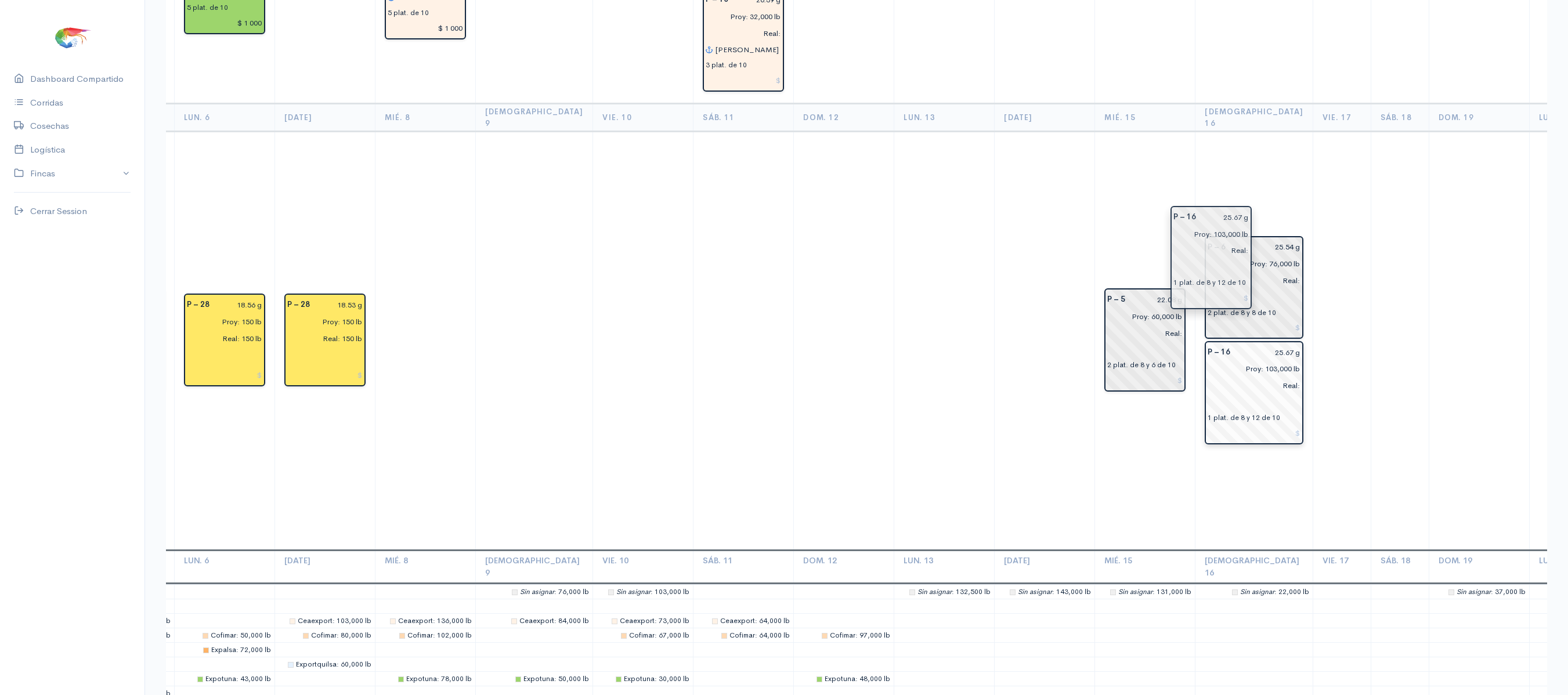
click at [1237, 344] on input "25.67 g" at bounding box center [1268, 352] width 63 height 17
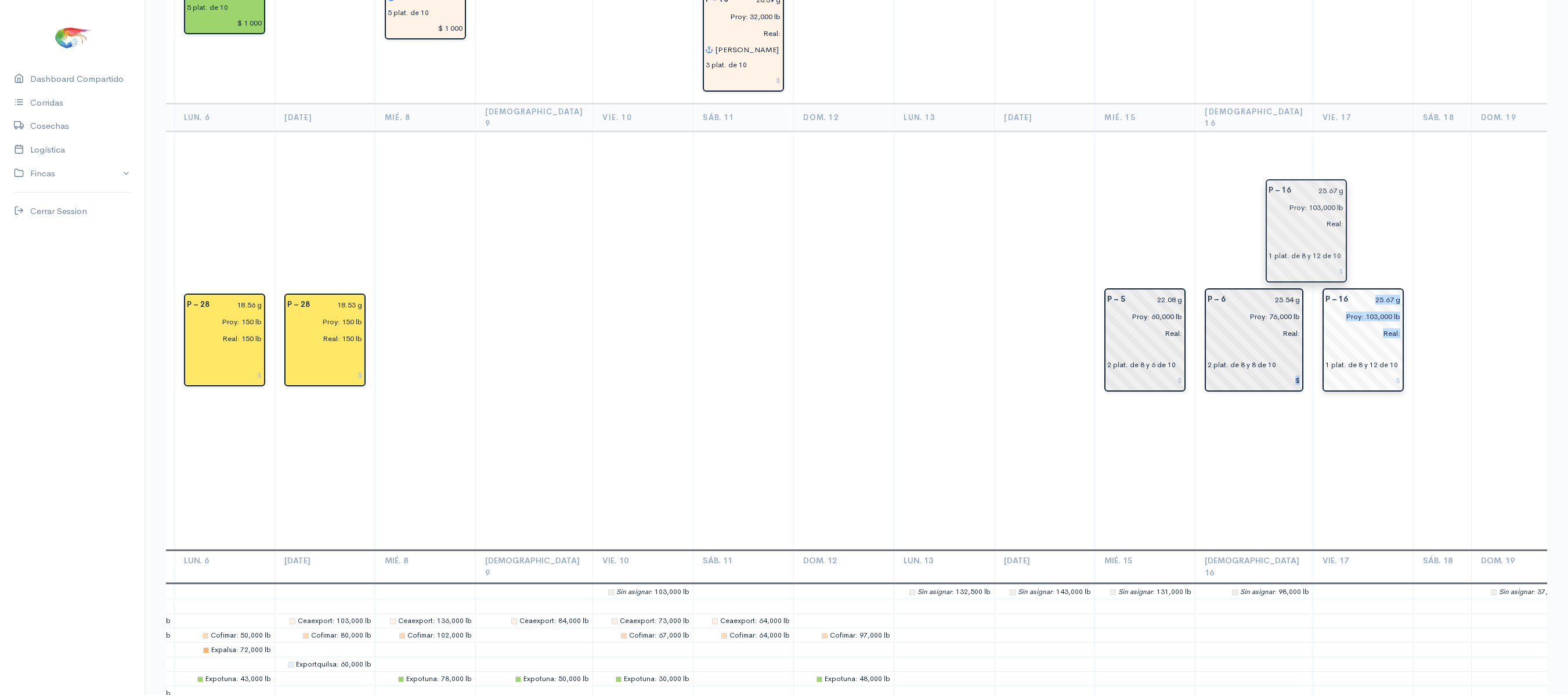
drag, startPoint x: 1216, startPoint y: 266, endPoint x: 1313, endPoint y: 224, distance: 105.7
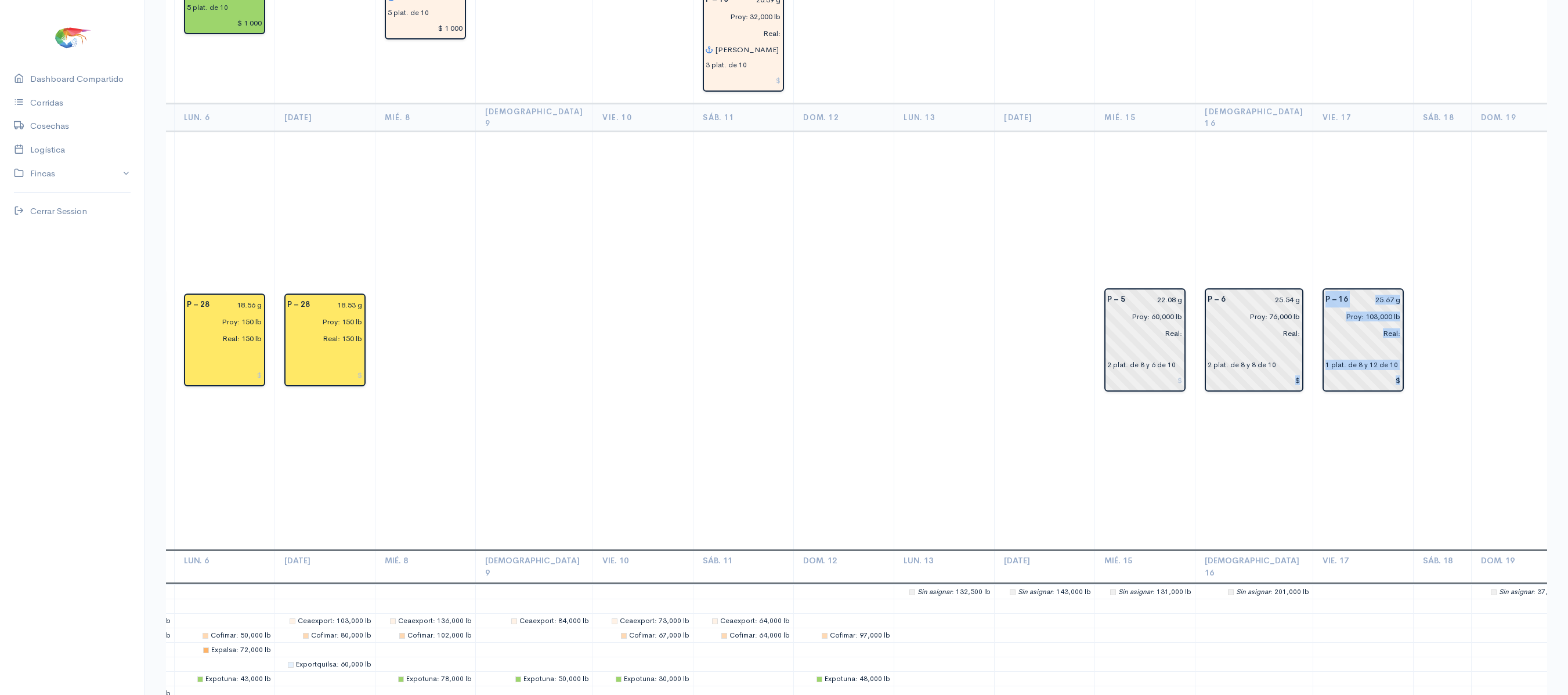
click at [1313, 140] on td "P – 16 25.67 g Proy: 103,000 lb Real: 1 plat. de 8 y 12 de 10" at bounding box center [1363, 341] width 100 height 419
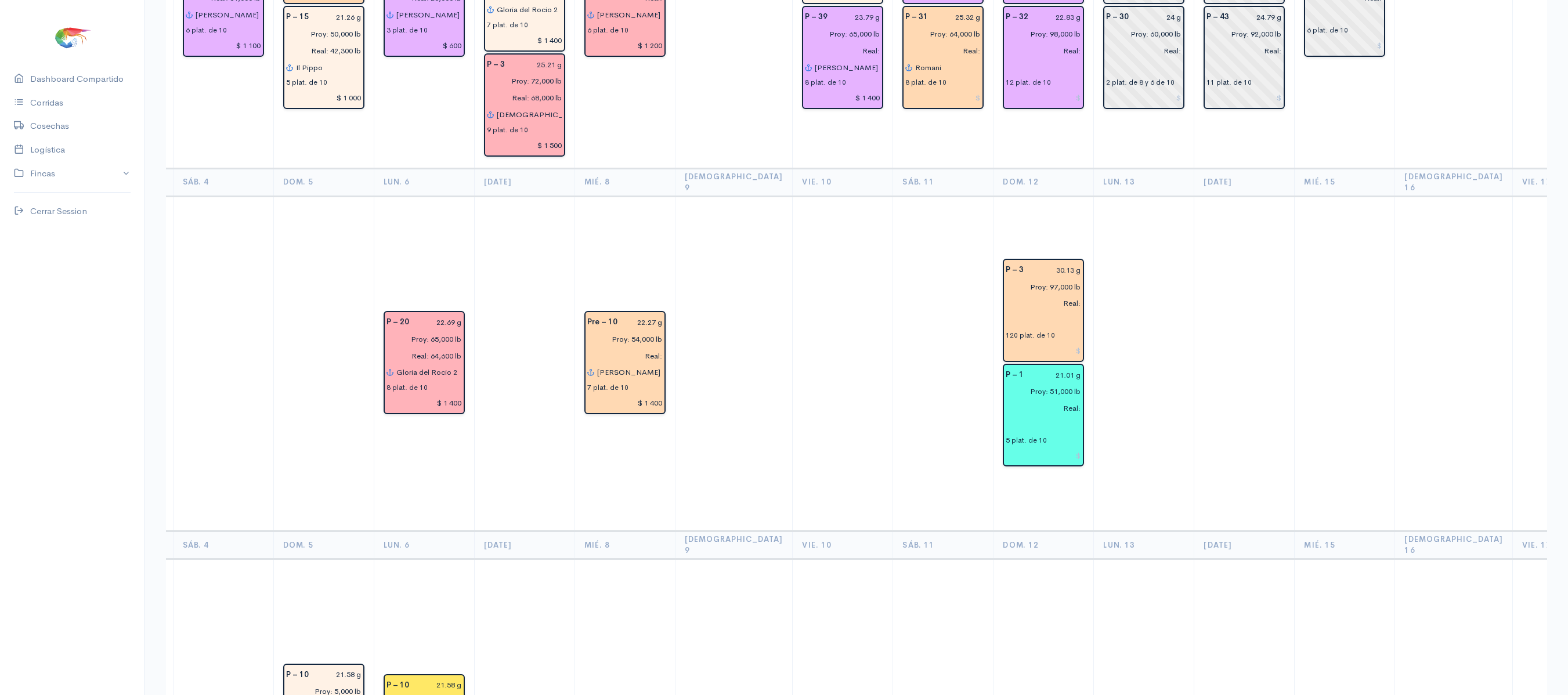
scroll to position [0, 0]
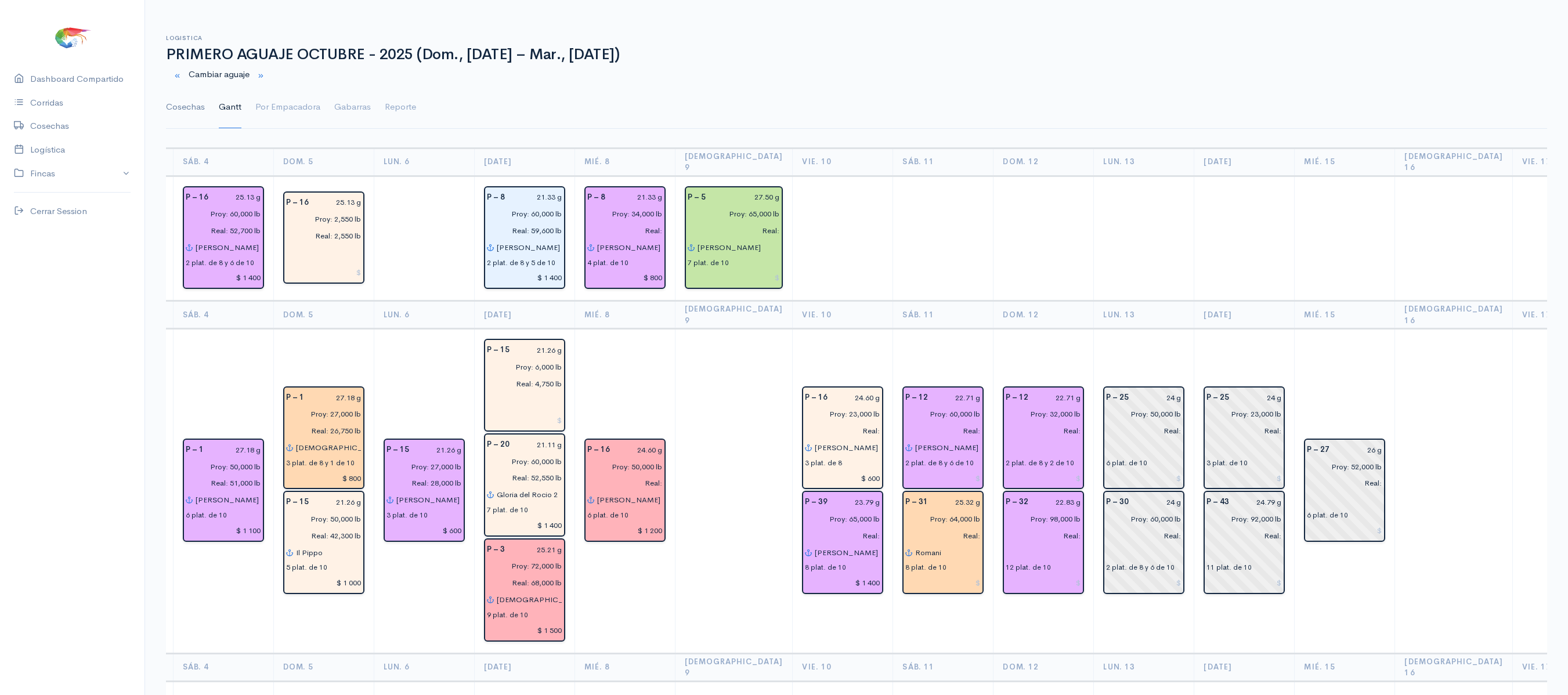
click at [187, 115] on link "Cosechas" at bounding box center [185, 107] width 39 height 42
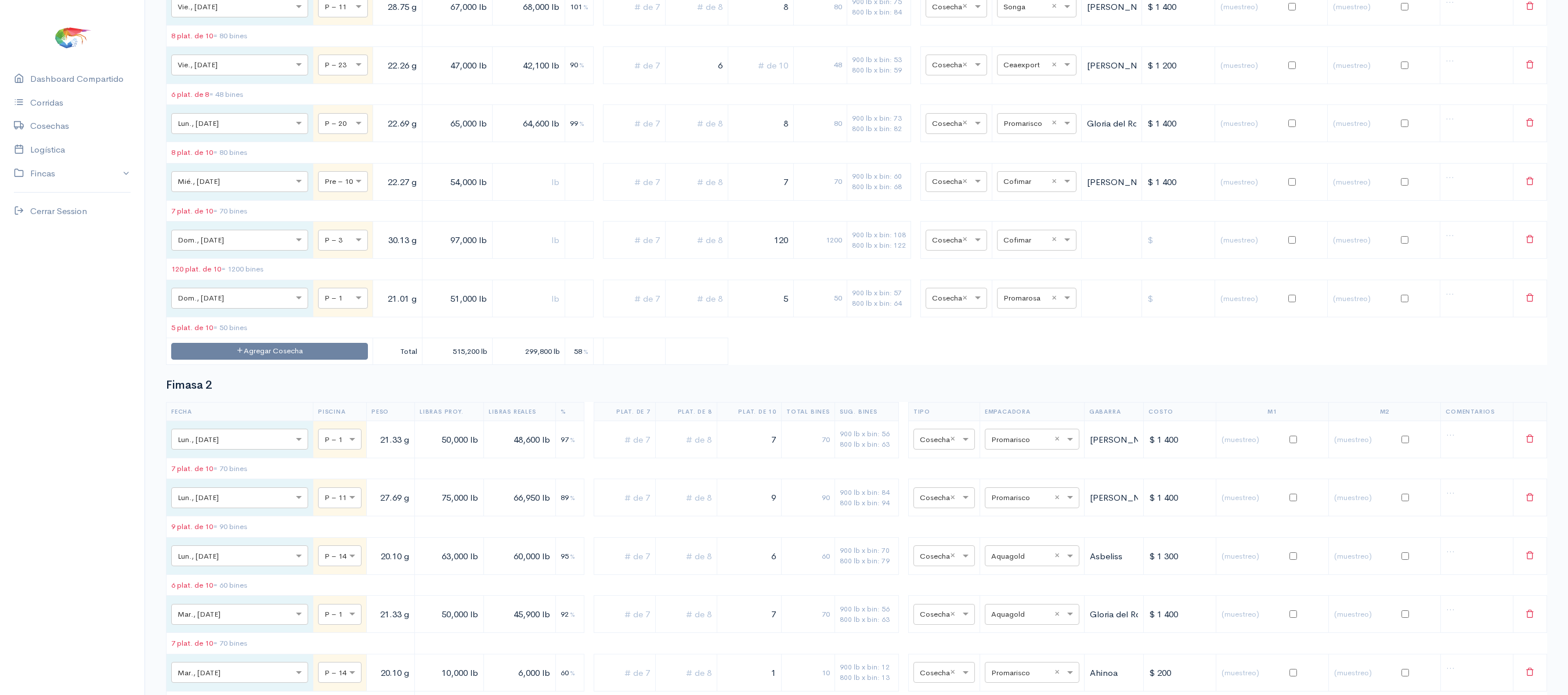
scroll to position [2379, 0]
drag, startPoint x: 761, startPoint y: 346, endPoint x: 845, endPoint y: 339, distance: 84.3
click at [845, 260] on tr "× Dom., [DATE] × P – 3 30.13 g 97,000 lb 120 1200 900 lb x bin: 108 800 lb x bi…" at bounding box center [857, 241] width 1380 height 37
type input "12"
click at [822, 247] on div "120" at bounding box center [820, 241] width 44 height 12
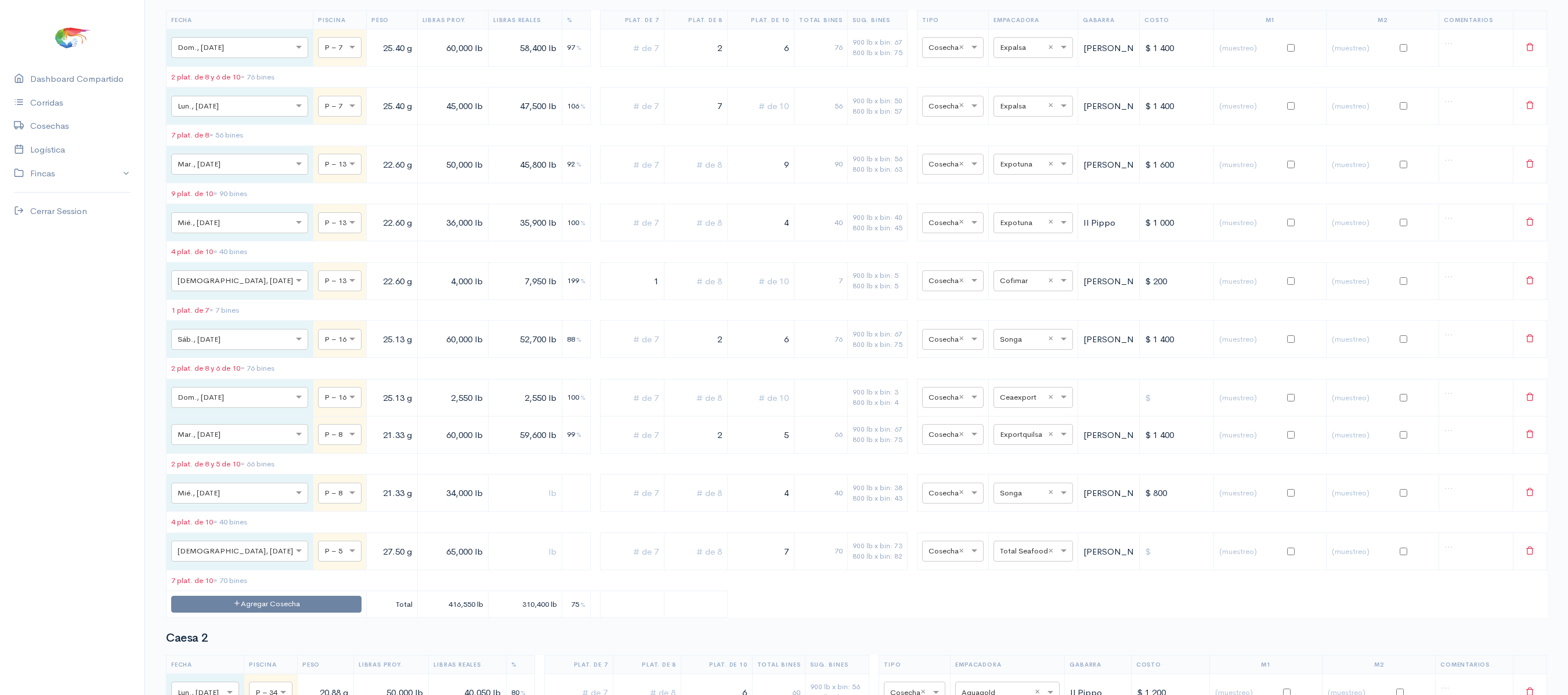
scroll to position [0, 0]
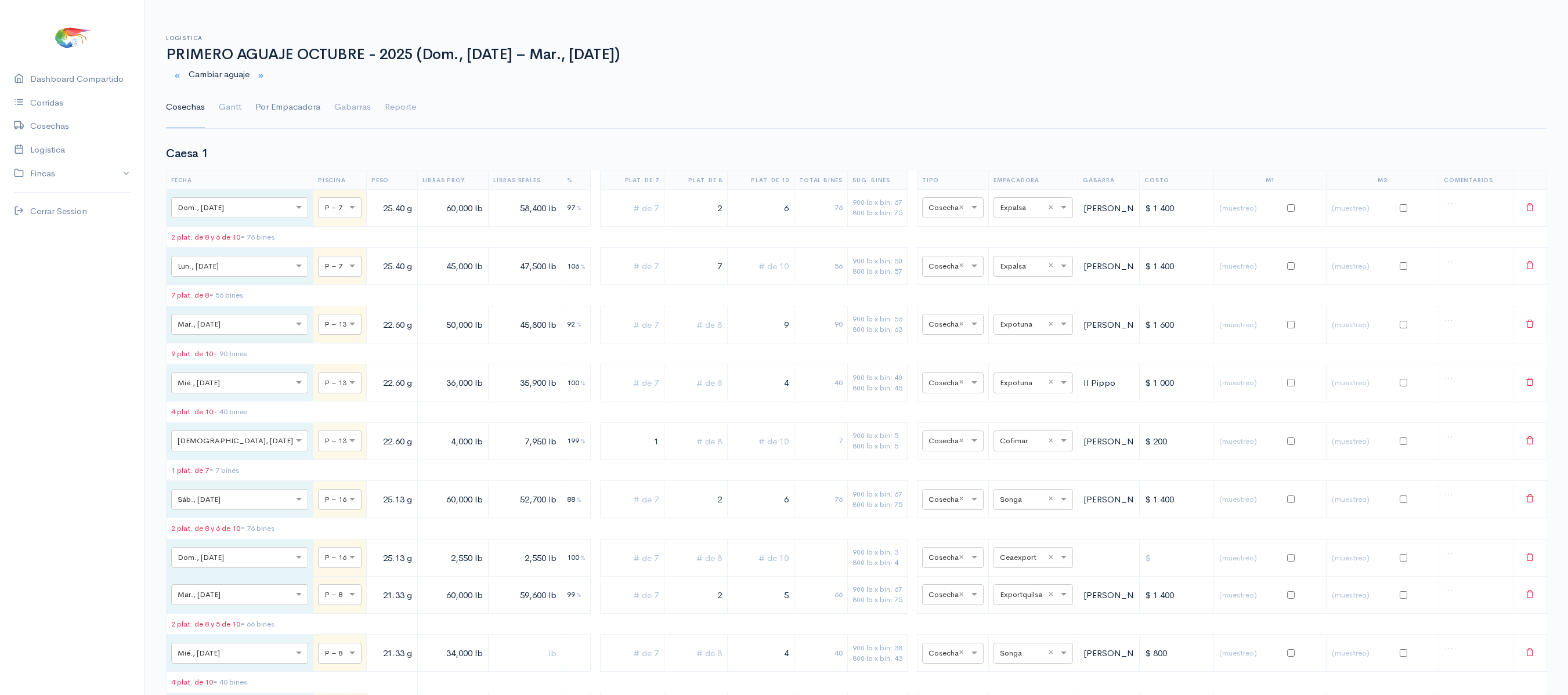
click at [262, 117] on link "Por Empacadora" at bounding box center [288, 107] width 65 height 42
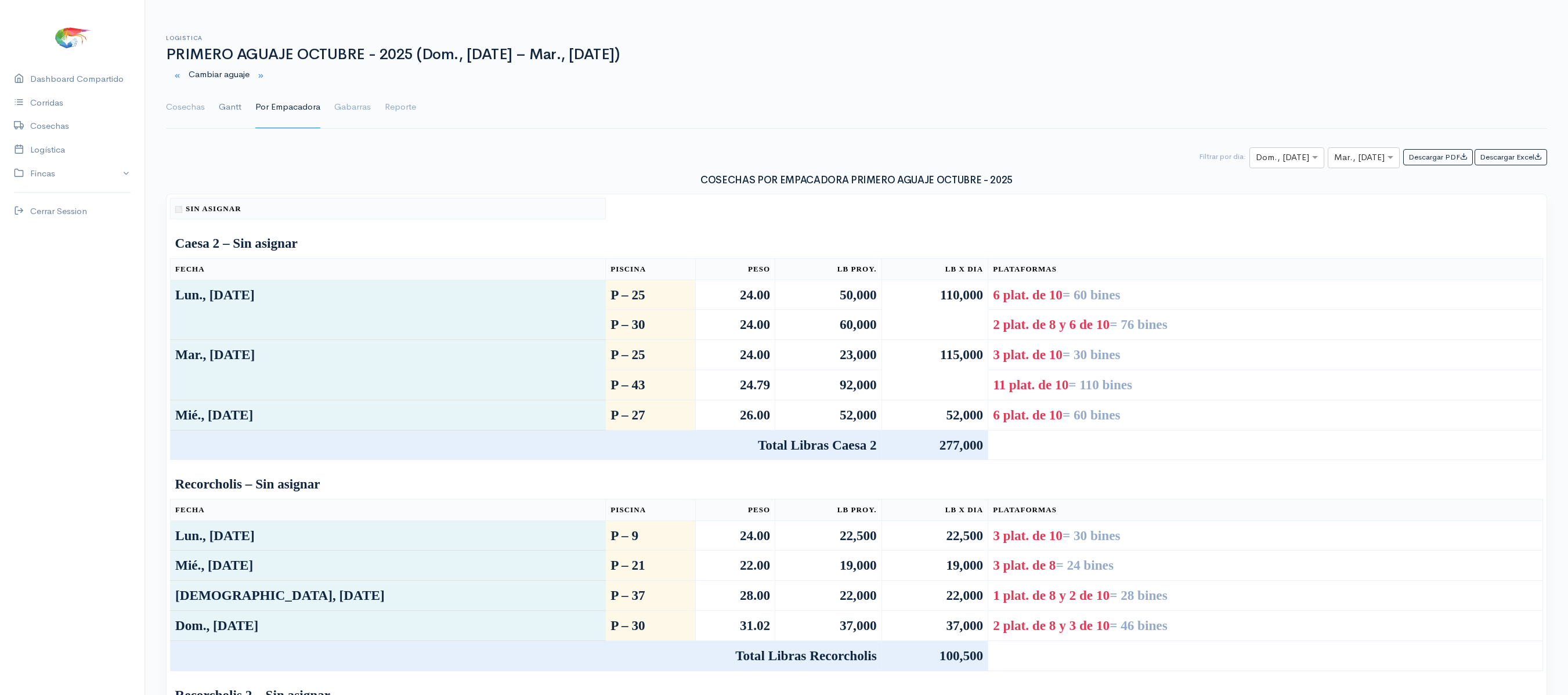
click at [229, 115] on link "Gantt" at bounding box center [230, 107] width 23 height 42
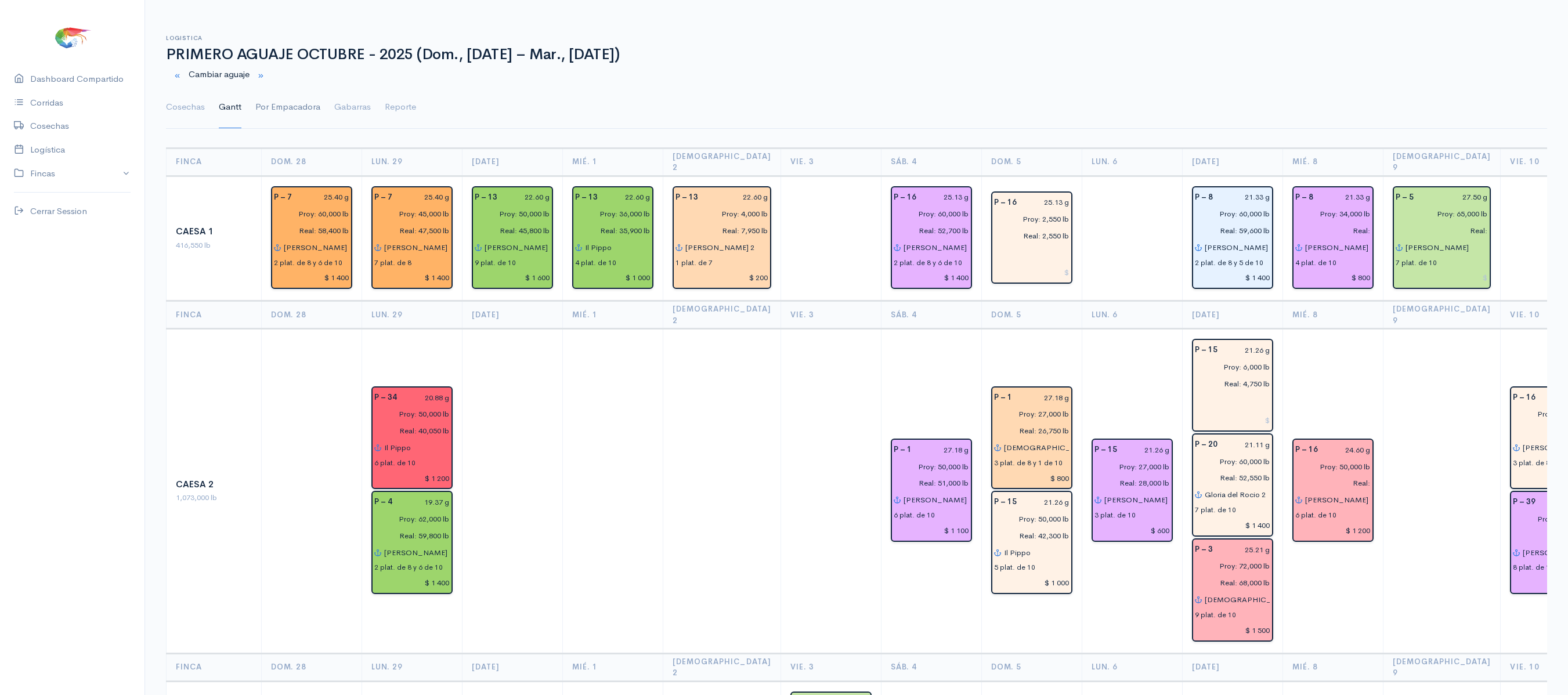
click at [281, 101] on link "Por Empacadora" at bounding box center [288, 107] width 65 height 42
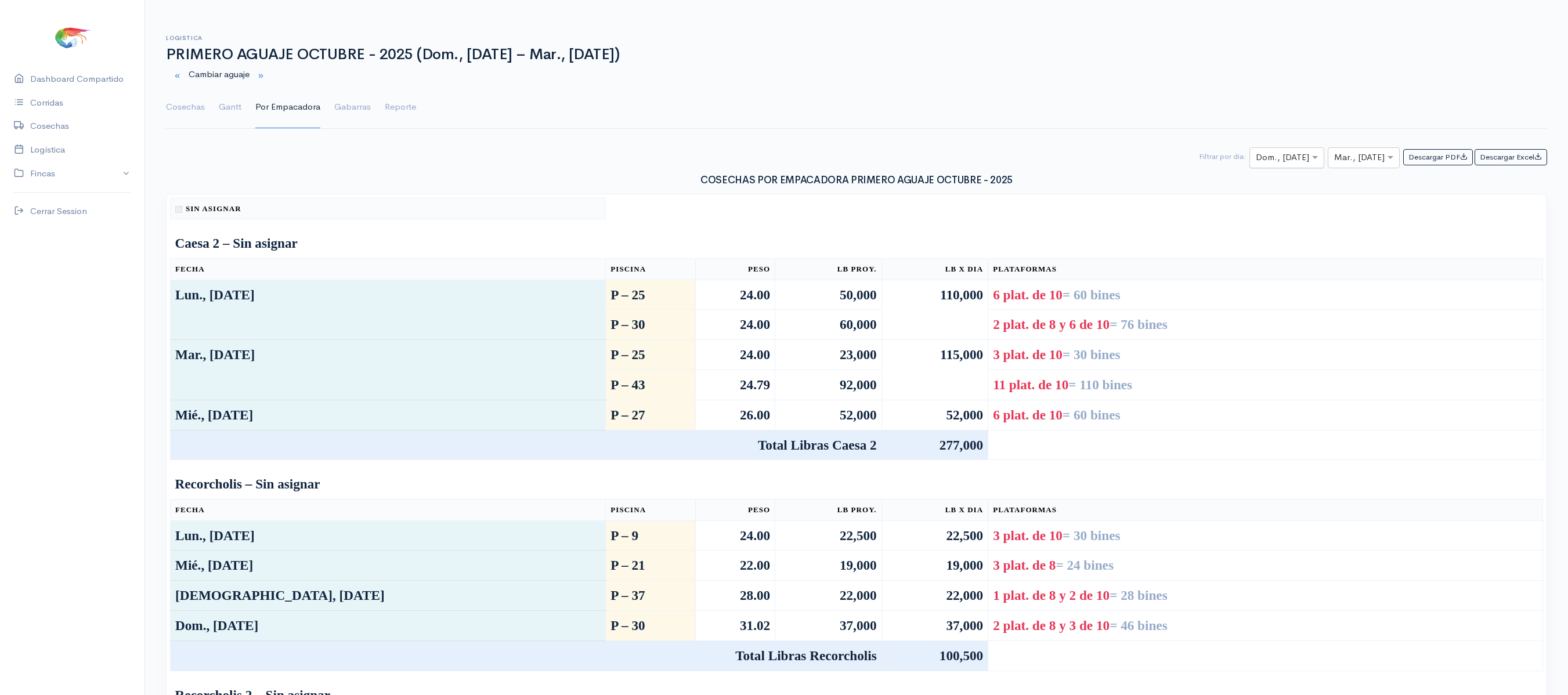
click at [1262, 157] on input "text" at bounding box center [1276, 158] width 41 height 15
type input "12"
click at [1342, 154] on input "text" at bounding box center [1353, 158] width 38 height 15
type input "12"
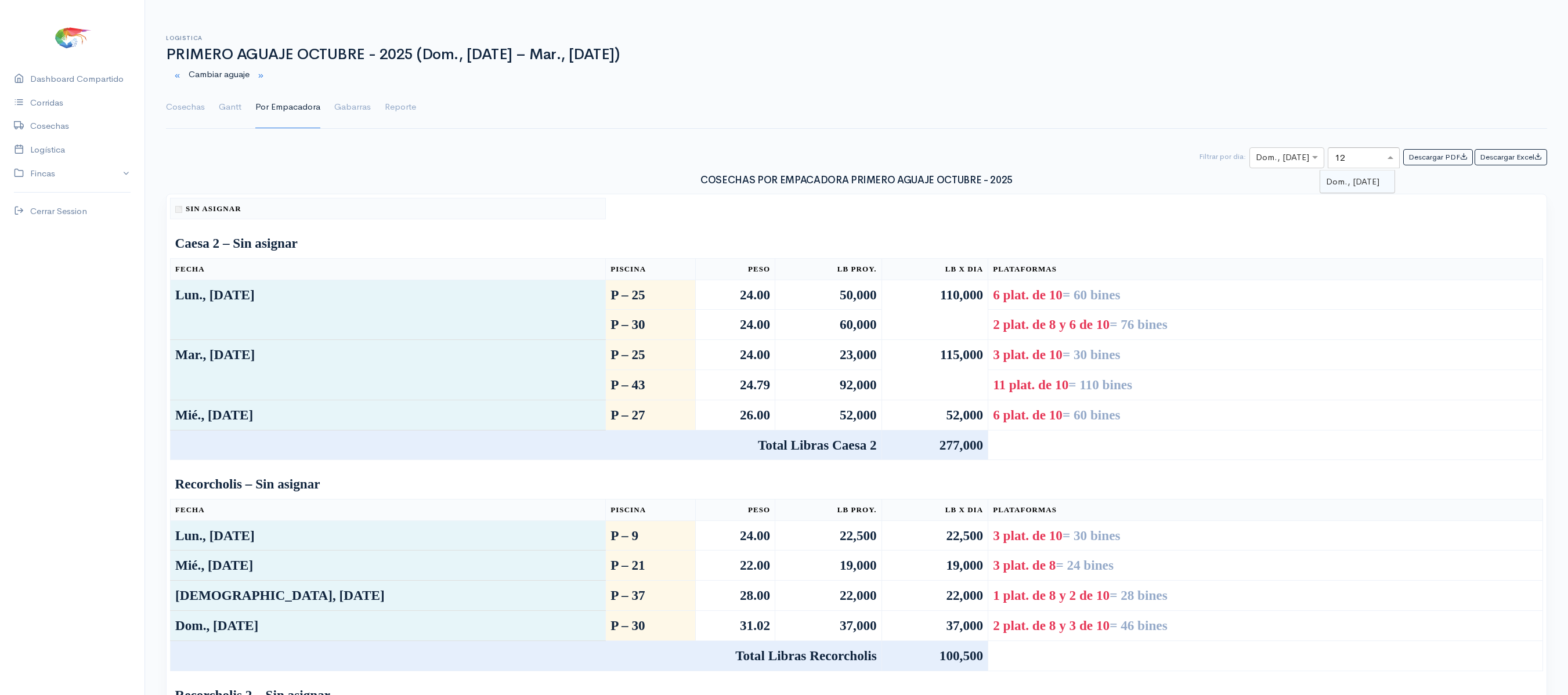
scroll to position [0, 0]
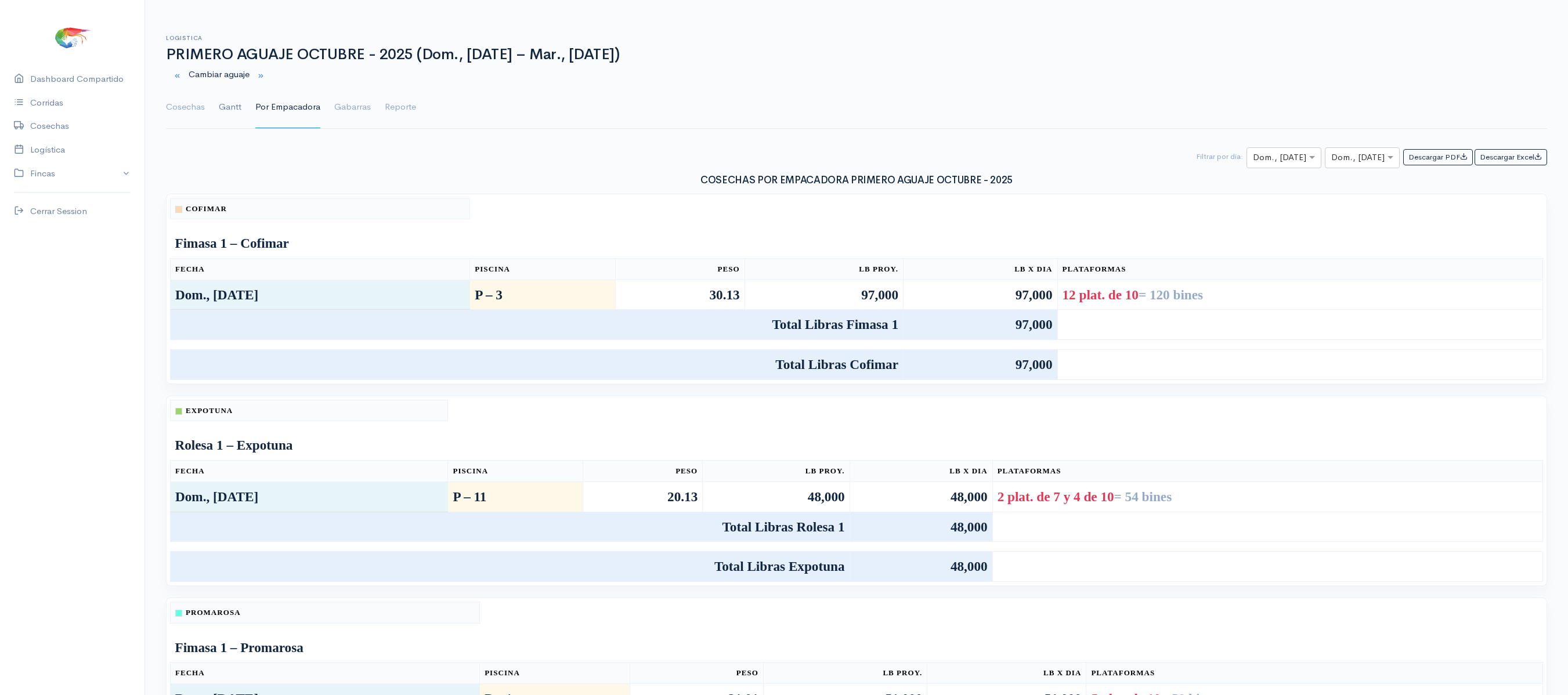
click at [232, 114] on link "Gantt" at bounding box center [230, 107] width 23 height 42
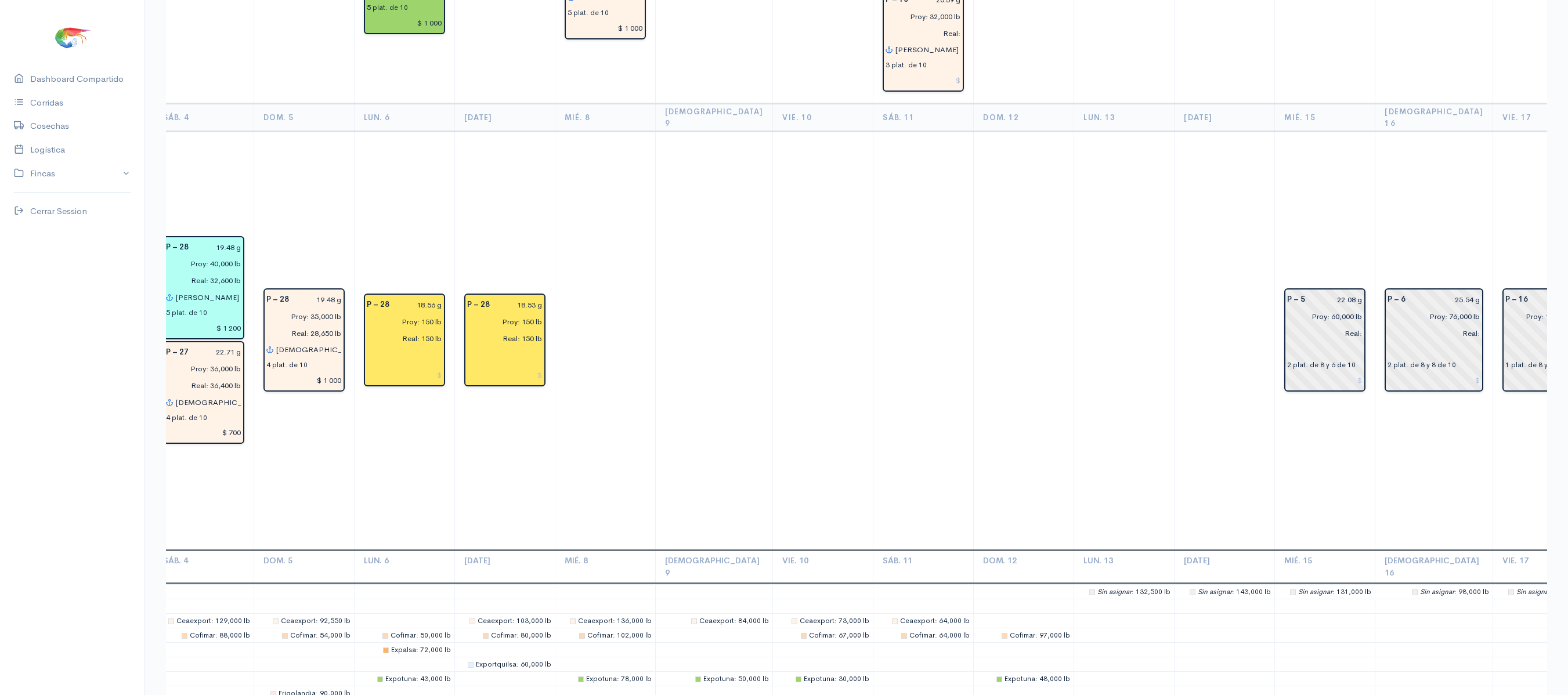
scroll to position [0, 729]
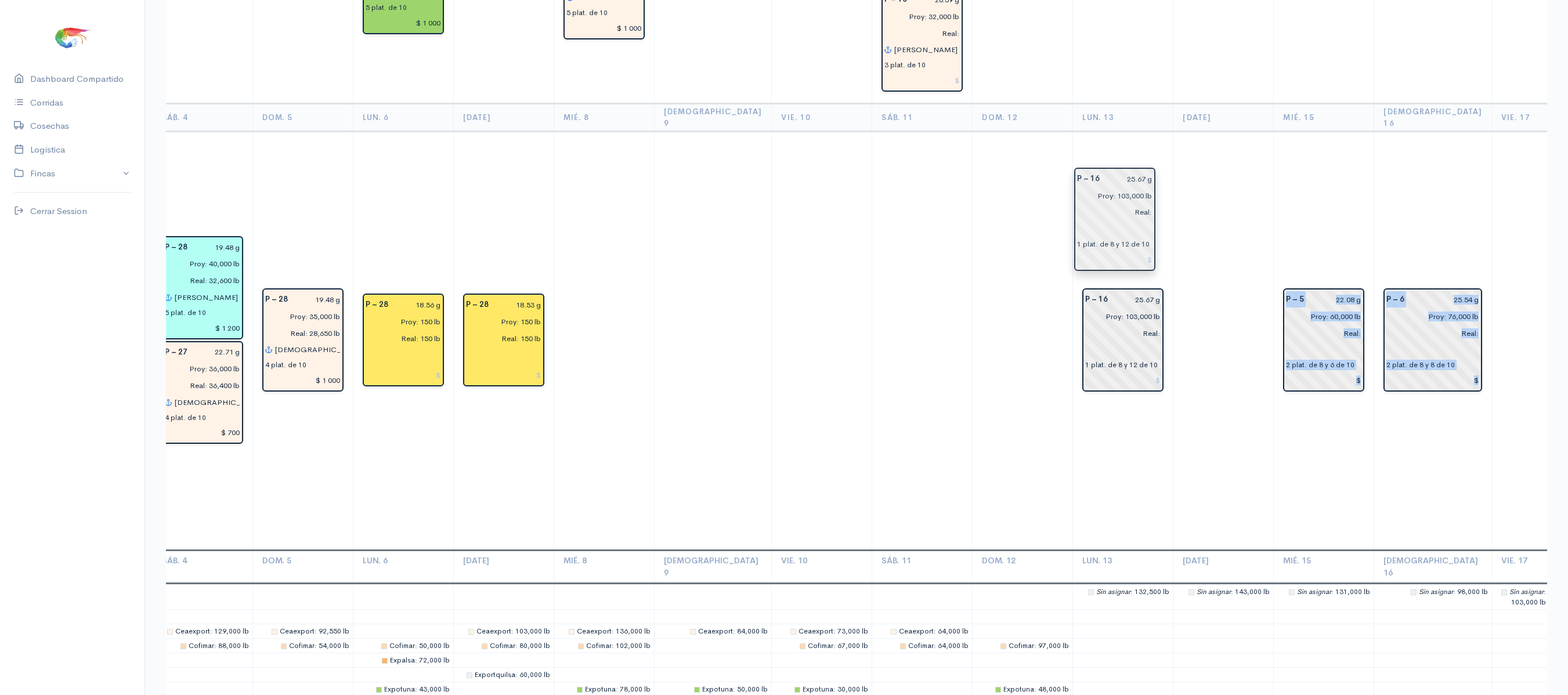
drag, startPoint x: 1504, startPoint y: 217, endPoint x: 1128, endPoint y: 228, distance: 376.2
click at [1174, 232] on td at bounding box center [1223, 341] width 100 height 419
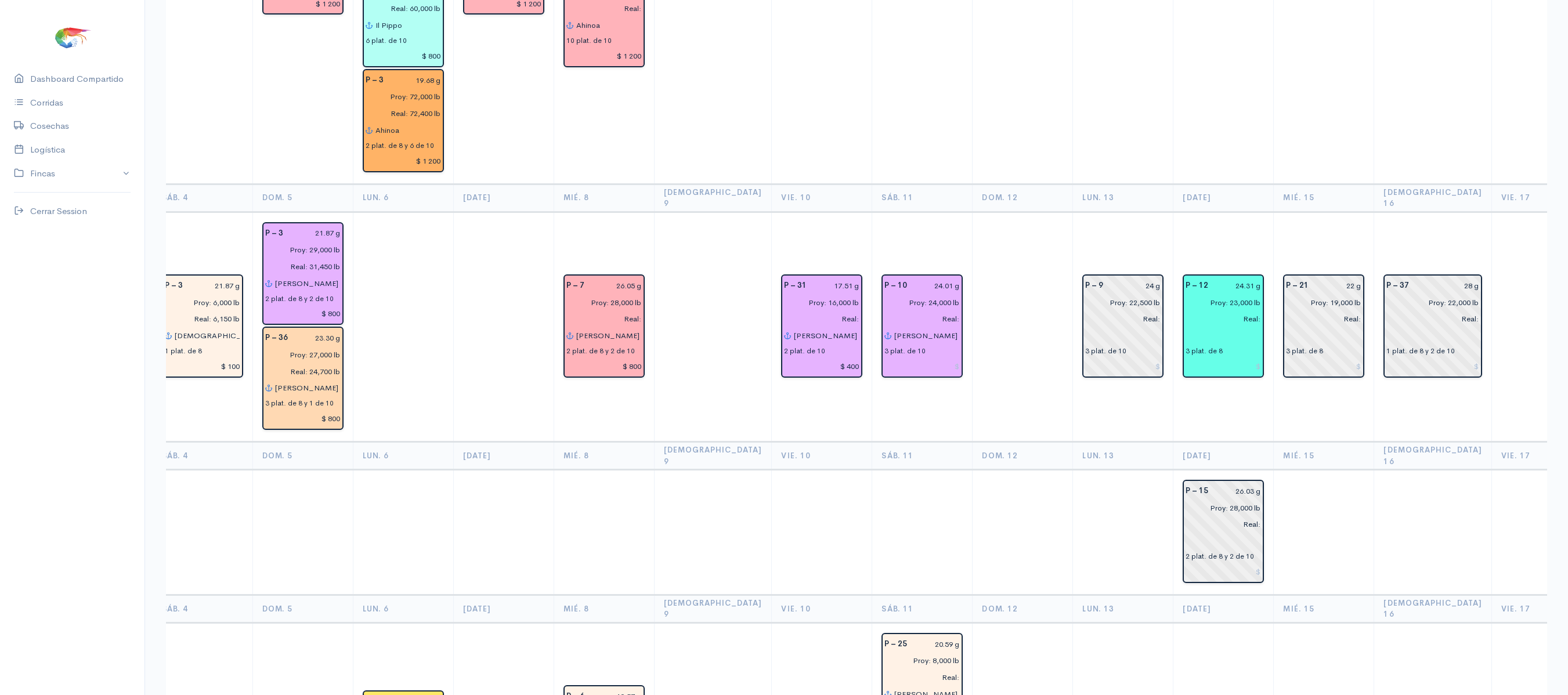
scroll to position [0, 994]
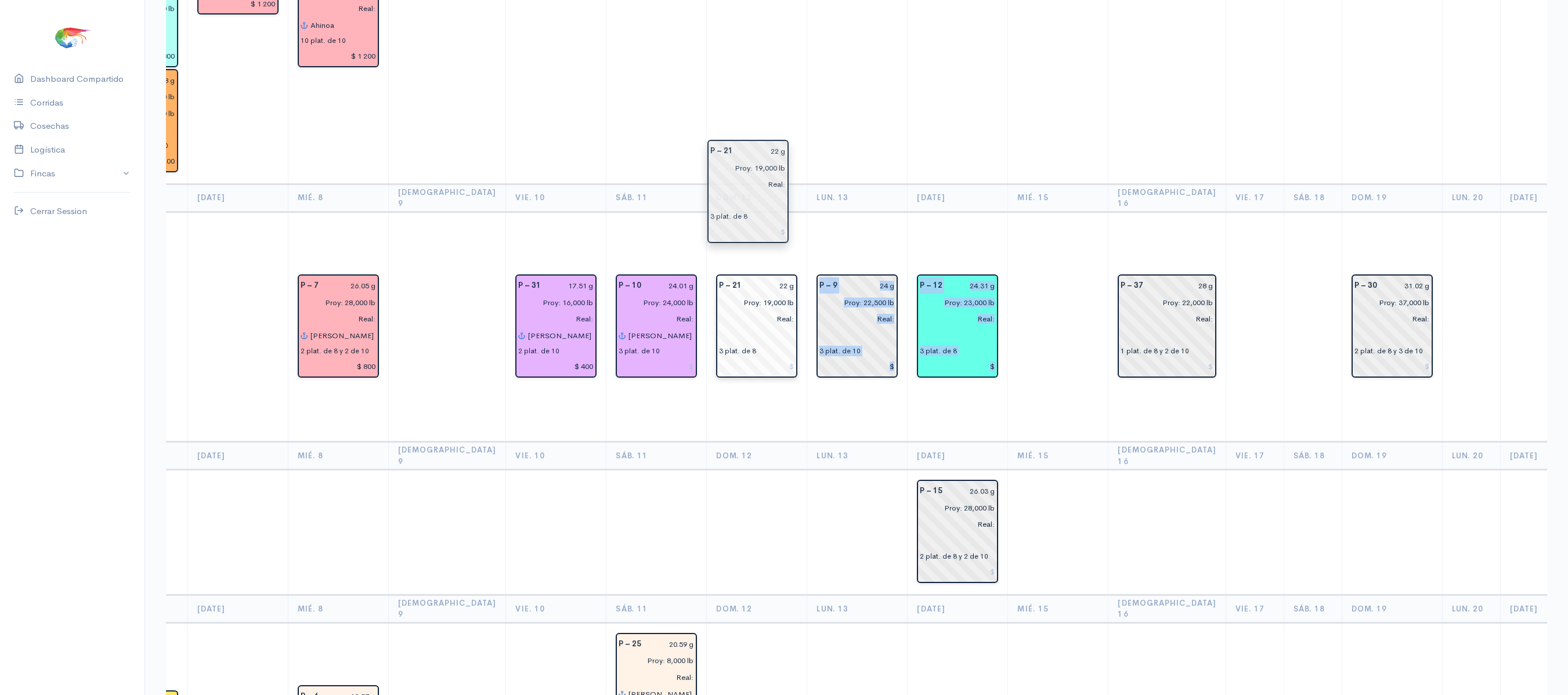
drag, startPoint x: 1035, startPoint y: 234, endPoint x: 761, endPoint y: 197, distance: 276.5
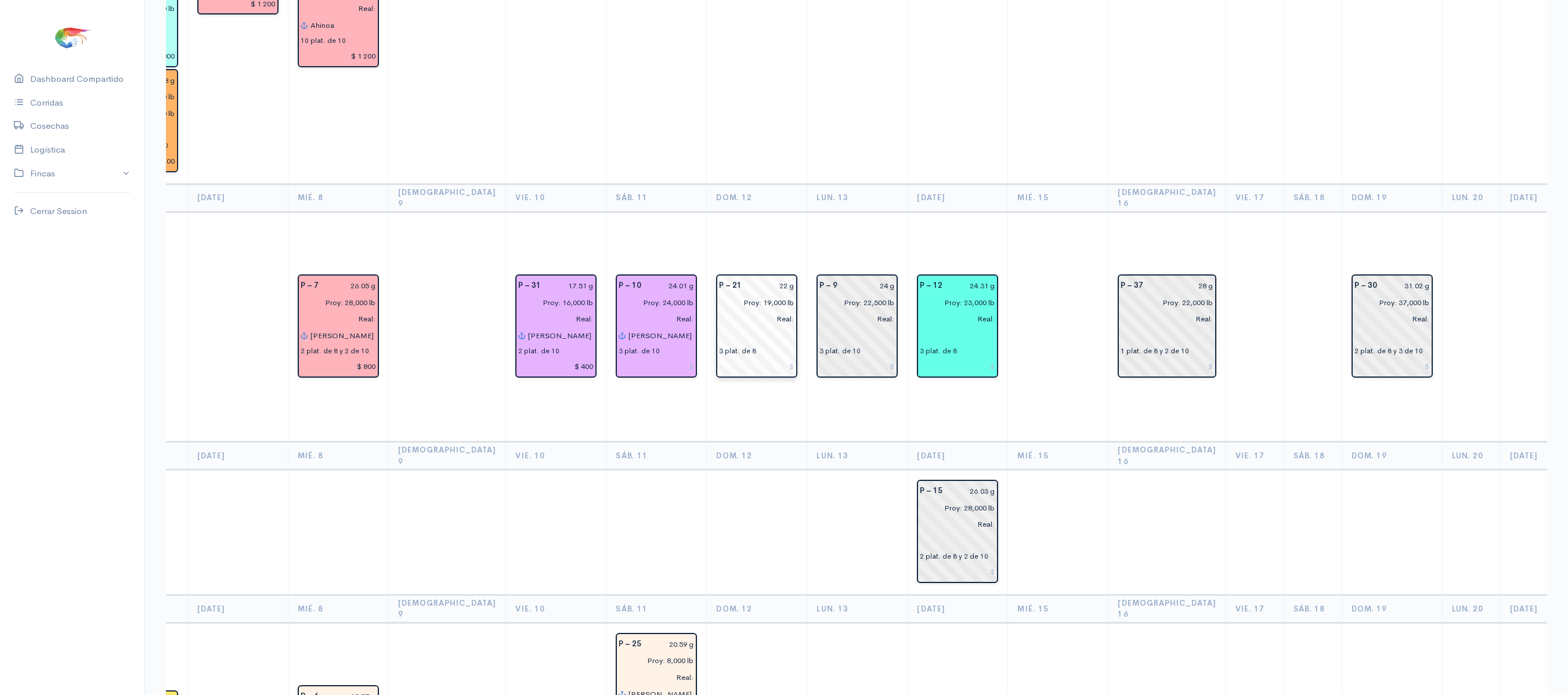
click at [756, 277] on input "22 g" at bounding box center [771, 285] width 46 height 17
click at [751, 277] on input "22 g" at bounding box center [771, 285] width 46 height 17
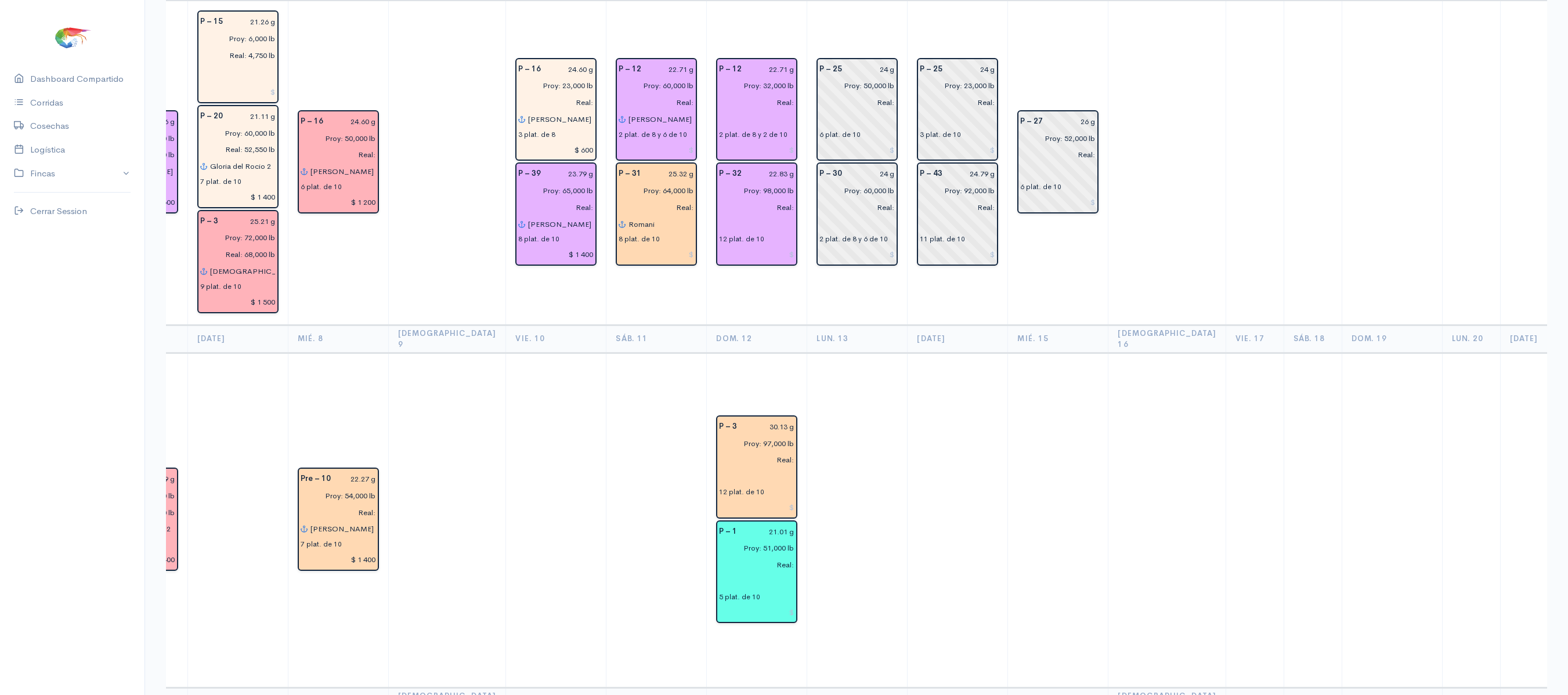
scroll to position [0, 0]
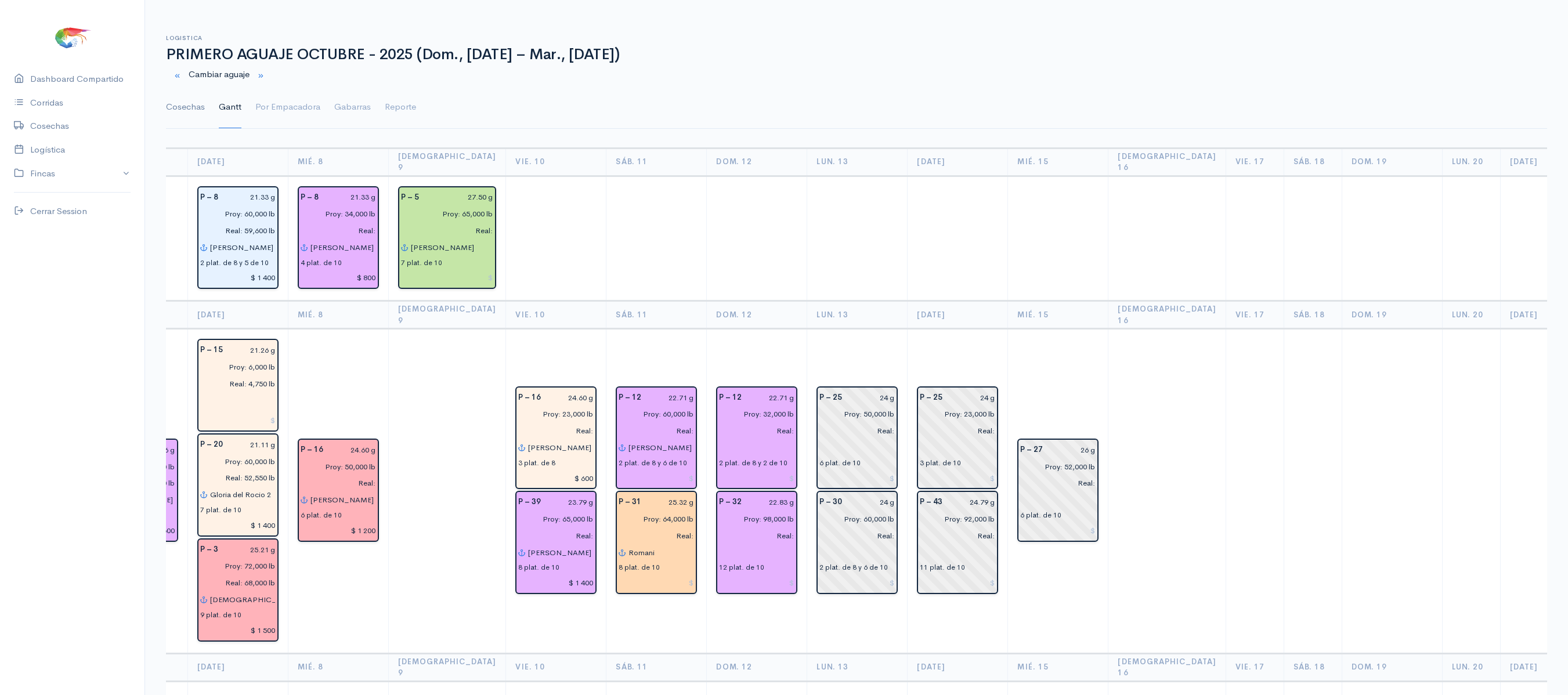
type input "21.07 g"
click at [169, 109] on link "Cosechas" at bounding box center [185, 107] width 39 height 42
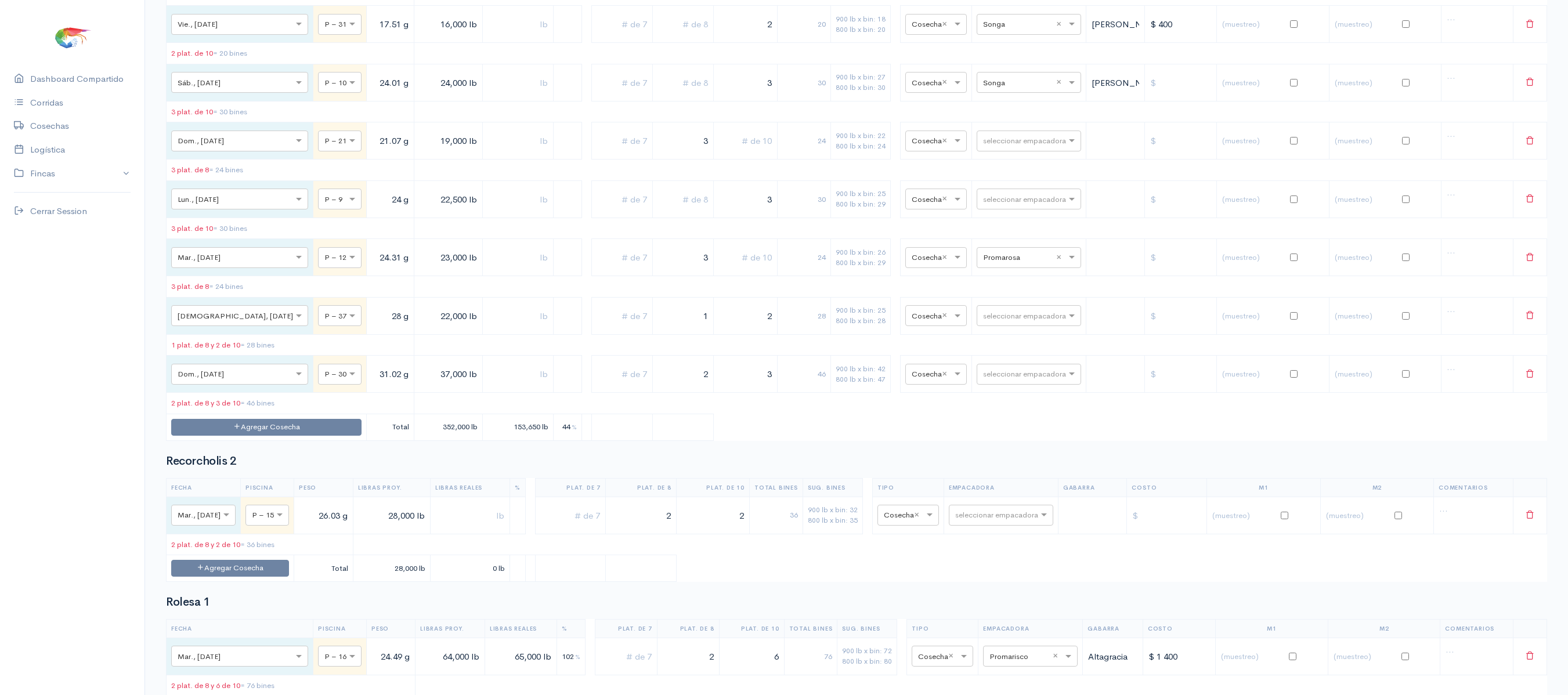
scroll to position [7025, 0]
click at [1014, 147] on div "seleccionar empacadora" at bounding box center [1029, 137] width 105 height 21
type input "pro"
click at [1012, 435] on span "Promarisco" at bounding box center [993, 438] width 44 height 11
click at [1010, 142] on input "text" at bounding box center [1018, 135] width 71 height 13
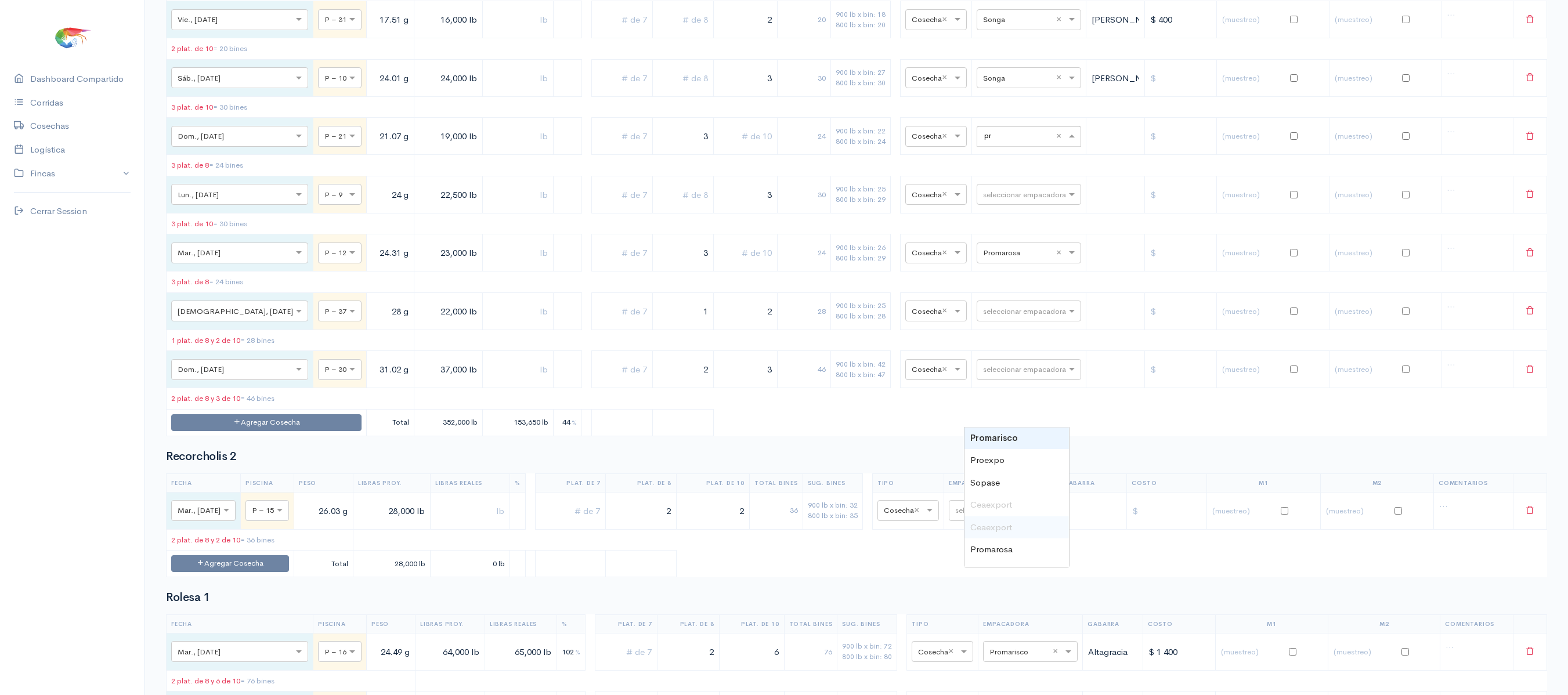
scroll to position [0, 0]
type input "pro"
click at [1007, 477] on div "Promarosa" at bounding box center [1017, 483] width 105 height 23
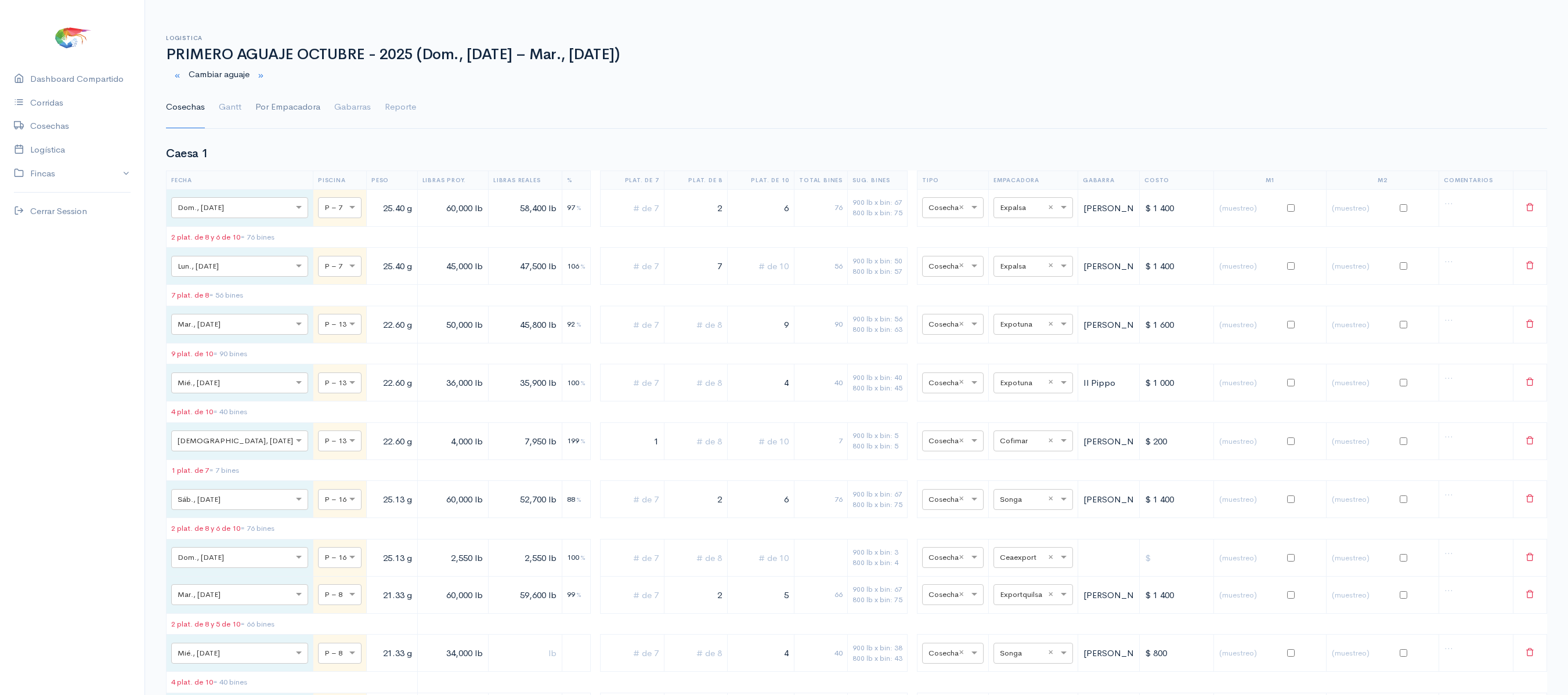
click at [274, 123] on link "Por Empacadora" at bounding box center [288, 107] width 65 height 42
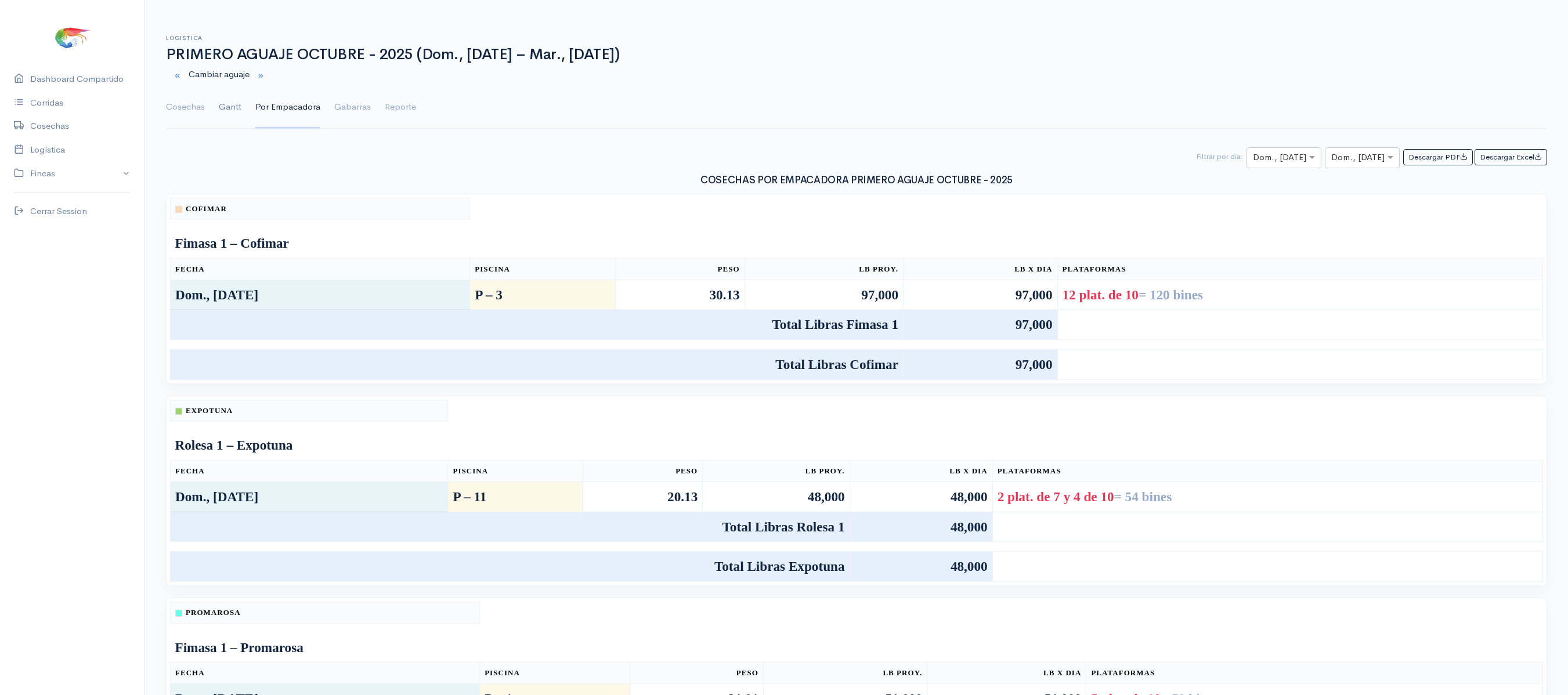
click at [236, 106] on link "Gantt" at bounding box center [230, 107] width 23 height 42
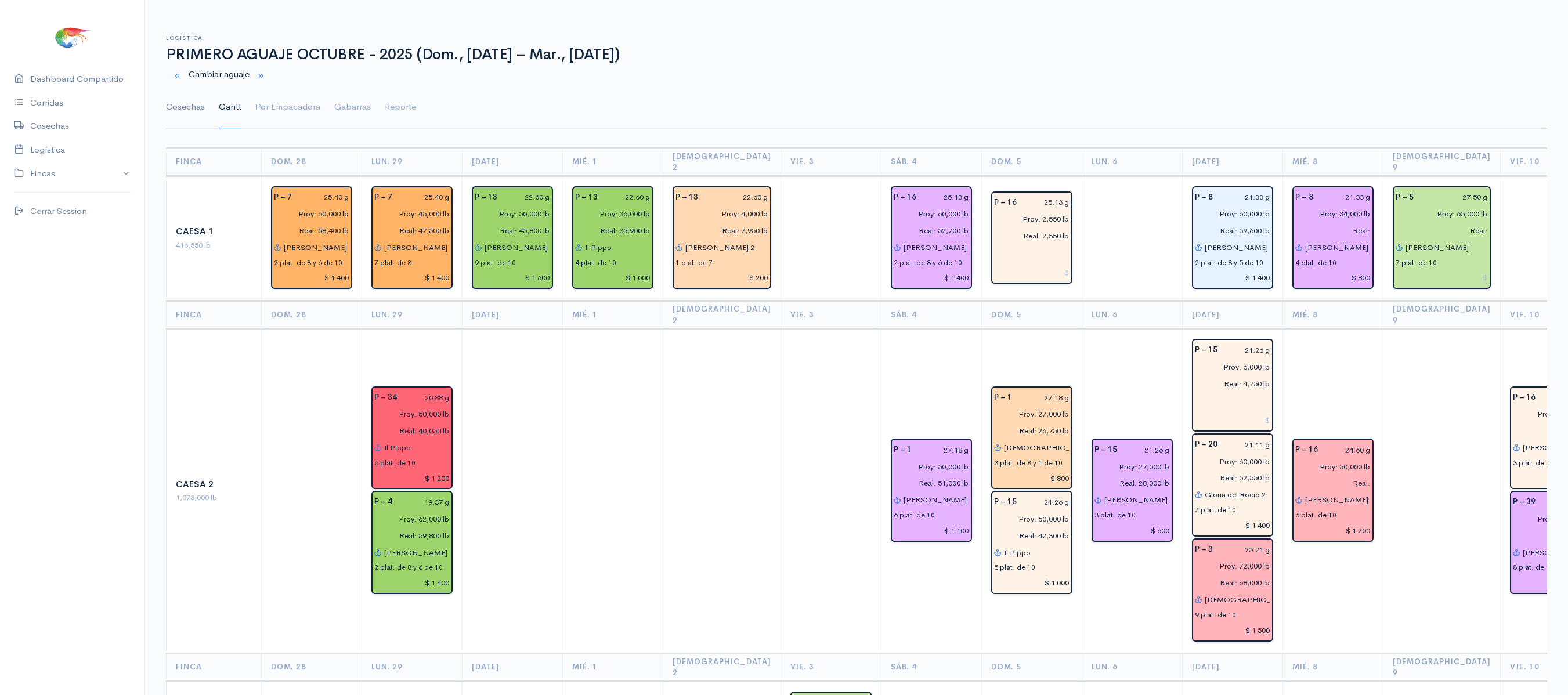
click at [190, 109] on link "Cosechas" at bounding box center [185, 107] width 39 height 42
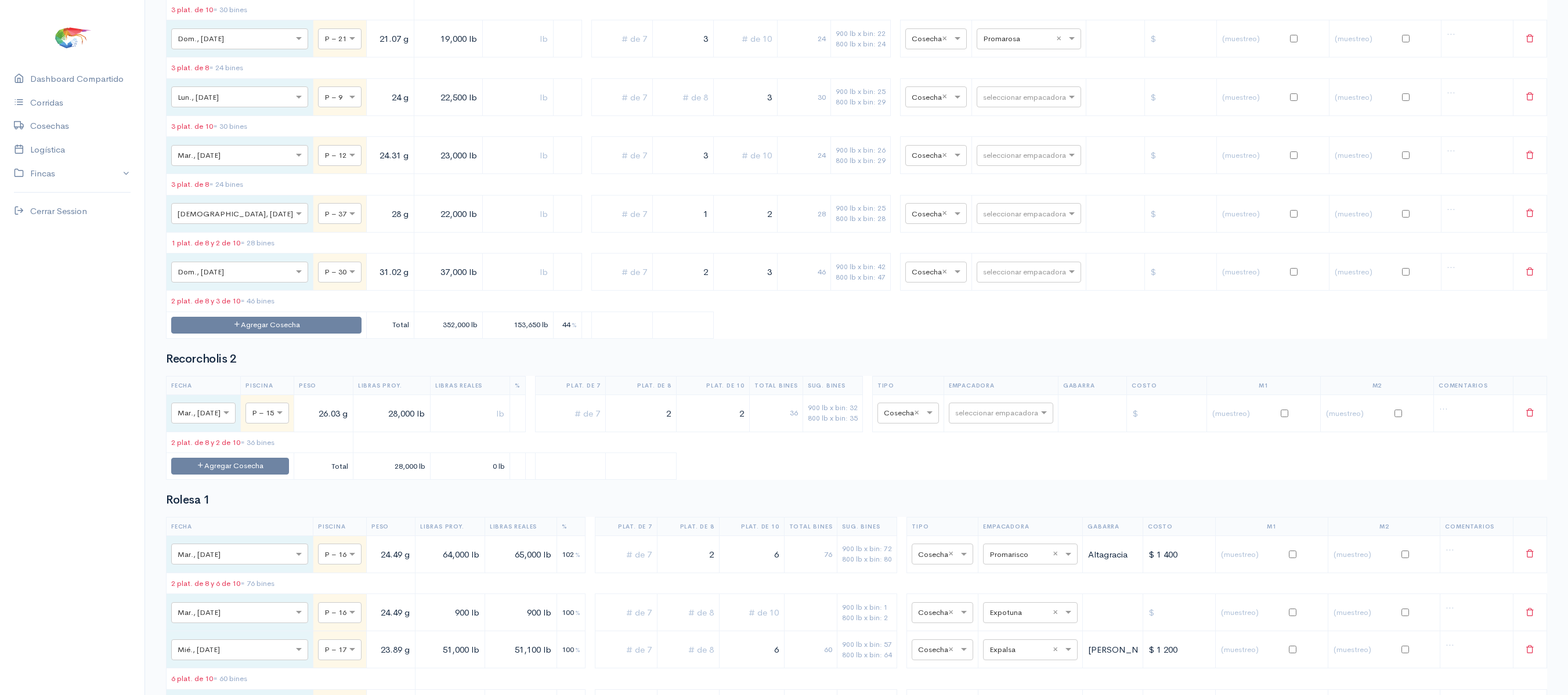
scroll to position [7124, 0]
drag, startPoint x: 671, startPoint y: 328, endPoint x: 718, endPoint y: 300, distance: 54.7
click at [718, 56] on tr "× Dom., [DATE] × P – 21 21.07 g 19,000 lb 3 24 900 lb x bin: 22 800 lb x bin: 2…" at bounding box center [857, 38] width 1380 height 37
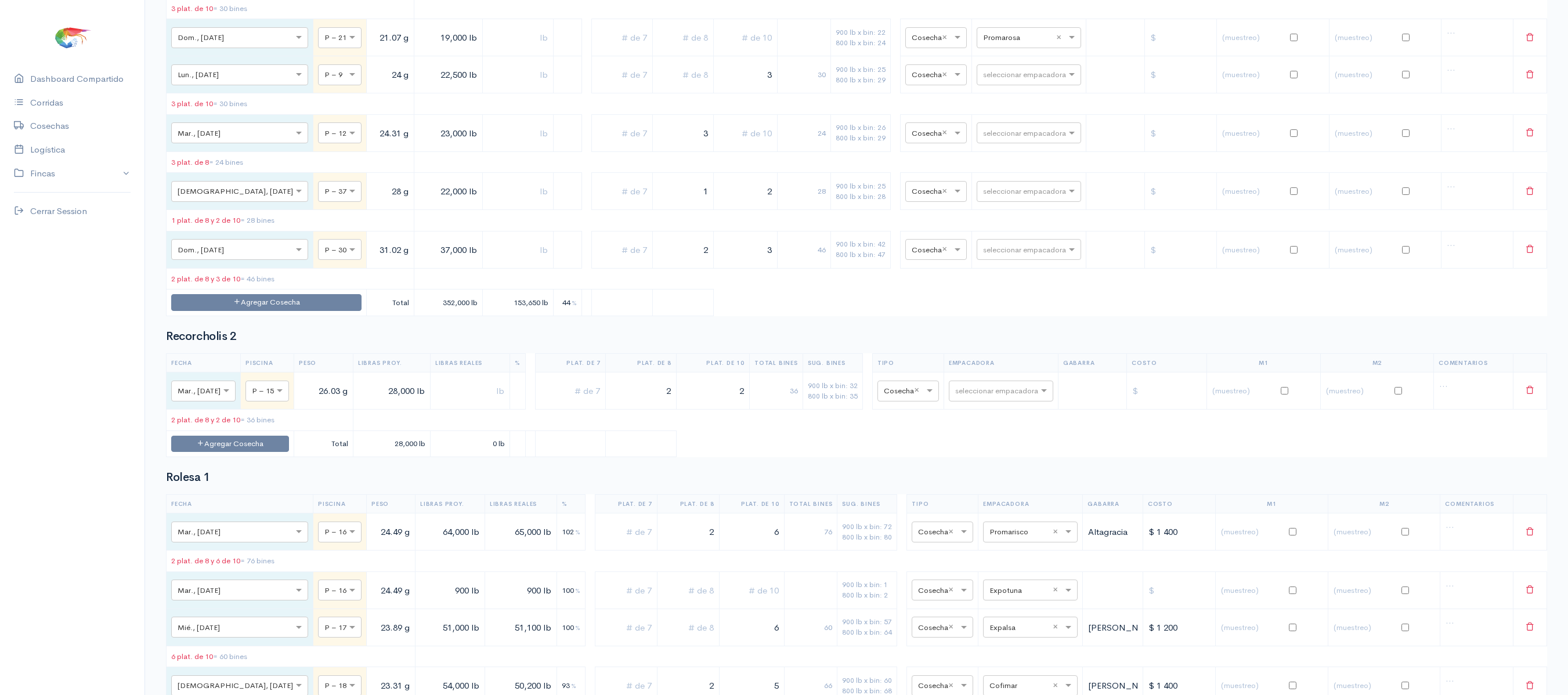
click at [731, 50] on input "text" at bounding box center [745, 38] width 54 height 24
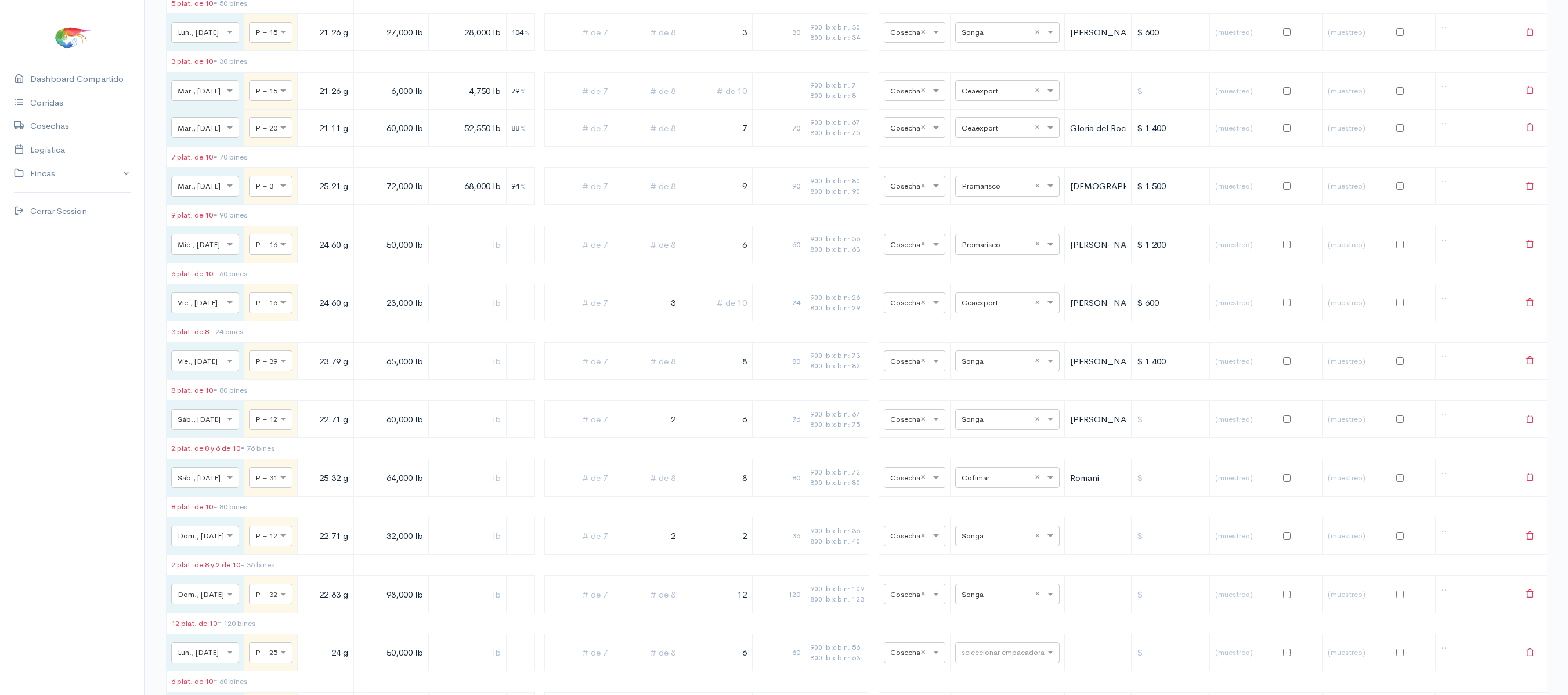
scroll to position [0, 0]
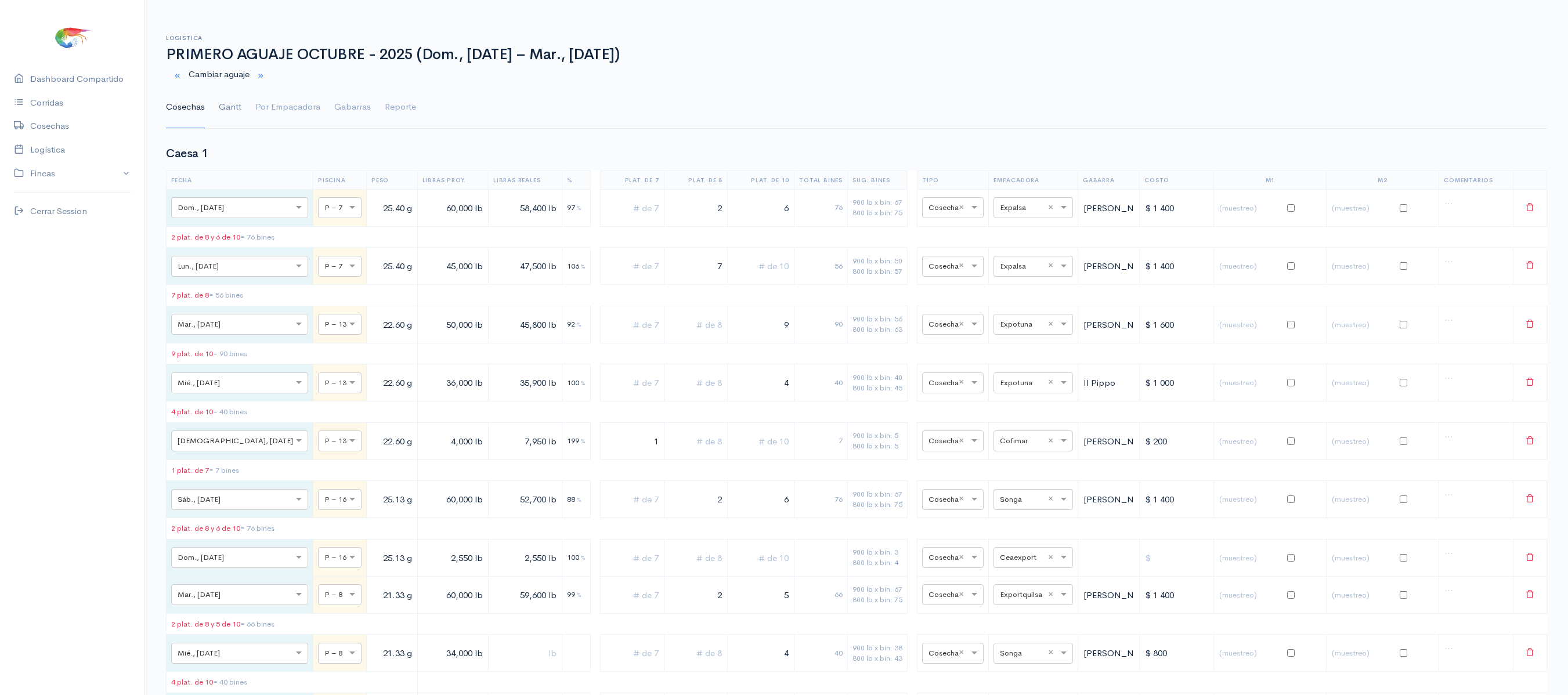
type input "2"
click at [228, 98] on link "Gantt" at bounding box center [230, 107] width 23 height 42
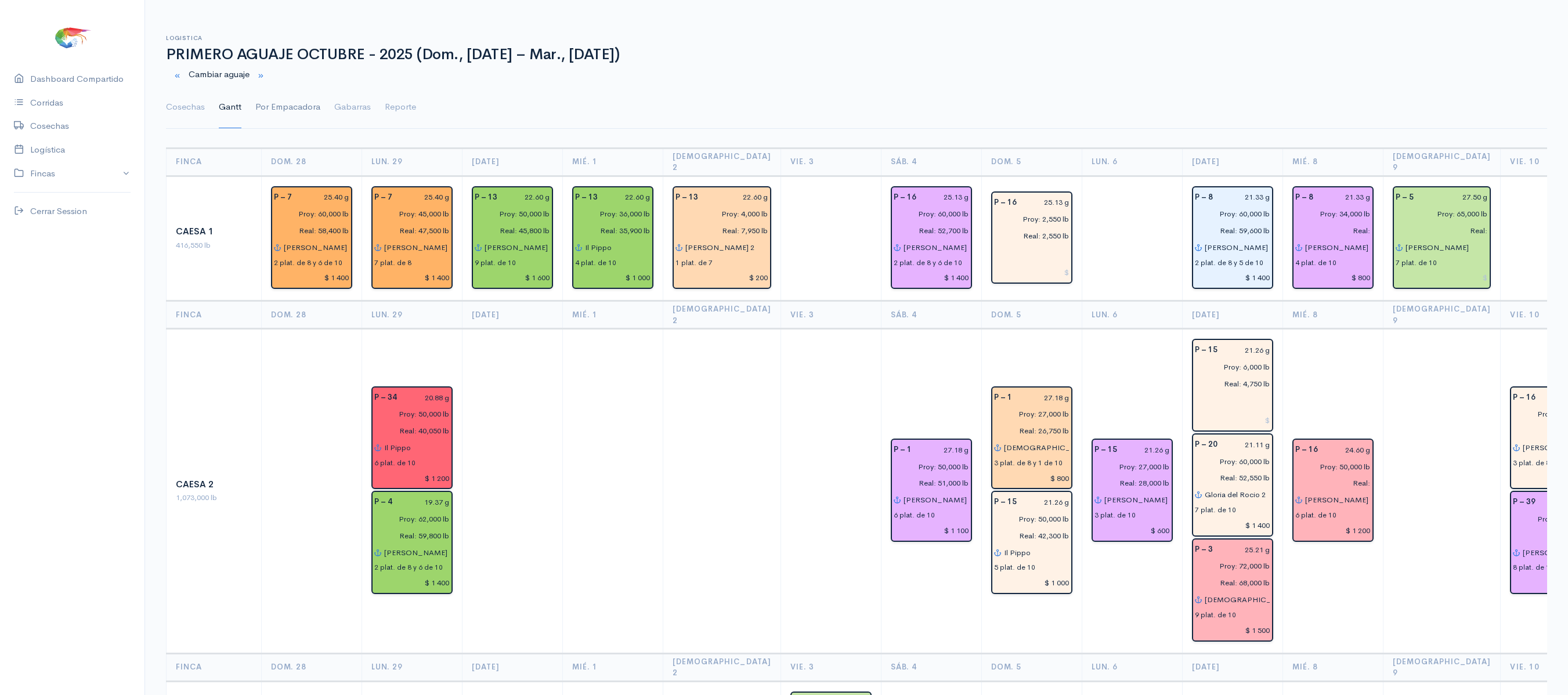
click at [276, 113] on link "Por Empacadora" at bounding box center [288, 107] width 65 height 42
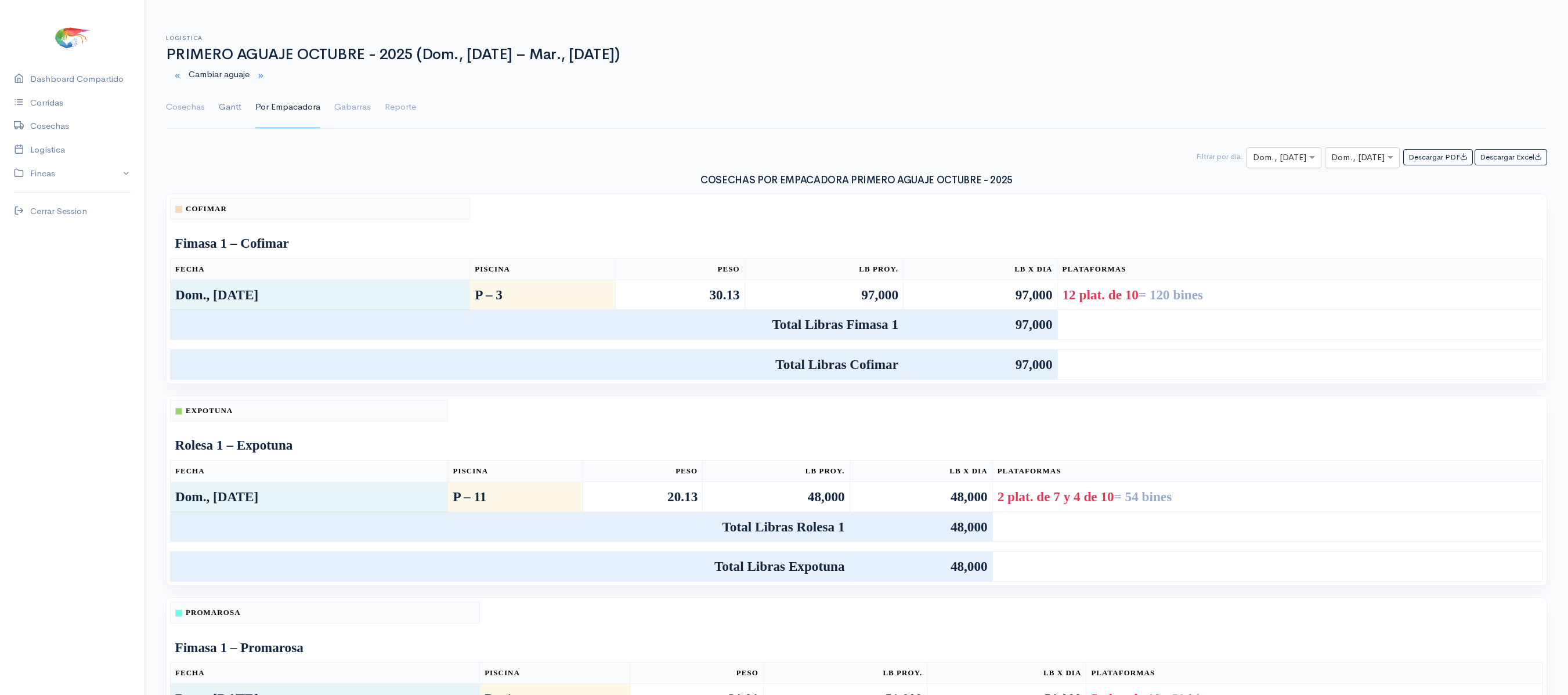
click at [239, 103] on link "Gantt" at bounding box center [230, 107] width 23 height 42
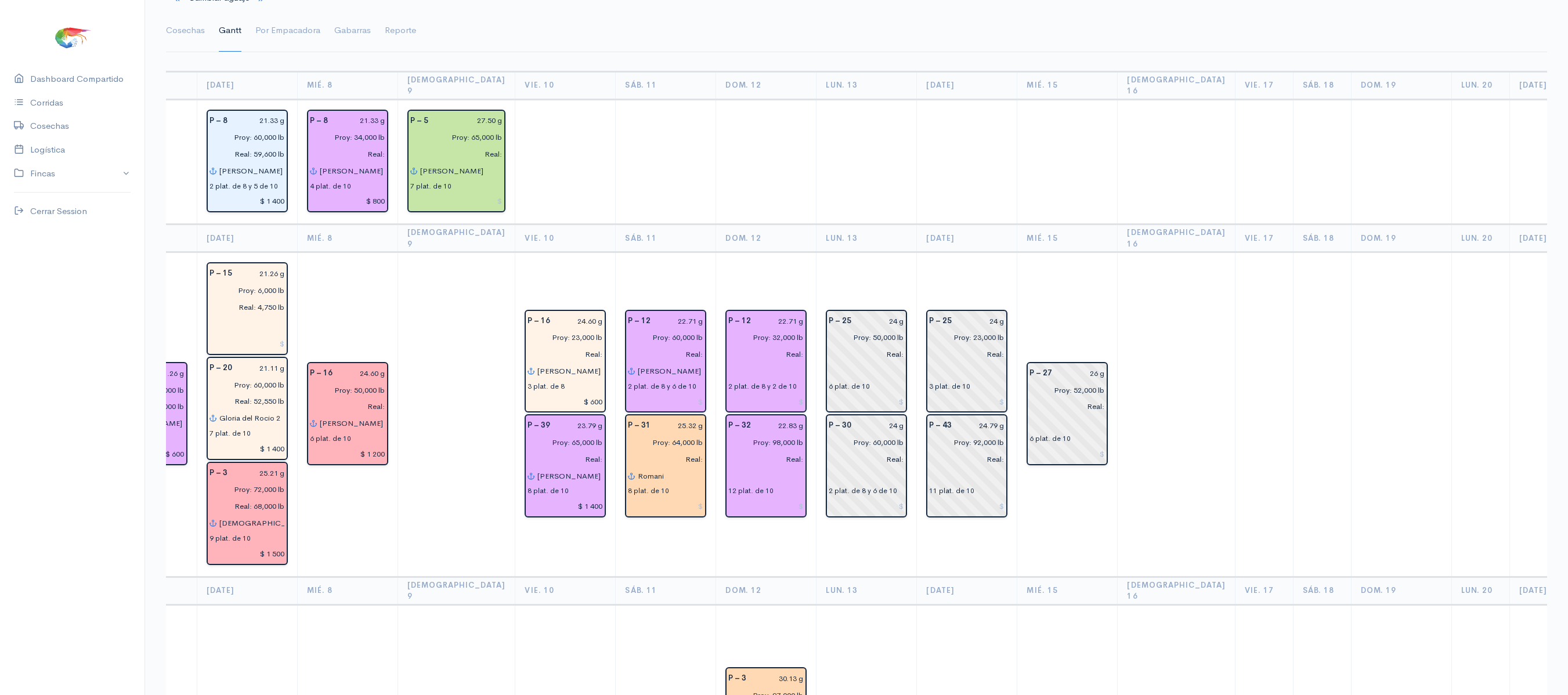
scroll to position [77, 0]
click at [728, 466] on input "text" at bounding box center [766, 474] width 76 height 17
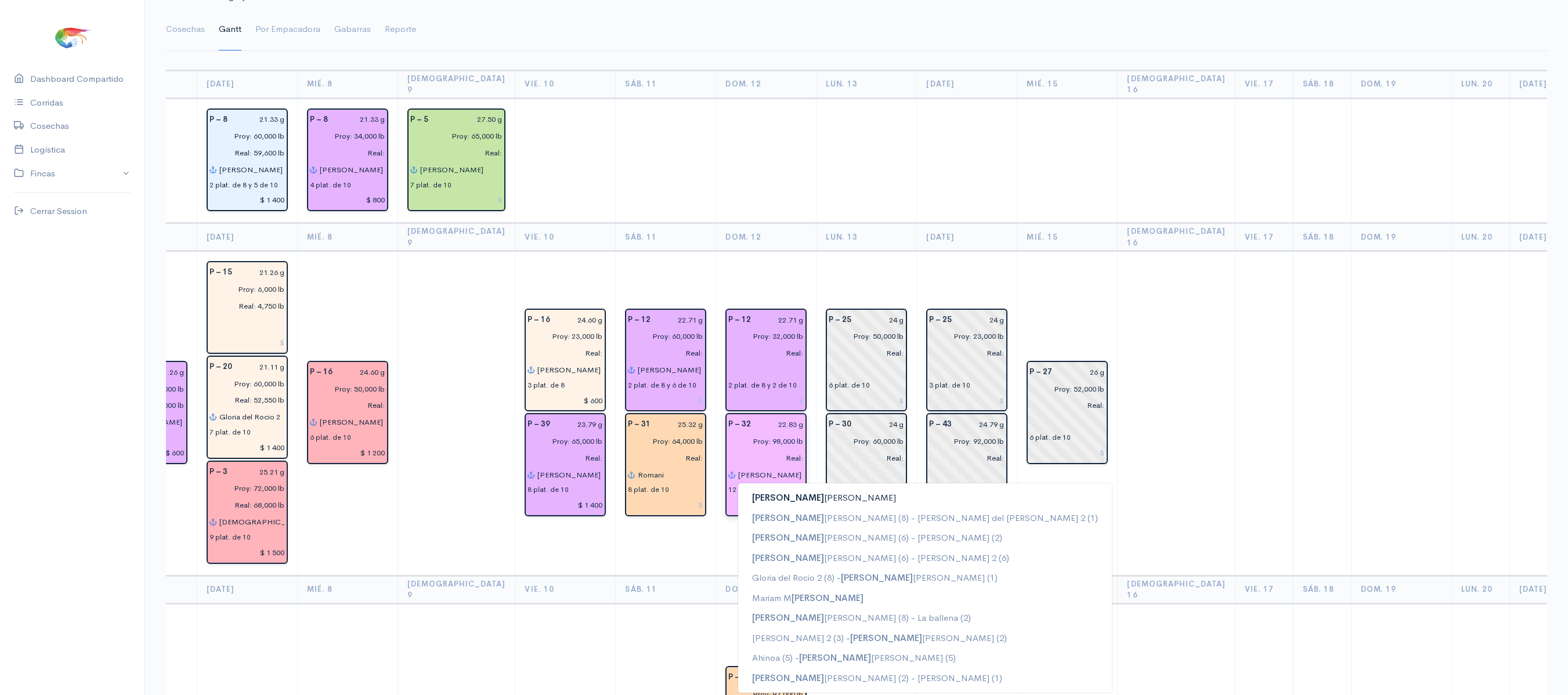
click at [738, 488] on button "[PERSON_NAME]" at bounding box center [924, 498] width 374 height 20
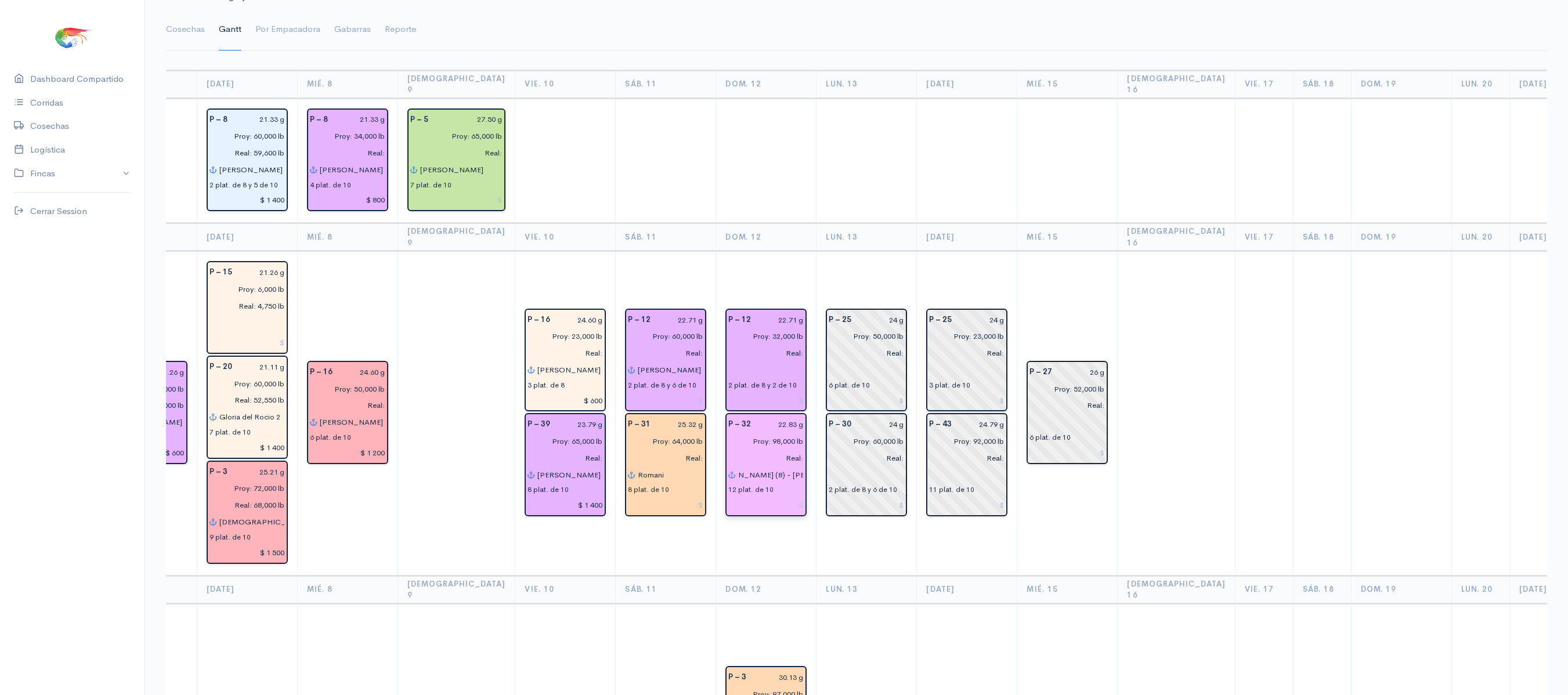
scroll to position [0, 31]
type input "[PERSON_NAME] (8) - [PERSON_NAME] 2 (4)"
click at [728, 361] on input "text" at bounding box center [766, 369] width 76 height 17
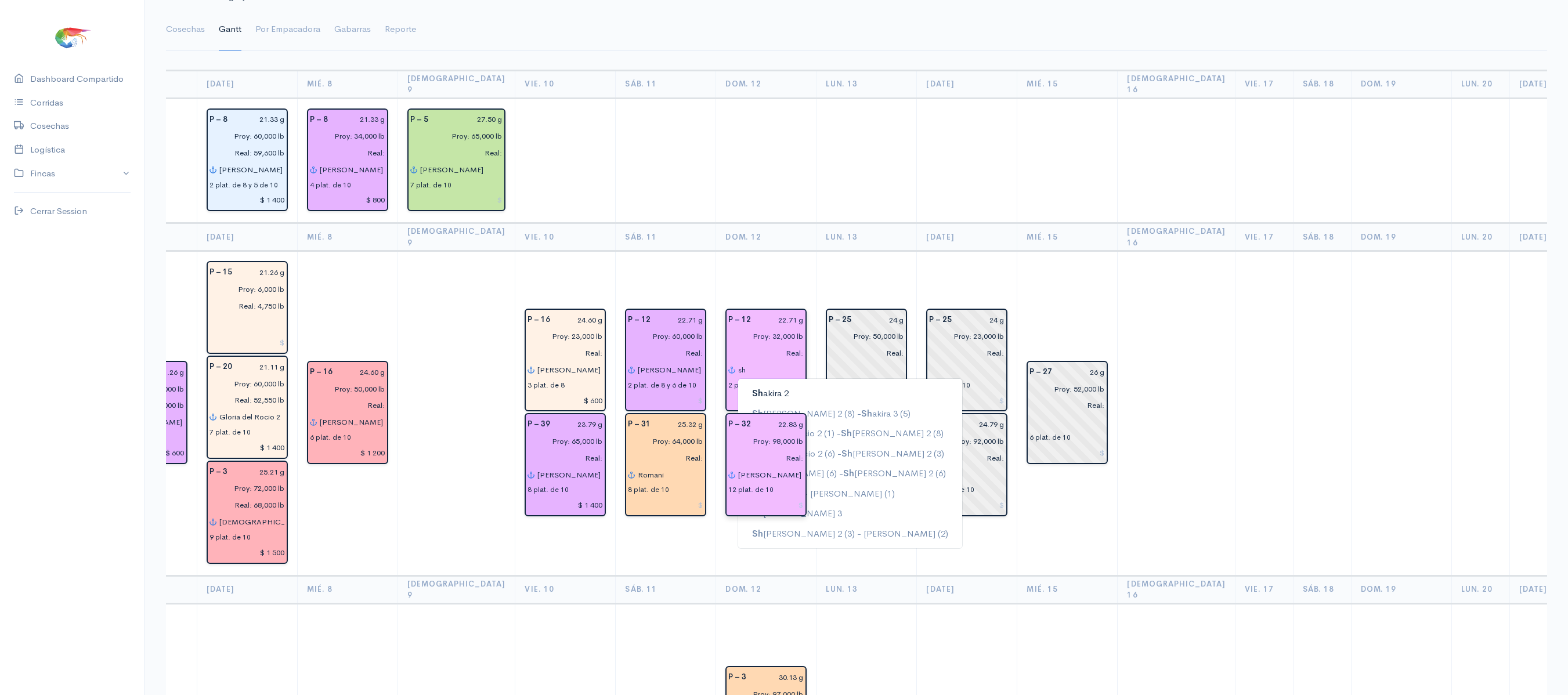
click at [738, 383] on button "[PERSON_NAME] 2" at bounding box center [850, 393] width 224 height 20
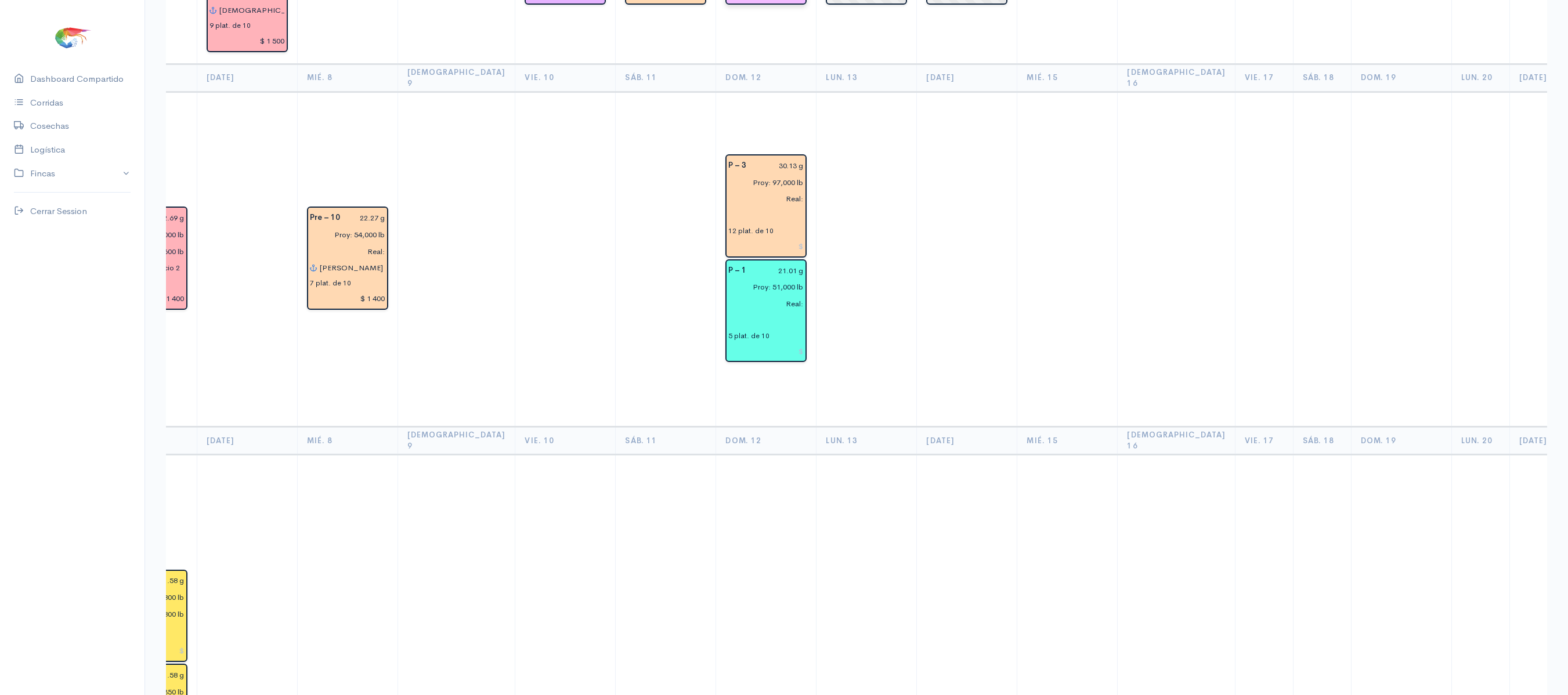
scroll to position [588, 0]
type input "[PERSON_NAME] 2"
click at [728, 313] on input "text" at bounding box center [766, 321] width 76 height 17
click at [752, 340] on span "Rom" at bounding box center [761, 345] width 18 height 11
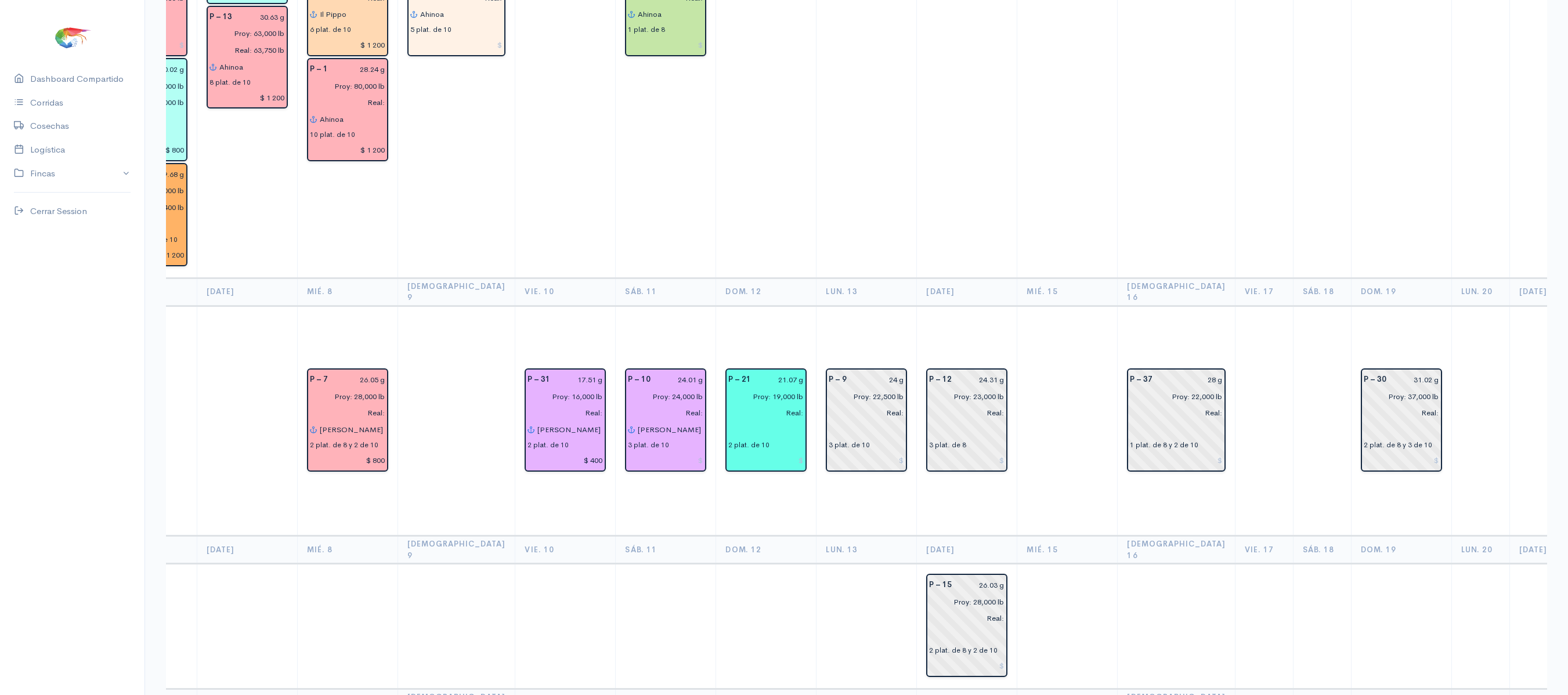
scroll to position [2271, 0]
type input "Romani"
click at [728, 422] on input "text" at bounding box center [766, 430] width 76 height 17
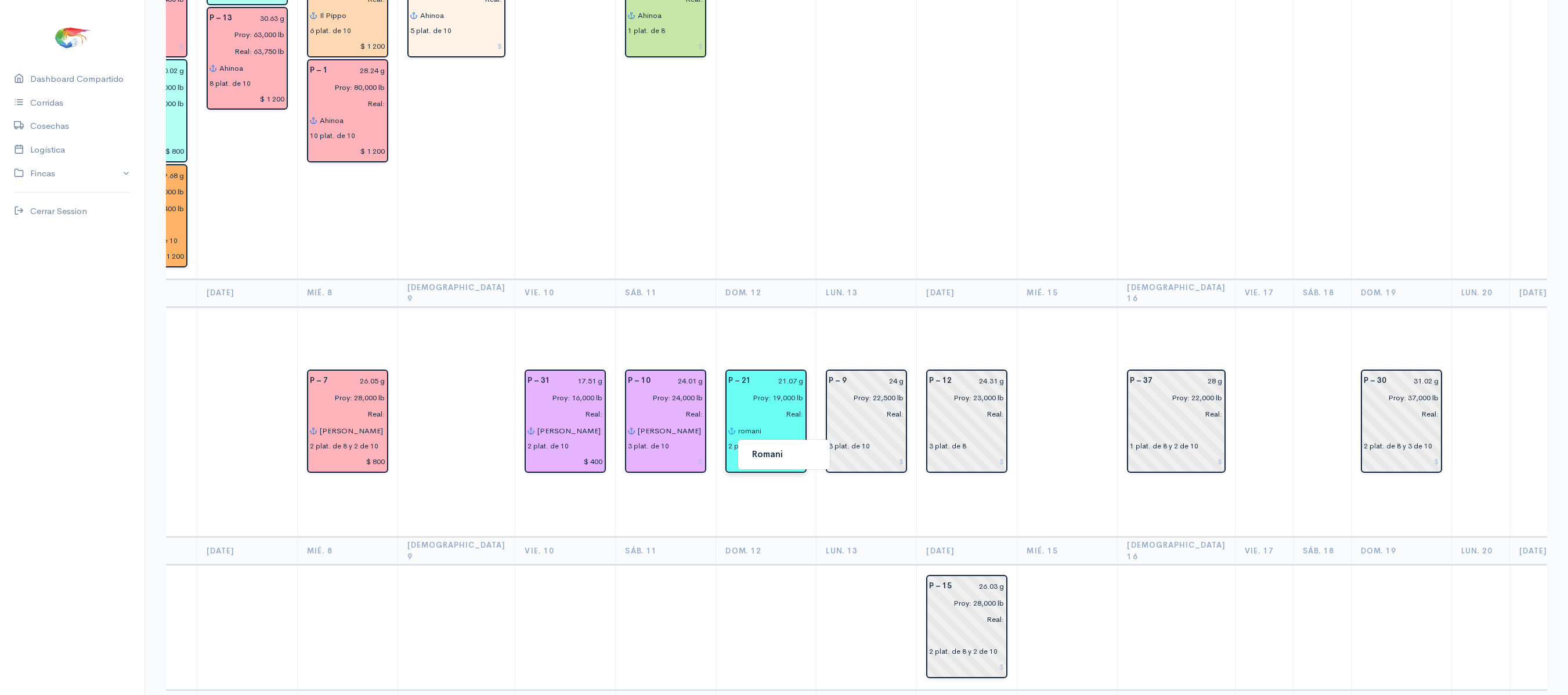
click at [738, 444] on button "Romani" at bounding box center [783, 454] width 92 height 20
type input "Romani"
click at [731, 537] on th "Dom. 12" at bounding box center [766, 550] width 100 height 28
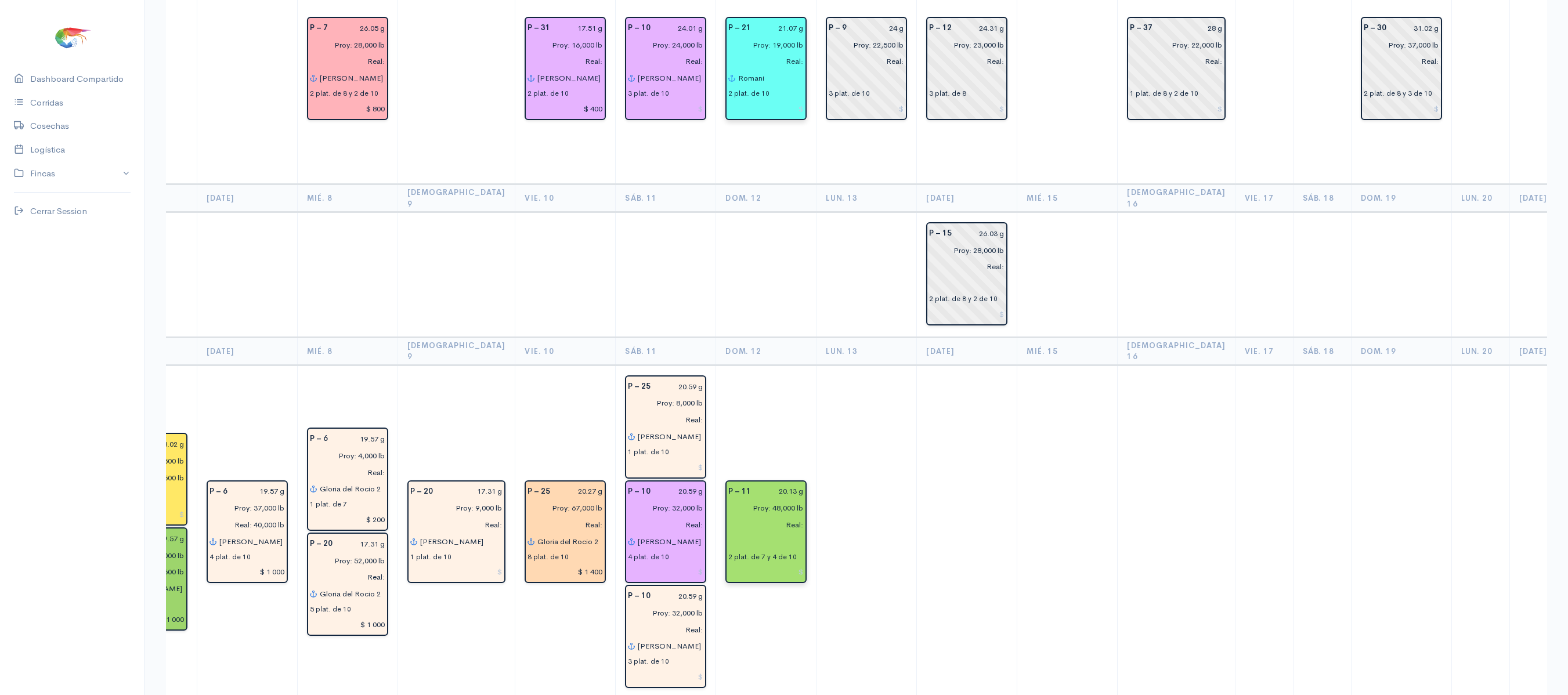
click at [728, 533] on input "text" at bounding box center [766, 541] width 76 height 17
click at [752, 559] on ngb-highlight "Il Pippo" at bounding box center [766, 565] width 29 height 11
type input "Il Pippo"
click at [744, 365] on td "P – 11 20.13 g Proy: 48,000 lb Real: Il Pippo 2 plat. de 7 y 4 de 10" at bounding box center [766, 532] width 100 height 335
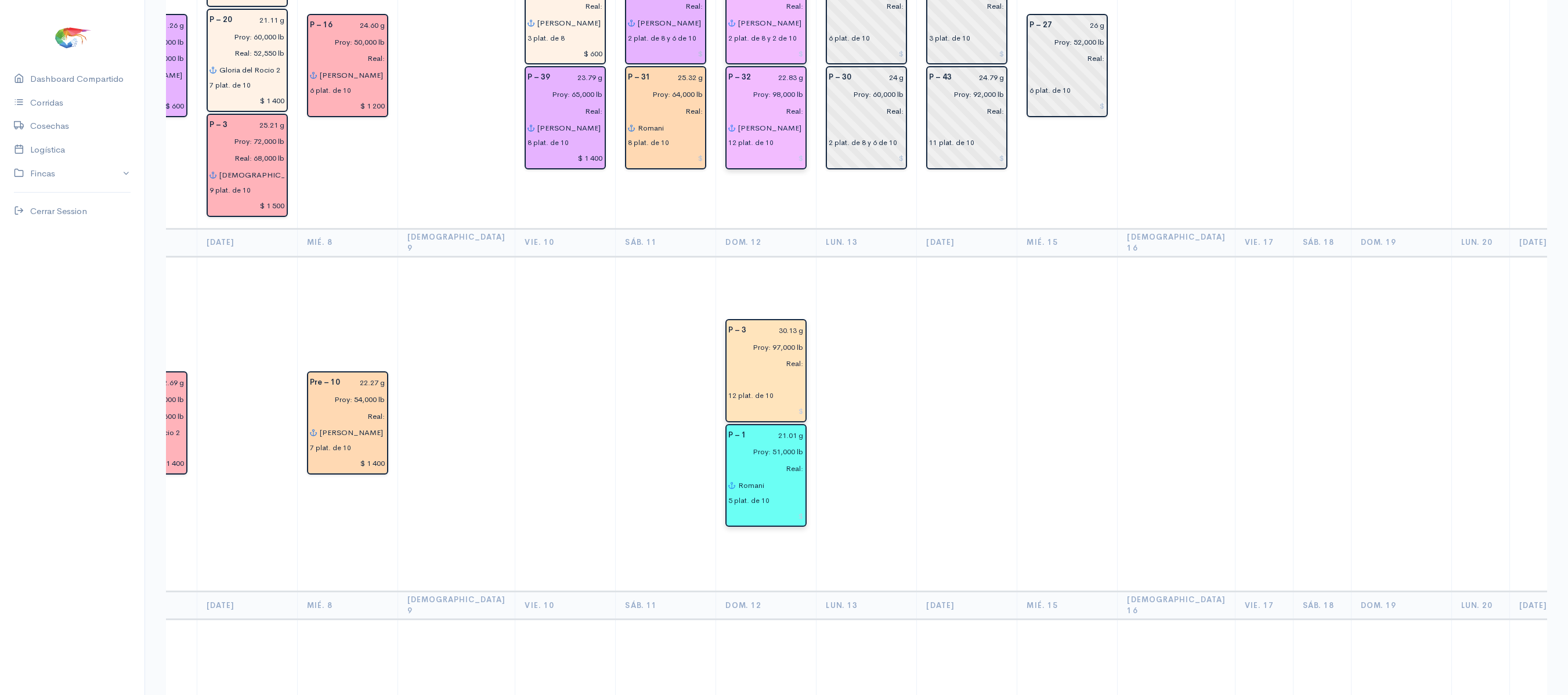
scroll to position [423, 0]
click at [728, 373] on input "text" at bounding box center [766, 381] width 76 height 17
click at [752, 399] on ngb-highlight "Re nata" at bounding box center [766, 405] width 28 height 11
click at [846, 335] on td at bounding box center [866, 425] width 100 height 335
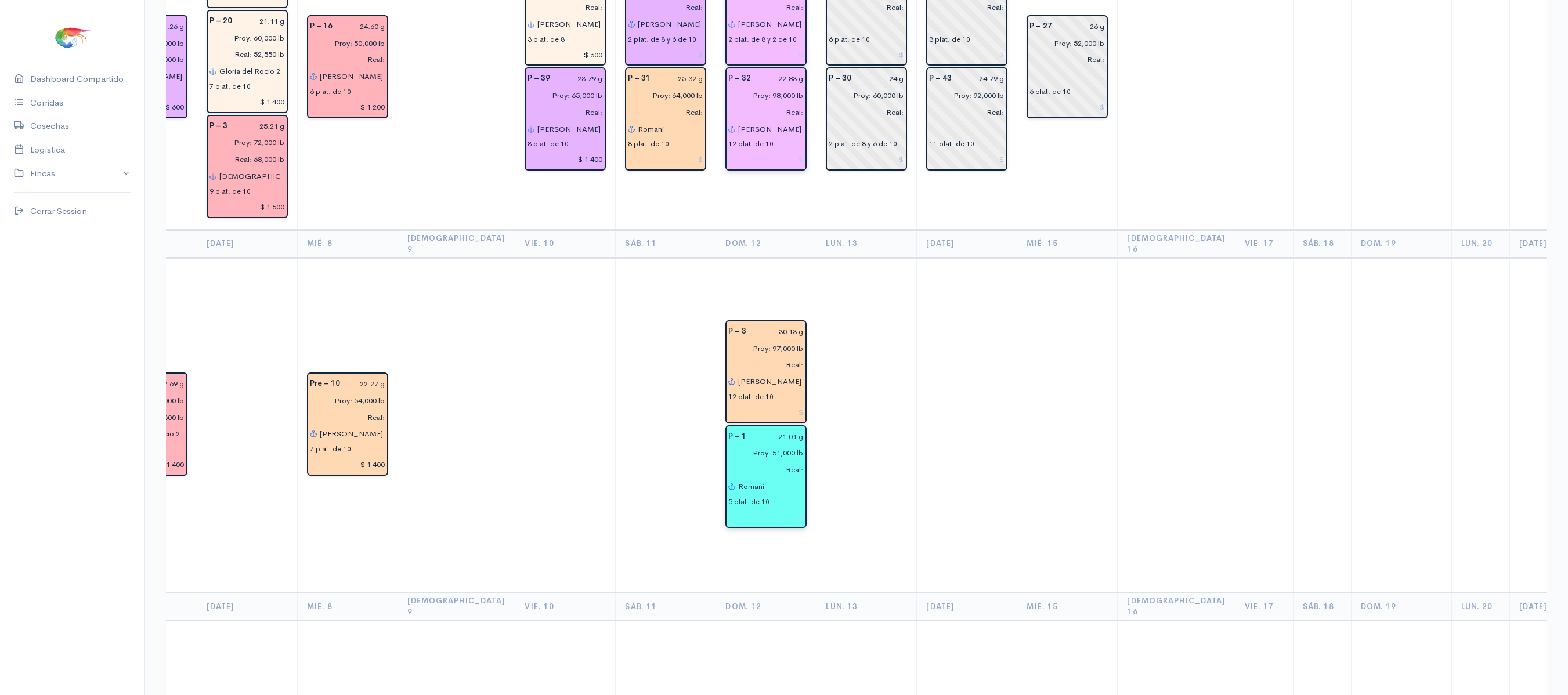
click at [745, 373] on input "[PERSON_NAME] (6) - Asbeliss" at bounding box center [770, 381] width 66 height 17
type input "[PERSON_NAME] (6) - [PERSON_NAME] (6)"
click at [846, 328] on td at bounding box center [866, 425] width 100 height 335
